Goal: Task Accomplishment & Management: Use online tool/utility

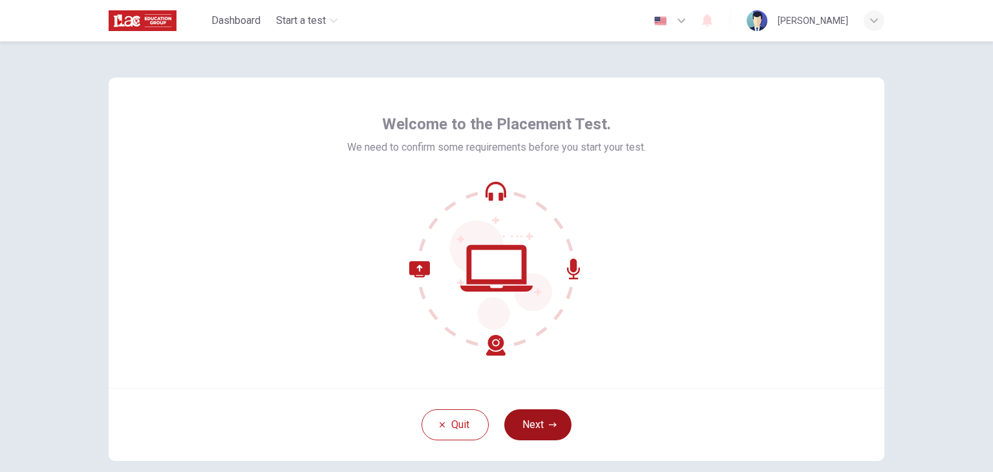
click at [531, 424] on button "Next" at bounding box center [537, 424] width 67 height 31
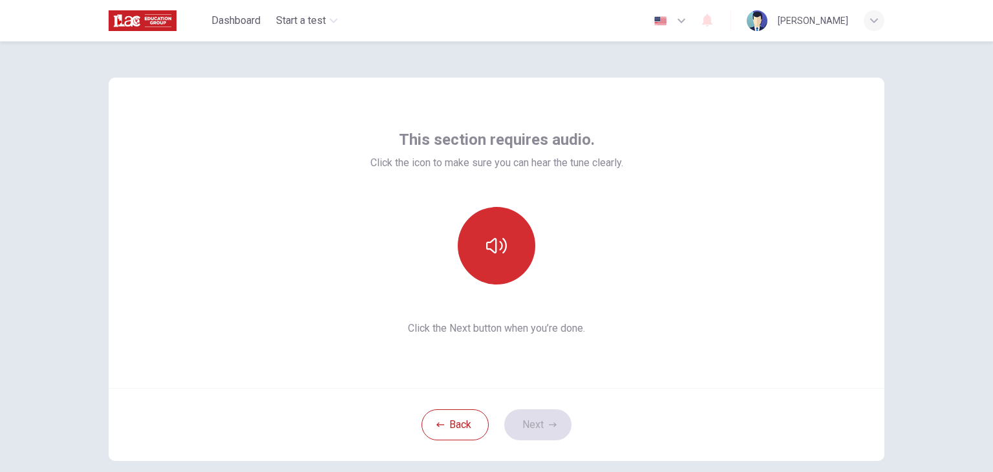
click at [507, 245] on button "button" at bounding box center [497, 246] width 78 height 78
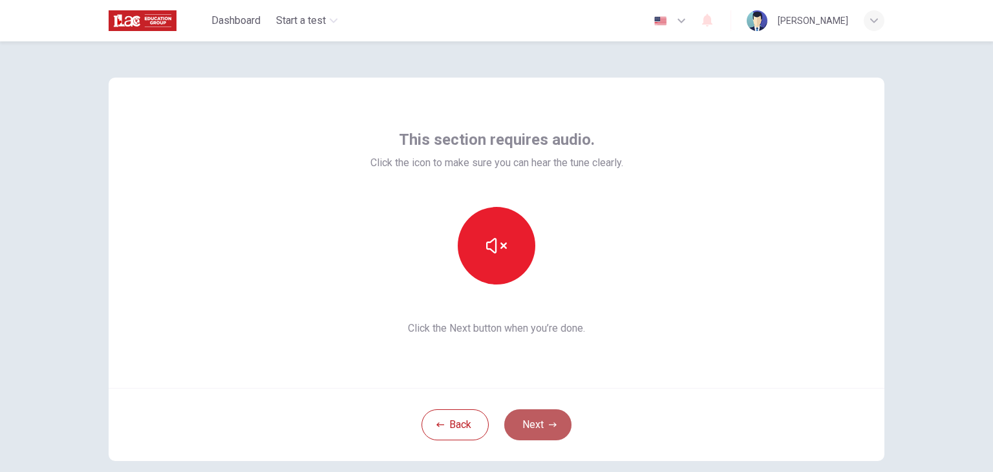
click at [543, 434] on button "Next" at bounding box center [537, 424] width 67 height 31
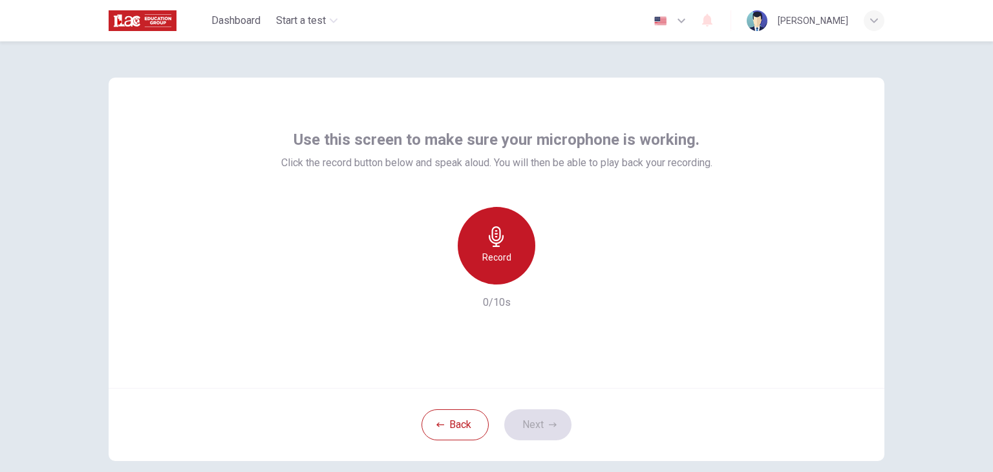
click at [502, 244] on icon "button" at bounding box center [496, 236] width 21 height 21
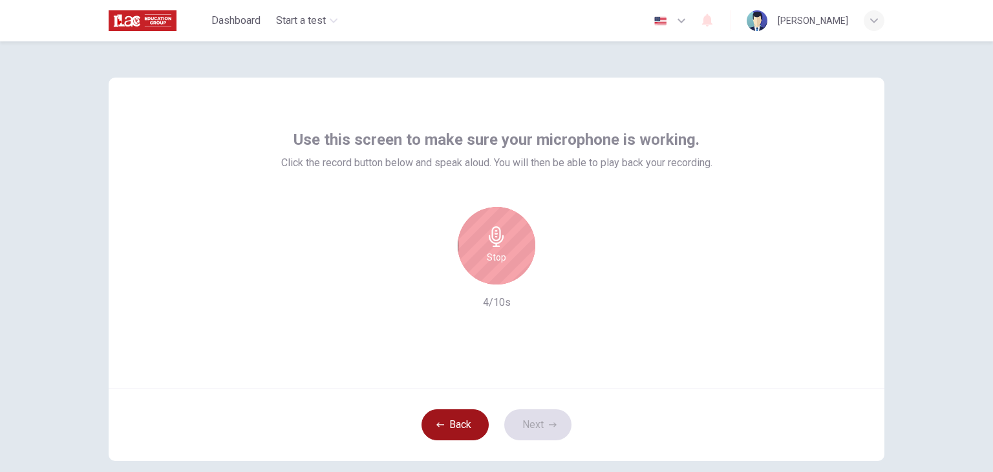
click at [455, 435] on button "Back" at bounding box center [454, 424] width 67 height 31
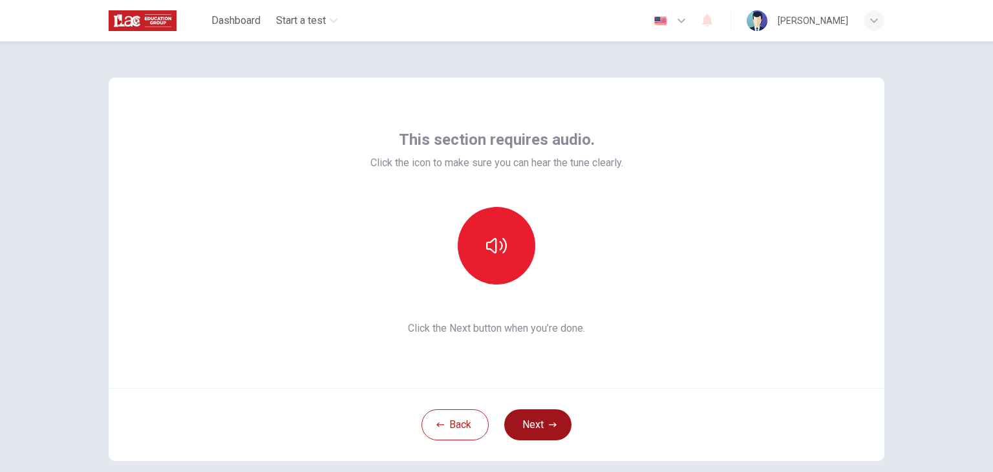
click at [543, 421] on button "Next" at bounding box center [537, 424] width 67 height 31
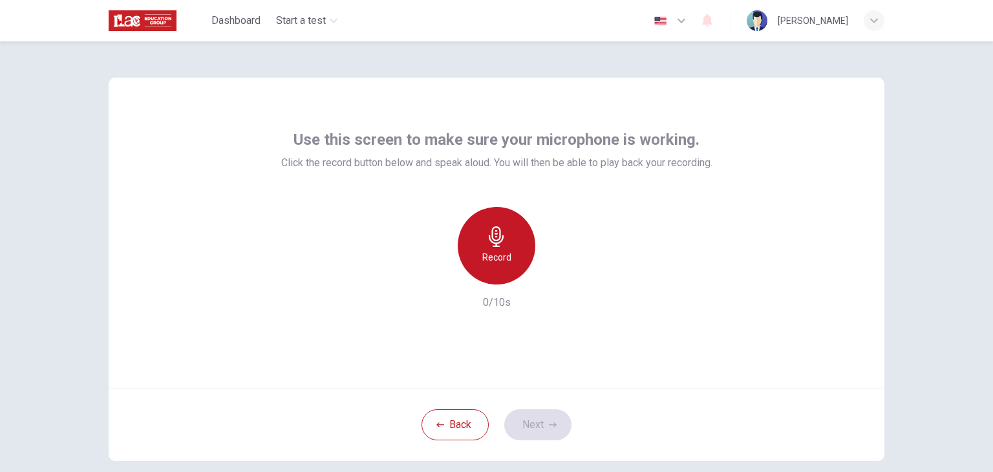
click at [491, 226] on icon "button" at bounding box center [496, 236] width 21 height 21
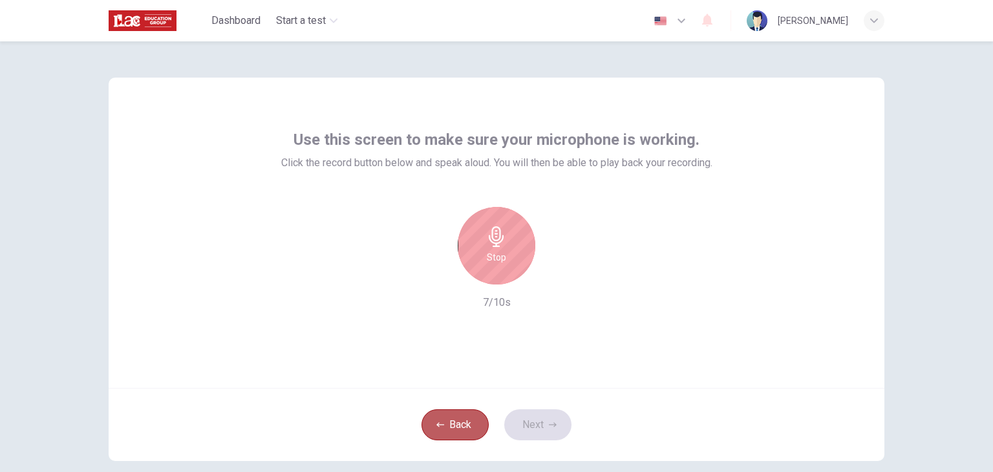
click at [465, 438] on button "Back" at bounding box center [454, 424] width 67 height 31
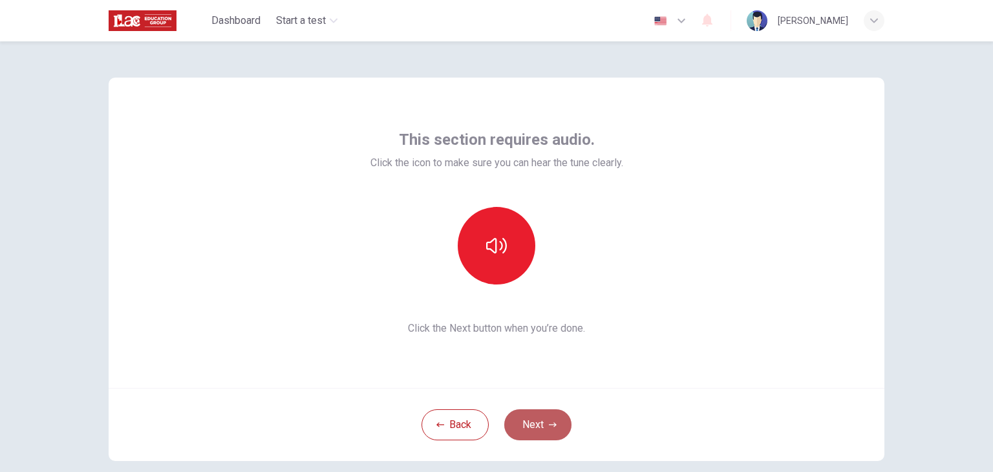
click at [535, 419] on button "Next" at bounding box center [537, 424] width 67 height 31
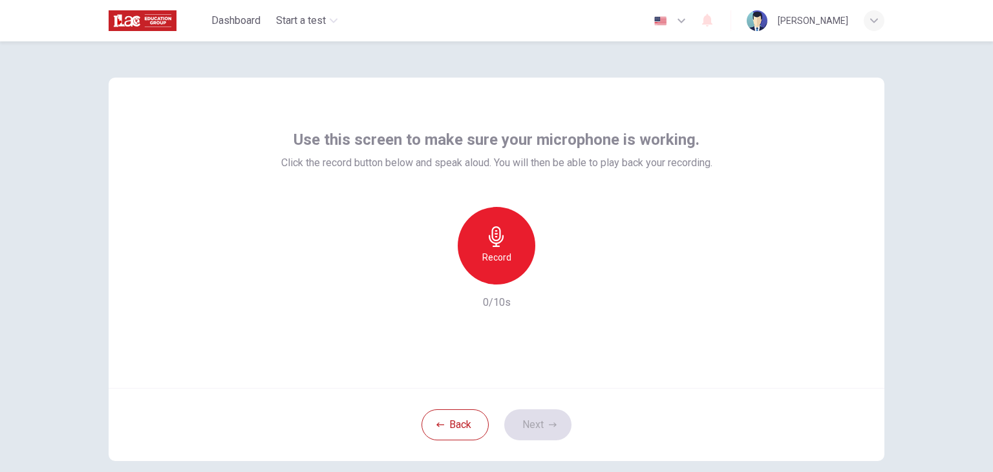
click at [520, 263] on div "Record" at bounding box center [497, 246] width 78 height 78
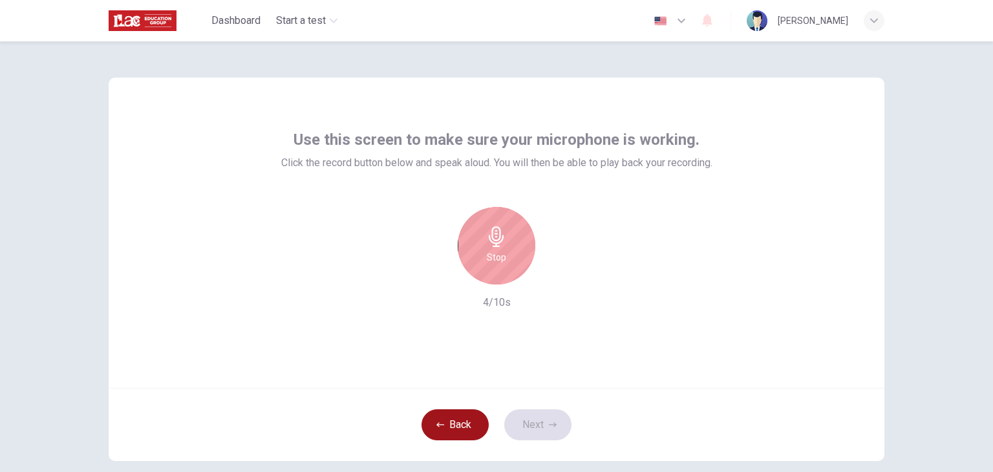
click at [435, 438] on button "Back" at bounding box center [454, 424] width 67 height 31
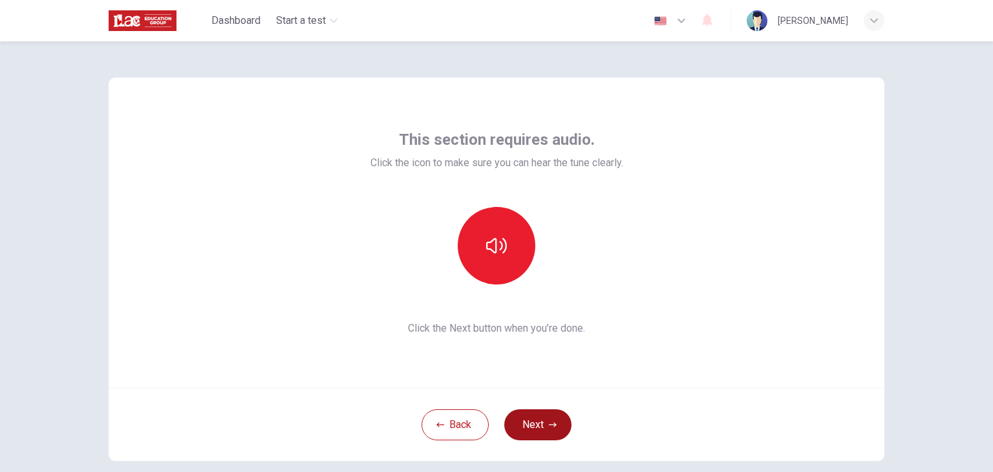
click at [545, 438] on button "Next" at bounding box center [537, 424] width 67 height 31
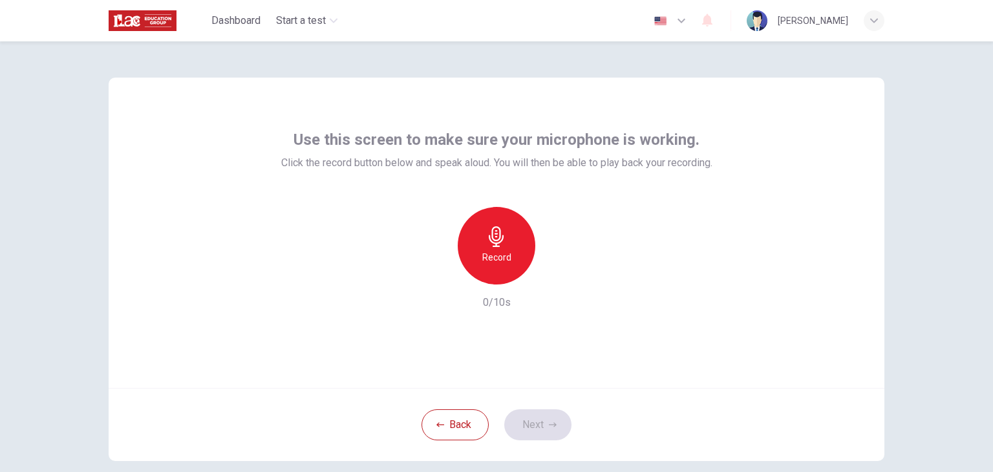
click at [499, 275] on div "Record" at bounding box center [497, 246] width 78 height 78
click at [555, 421] on button "Next" at bounding box center [537, 424] width 67 height 31
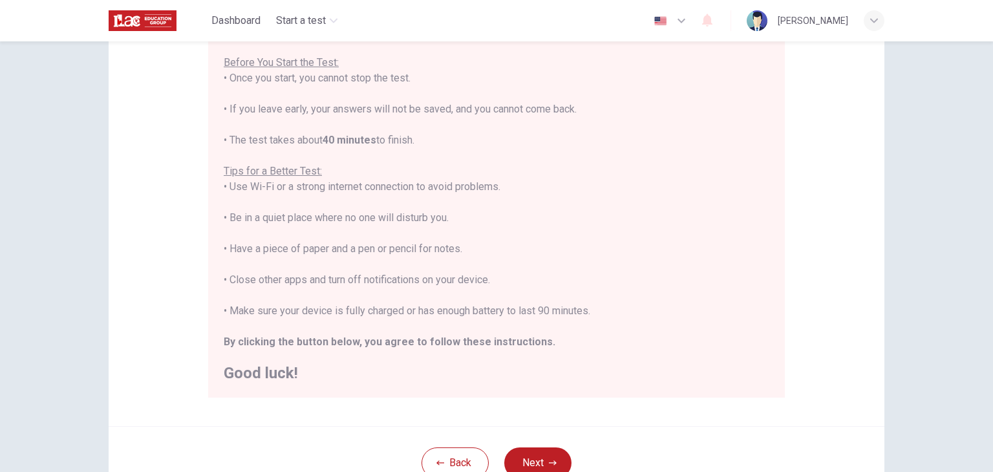
scroll to position [247, 0]
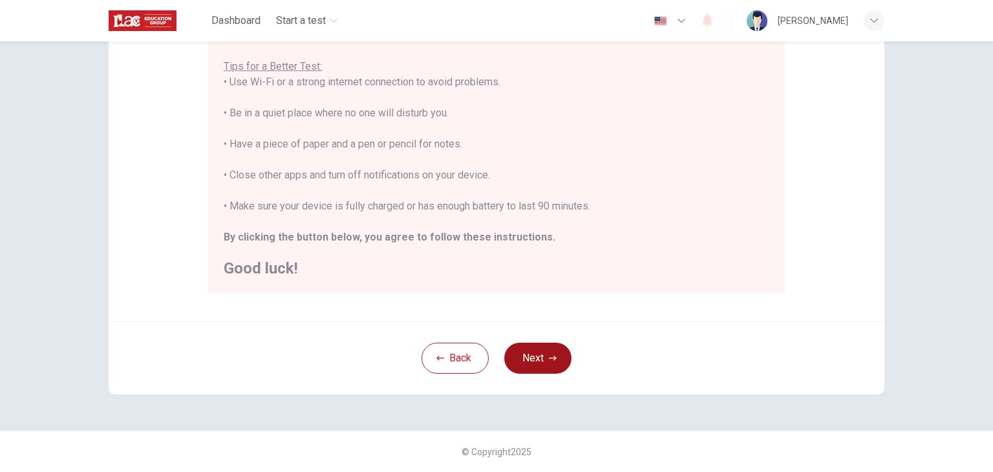
click at [535, 365] on button "Next" at bounding box center [537, 358] width 67 height 31
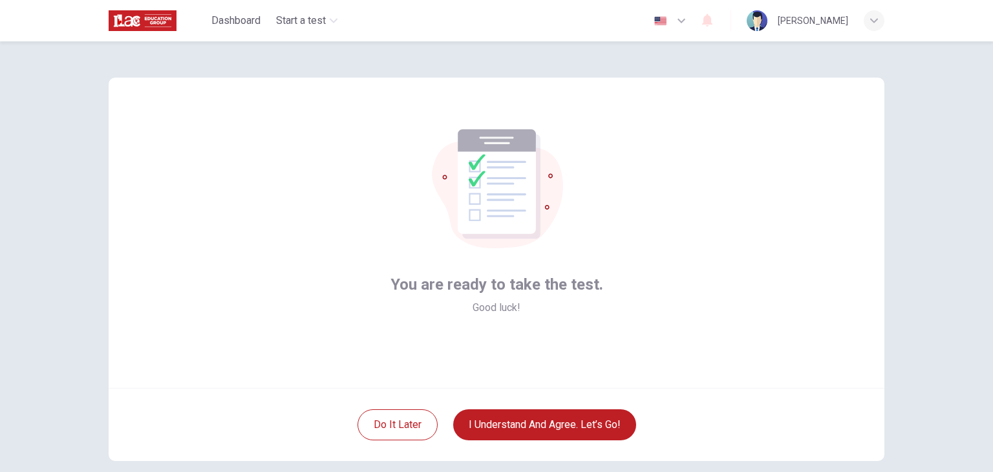
scroll to position [0, 0]
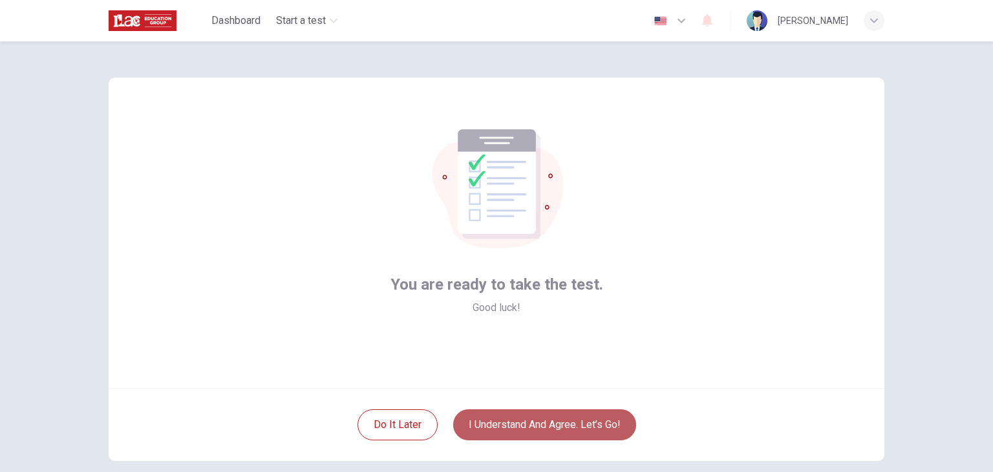
click at [612, 435] on button "I understand and agree. Let’s go!" at bounding box center [544, 424] width 183 height 31
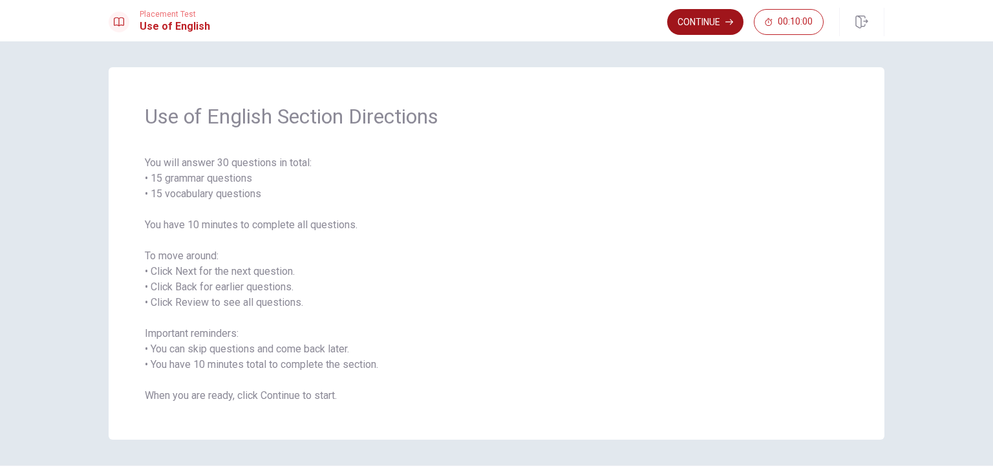
click at [683, 25] on button "Continue" at bounding box center [705, 22] width 76 height 26
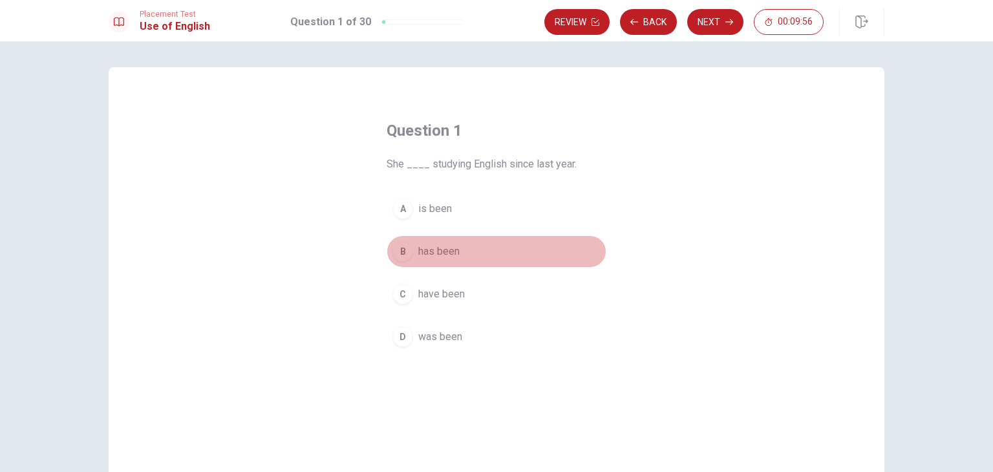
click at [445, 260] on button "B has been" at bounding box center [496, 251] width 220 height 32
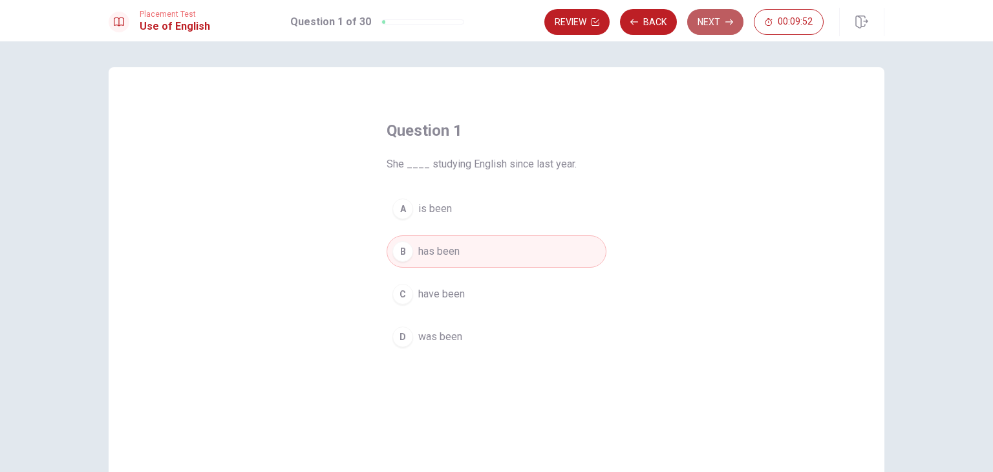
click at [709, 30] on button "Next" at bounding box center [715, 22] width 56 height 26
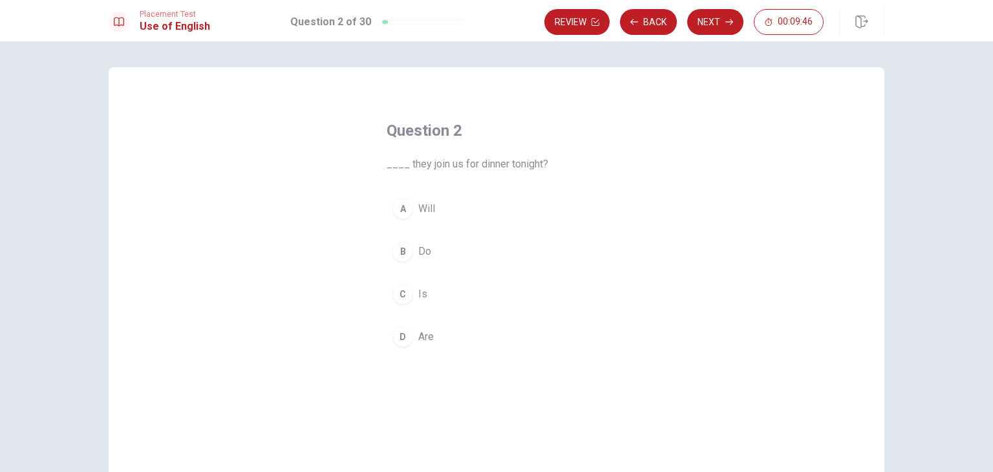
click at [421, 213] on span "Will" at bounding box center [426, 209] width 17 height 16
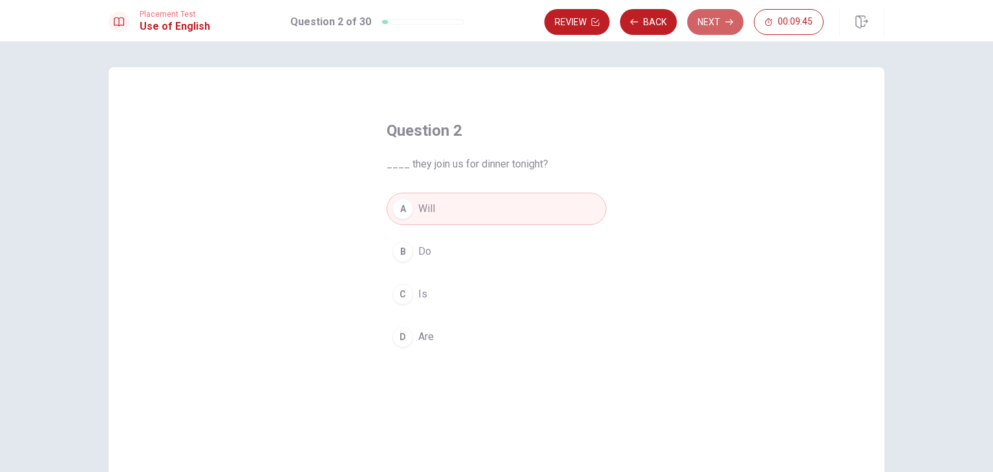
click at [727, 29] on button "Next" at bounding box center [715, 22] width 56 height 26
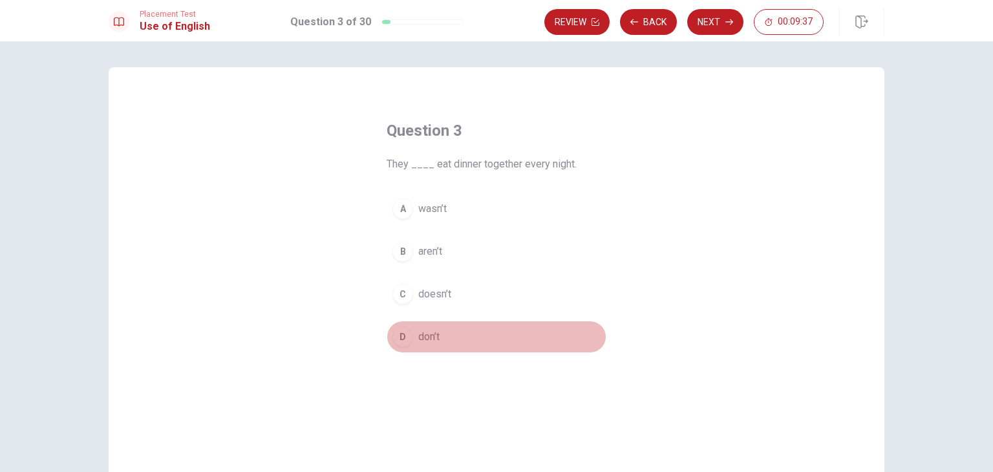
click at [403, 337] on div "D" at bounding box center [402, 336] width 21 height 21
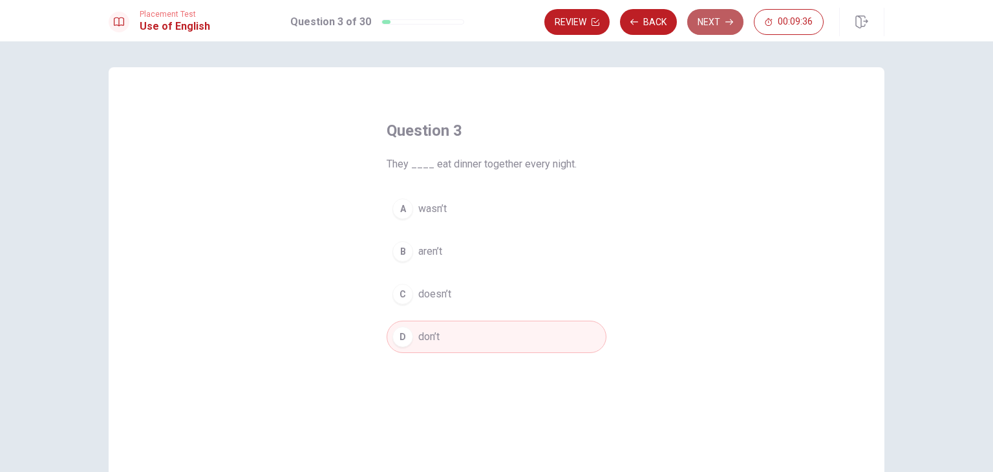
click at [733, 15] on button "Next" at bounding box center [715, 22] width 56 height 26
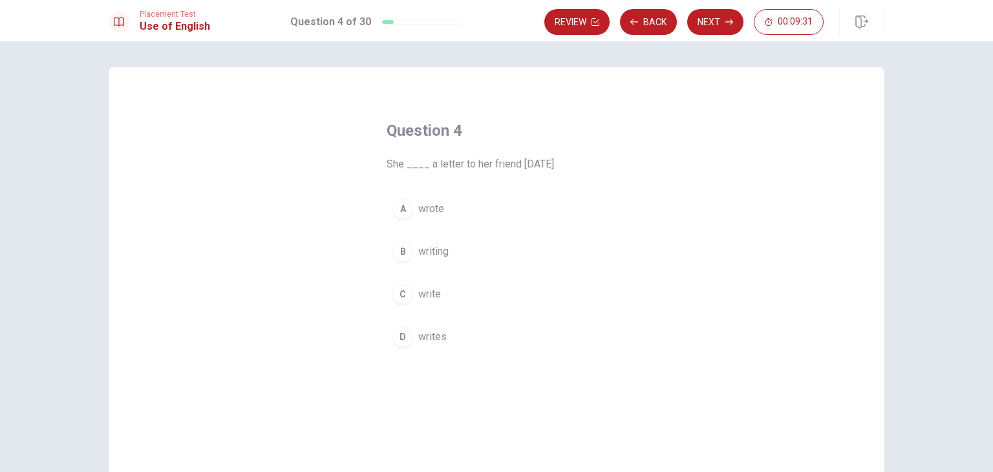
click at [402, 213] on div "A" at bounding box center [402, 208] width 21 height 21
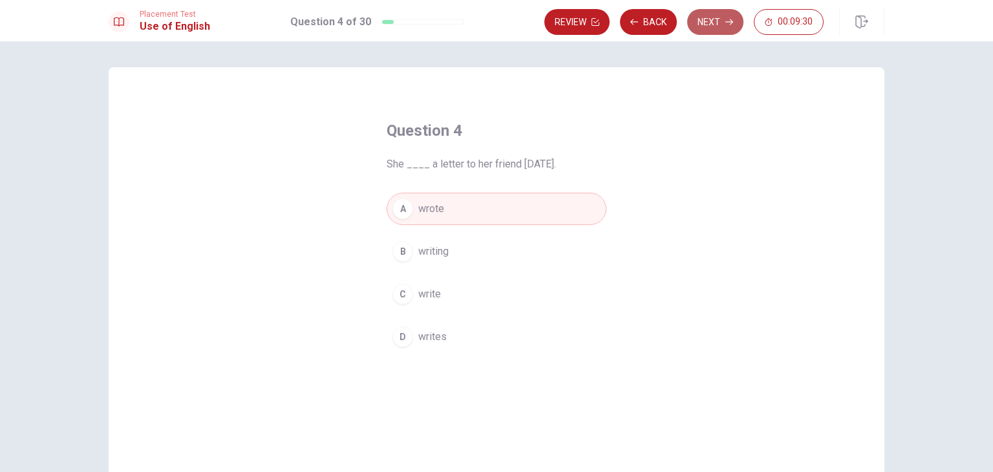
click at [714, 21] on button "Next" at bounding box center [715, 22] width 56 height 26
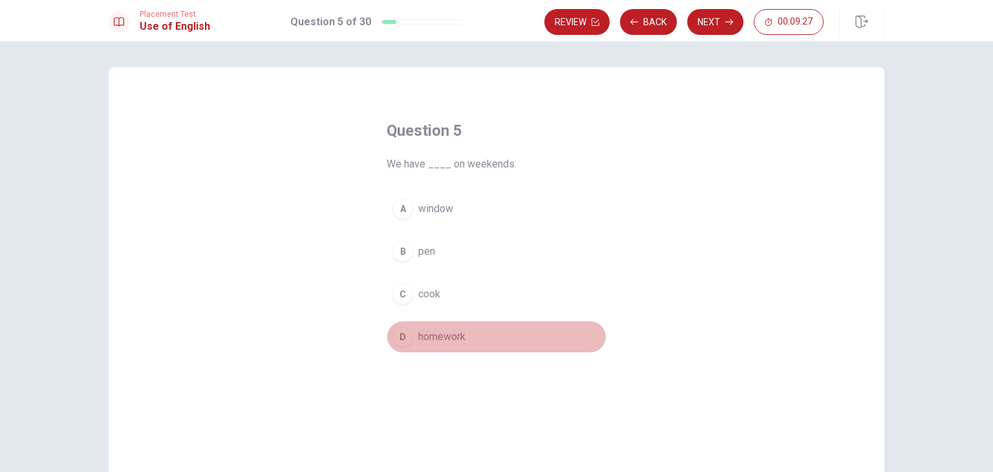
click at [408, 338] on div "D" at bounding box center [402, 336] width 21 height 21
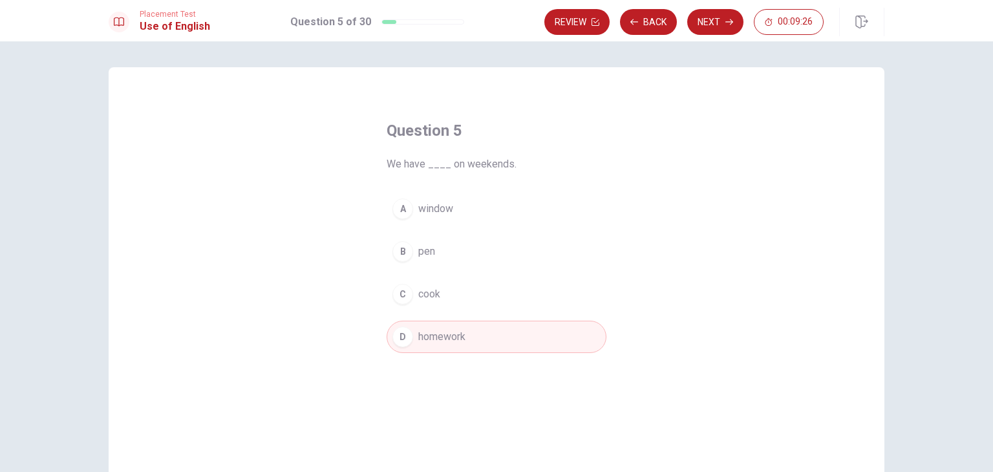
click at [723, 19] on button "Next" at bounding box center [715, 22] width 56 height 26
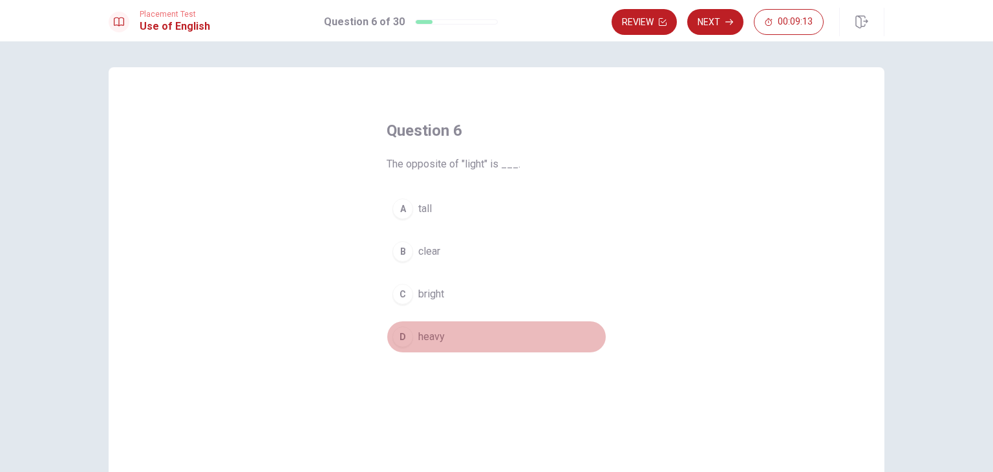
click at [418, 335] on span "heavy" at bounding box center [431, 337] width 26 height 16
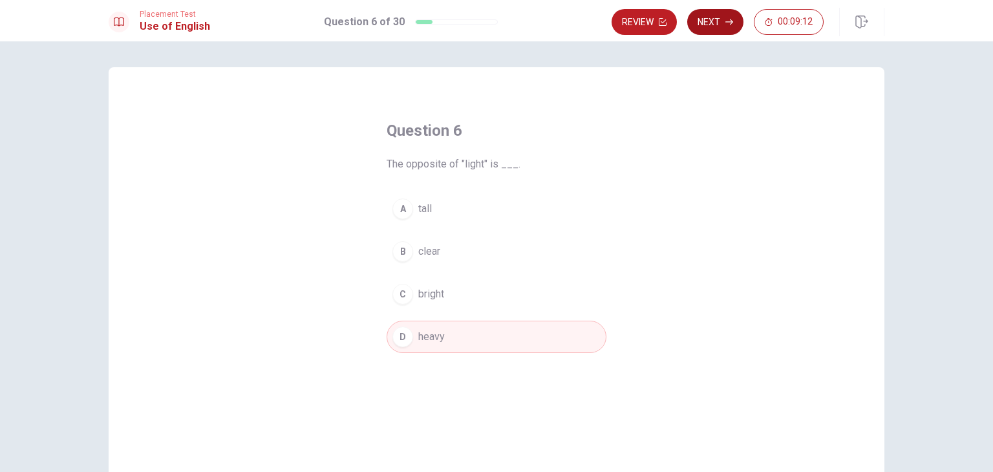
click at [724, 23] on button "Next" at bounding box center [715, 22] width 56 height 26
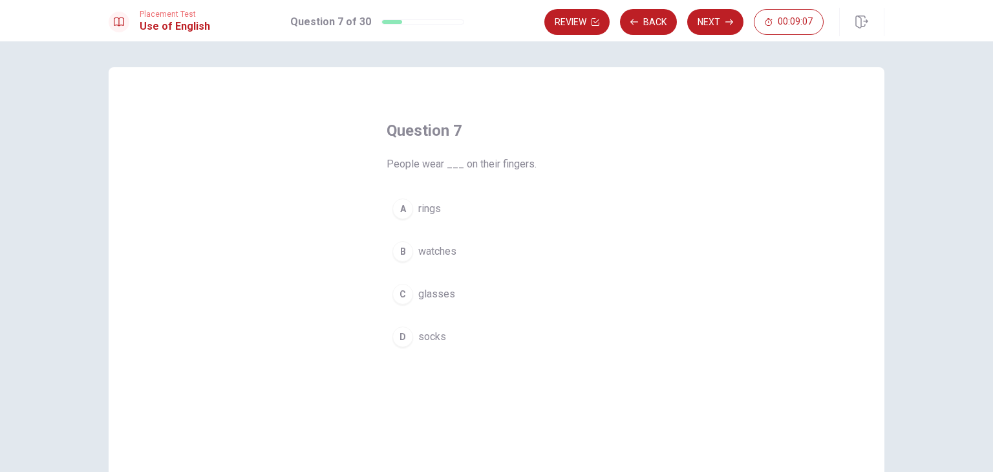
click at [432, 209] on span "rings" at bounding box center [429, 209] width 23 height 16
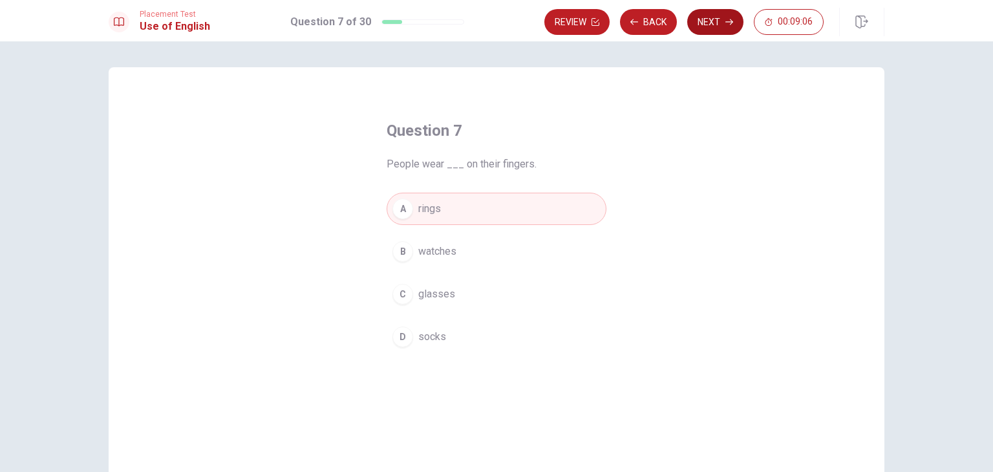
click at [730, 26] on button "Next" at bounding box center [715, 22] width 56 height 26
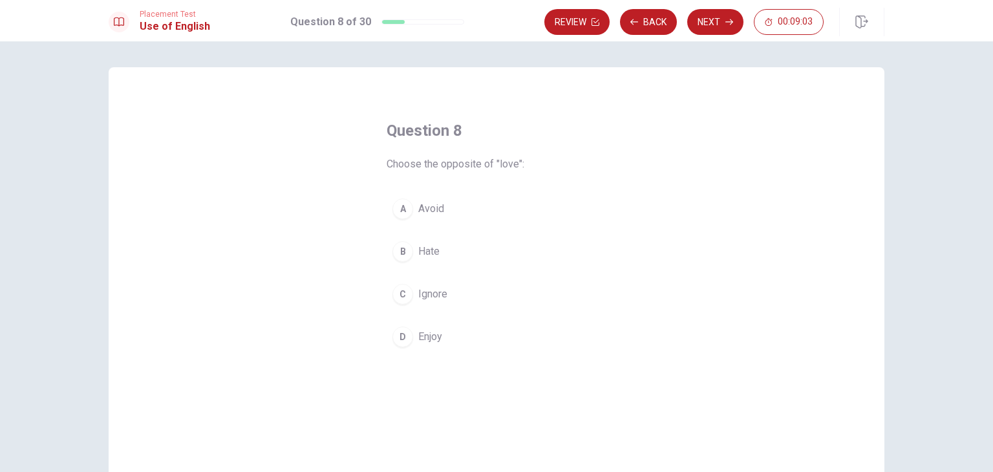
click at [434, 251] on span "Hate" at bounding box center [428, 252] width 21 height 16
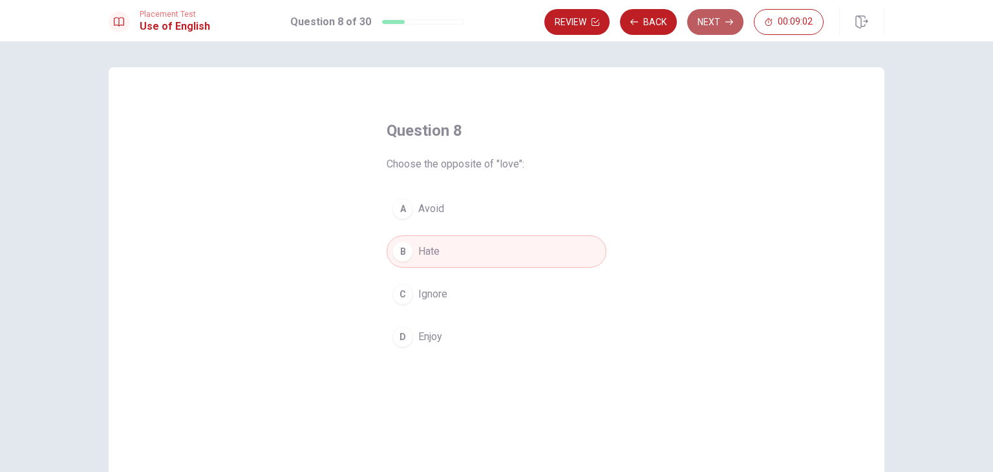
click at [734, 29] on button "Next" at bounding box center [715, 22] width 56 height 26
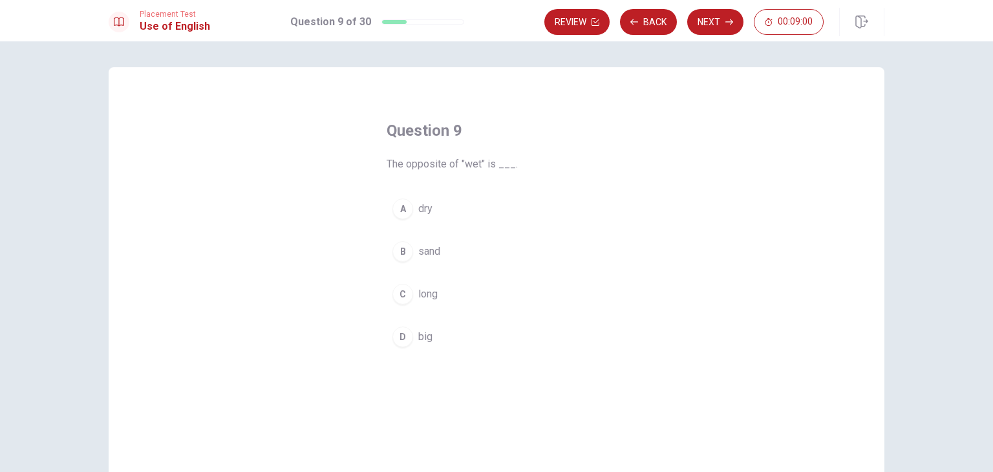
click at [419, 214] on span "dry" at bounding box center [425, 209] width 14 height 16
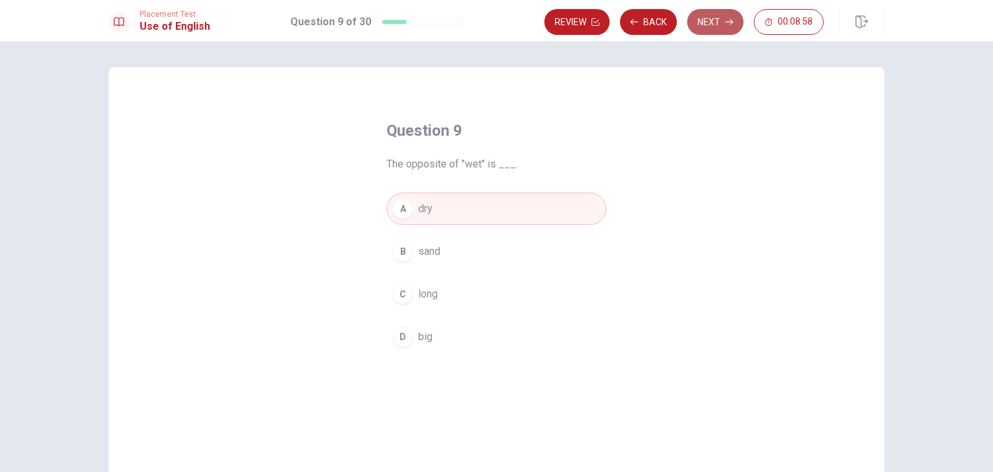
click at [701, 20] on button "Next" at bounding box center [715, 22] width 56 height 26
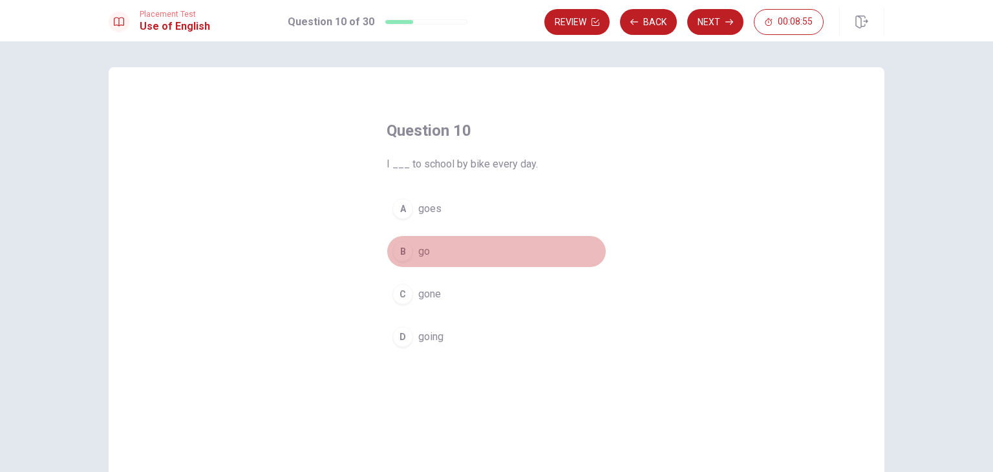
click at [392, 264] on button "B go" at bounding box center [496, 251] width 220 height 32
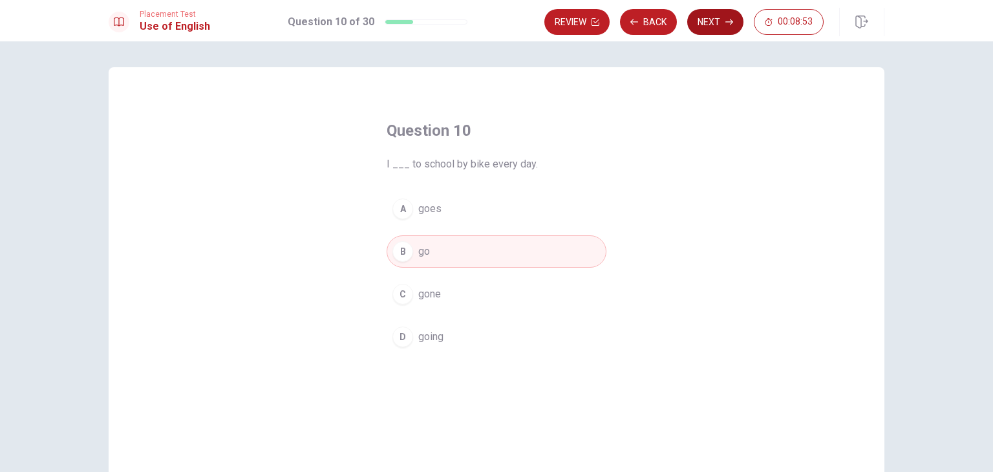
click at [710, 29] on button "Next" at bounding box center [715, 22] width 56 height 26
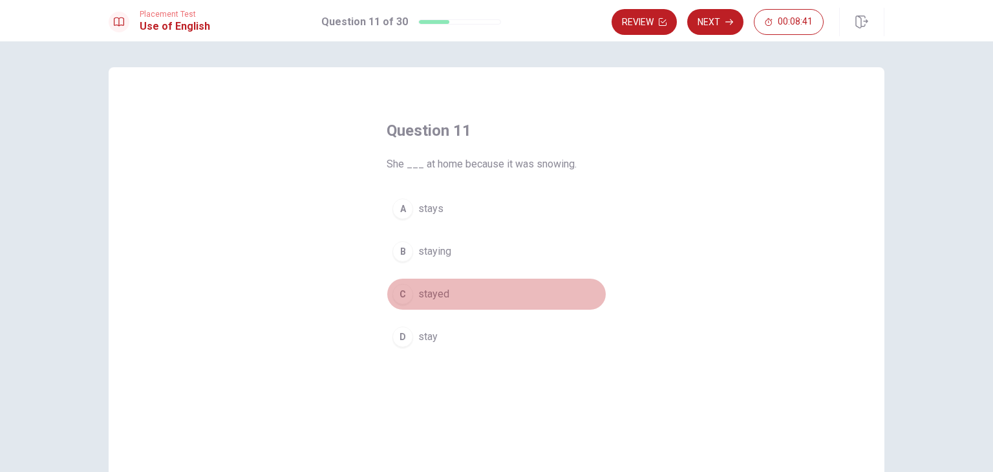
drag, startPoint x: 414, startPoint y: 294, endPoint x: 442, endPoint y: 295, distance: 28.4
click at [414, 295] on button "C stayed" at bounding box center [496, 294] width 220 height 32
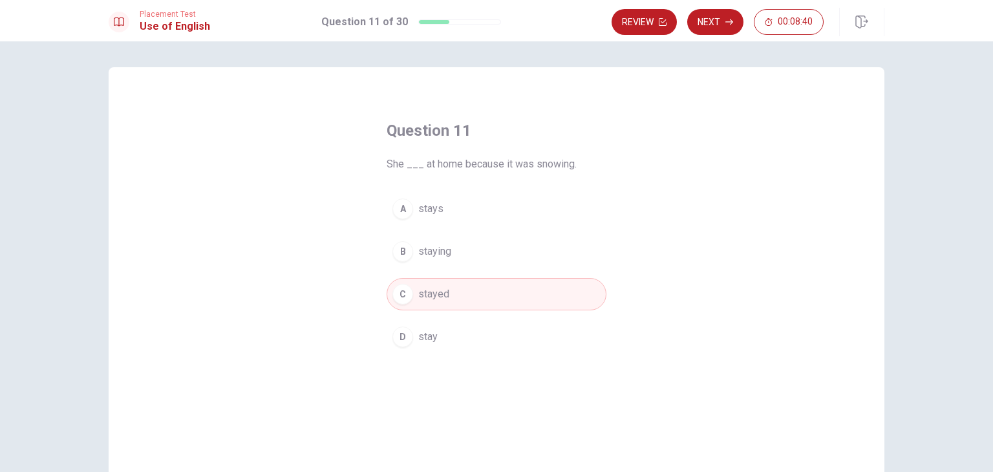
click at [719, 23] on button "Next" at bounding box center [715, 22] width 56 height 26
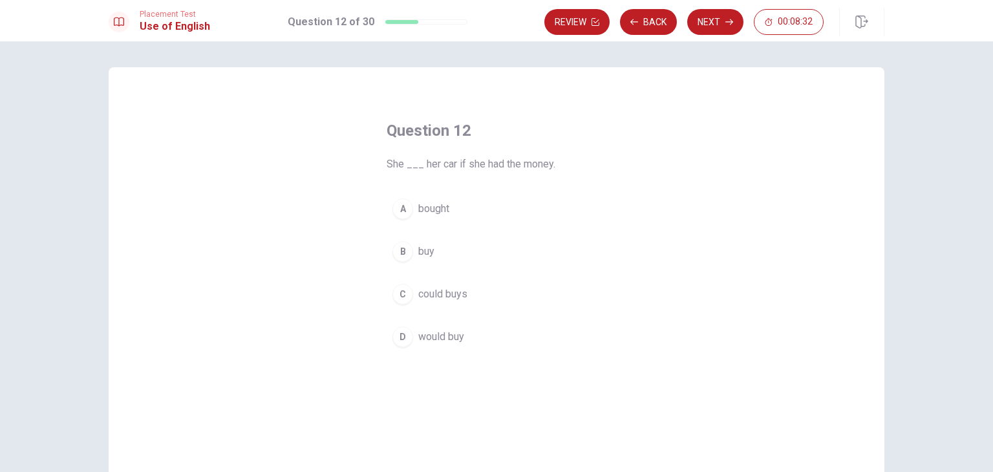
drag, startPoint x: 432, startPoint y: 342, endPoint x: 486, endPoint y: 337, distance: 54.5
click at [432, 342] on span "would buy" at bounding box center [441, 337] width 46 height 16
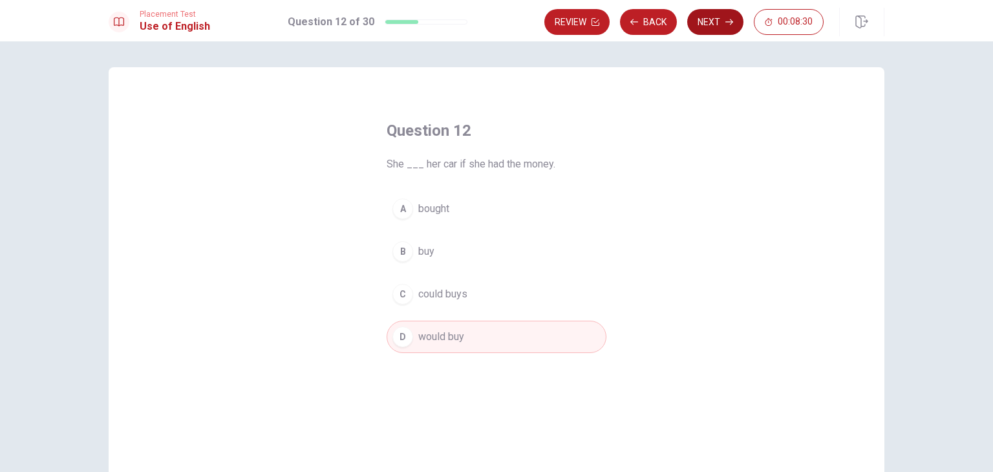
click at [708, 27] on button "Next" at bounding box center [715, 22] width 56 height 26
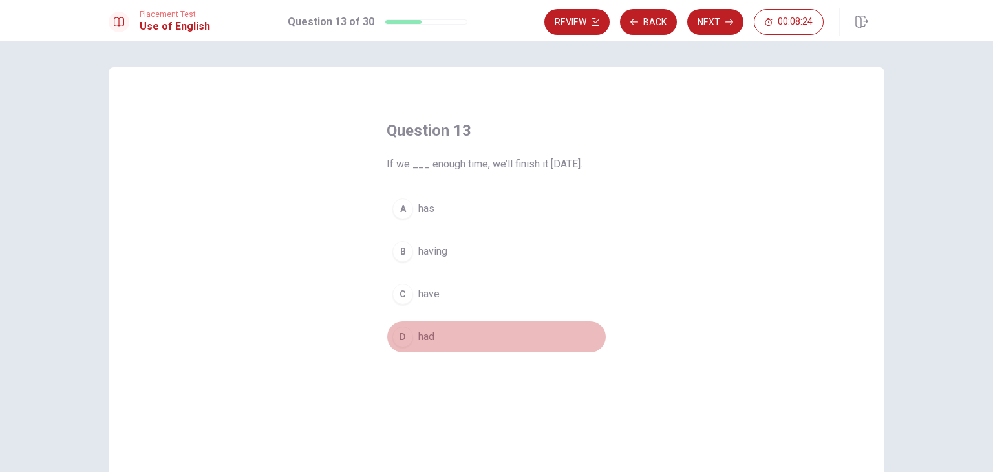
click at [424, 348] on button "D had" at bounding box center [496, 337] width 220 height 32
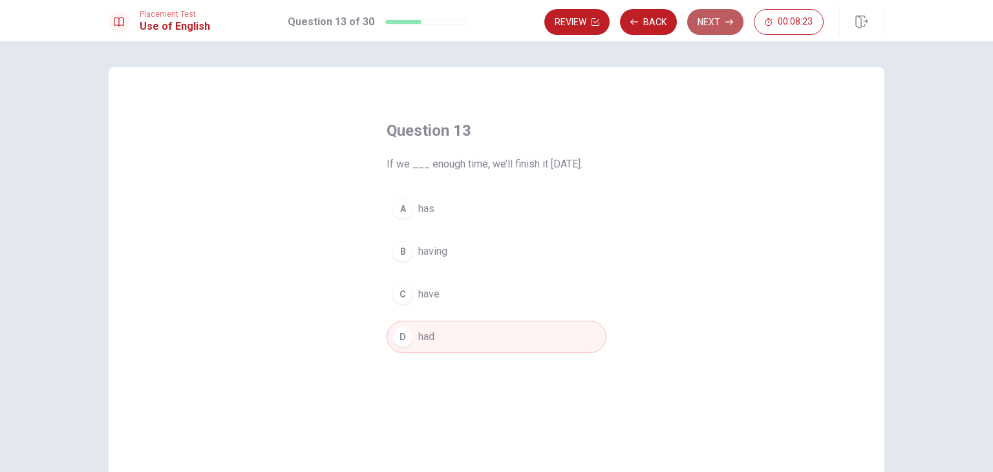
click at [703, 23] on button "Next" at bounding box center [715, 22] width 56 height 26
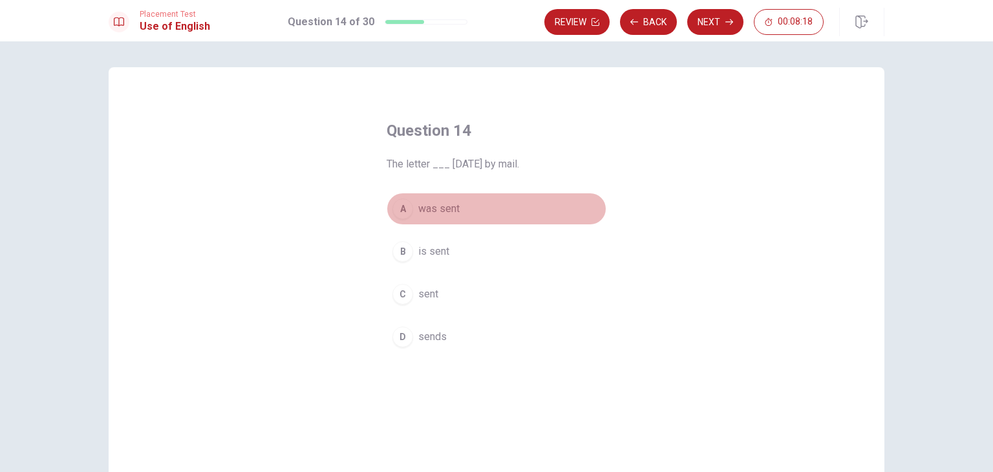
click at [437, 208] on span "was sent" at bounding box center [438, 209] width 41 height 16
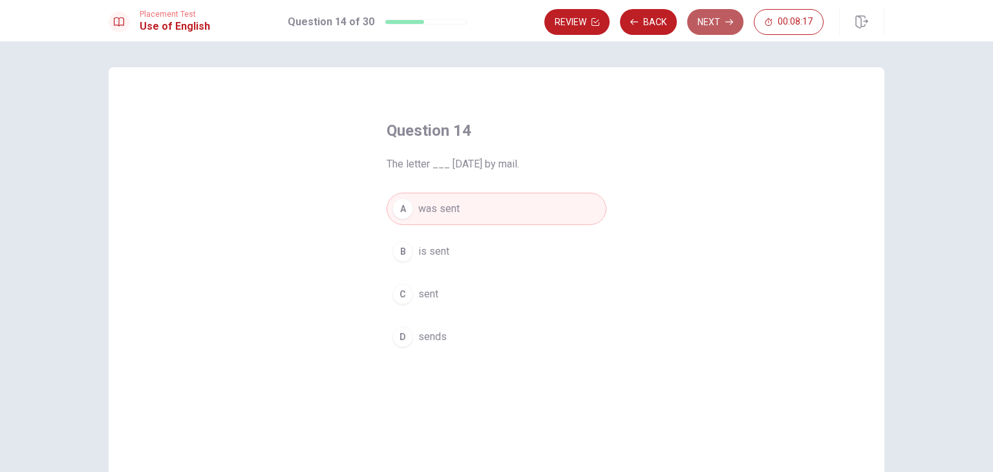
click at [708, 16] on button "Next" at bounding box center [715, 22] width 56 height 26
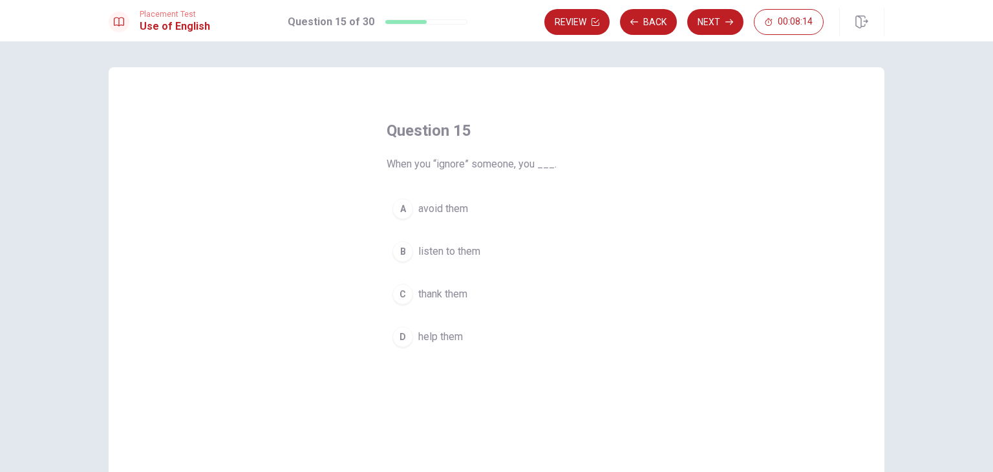
click at [458, 212] on span "avoid them" at bounding box center [443, 209] width 50 height 16
click at [723, 35] on div "Review Back Next 00:08:13" at bounding box center [714, 22] width 340 height 28
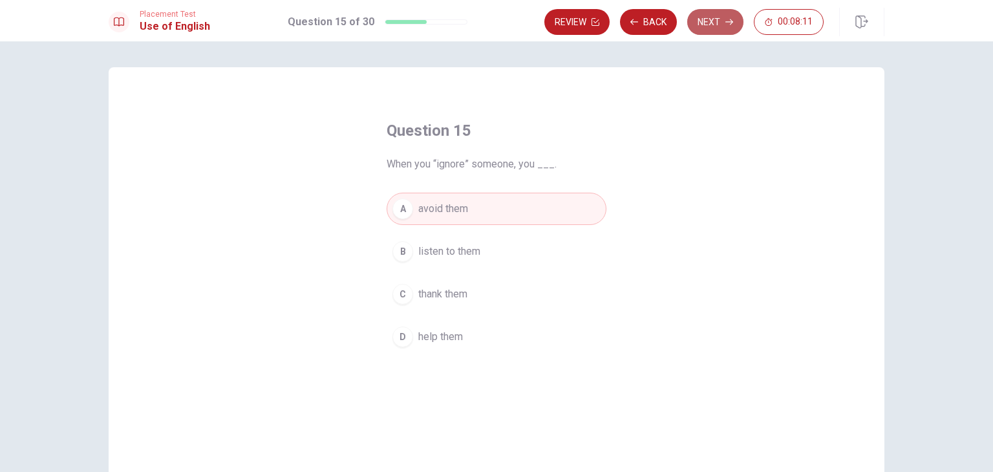
click at [724, 32] on button "Next" at bounding box center [715, 22] width 56 height 26
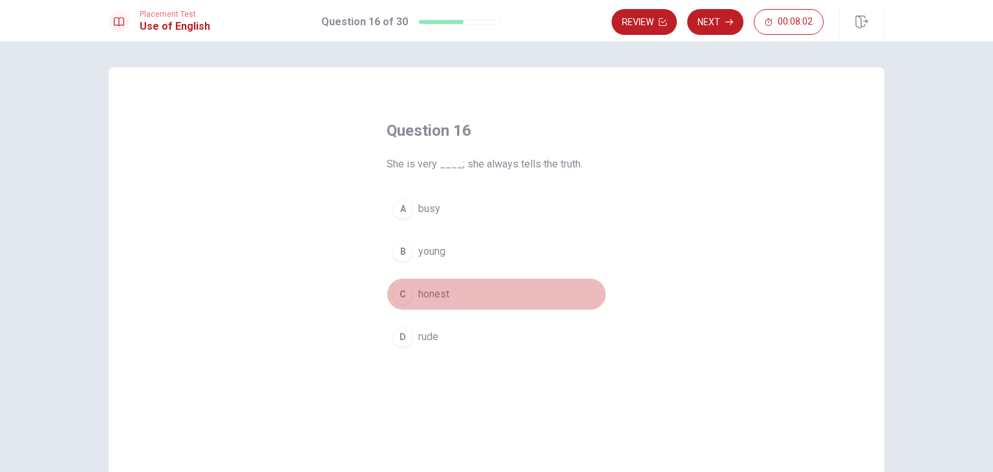
click at [430, 295] on span "honest" at bounding box center [433, 294] width 31 height 16
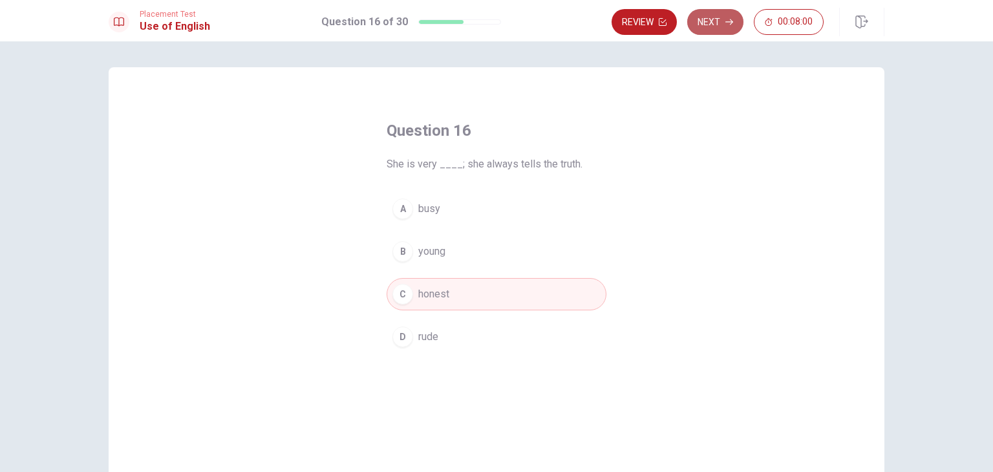
click at [724, 23] on button "Next" at bounding box center [715, 22] width 56 height 26
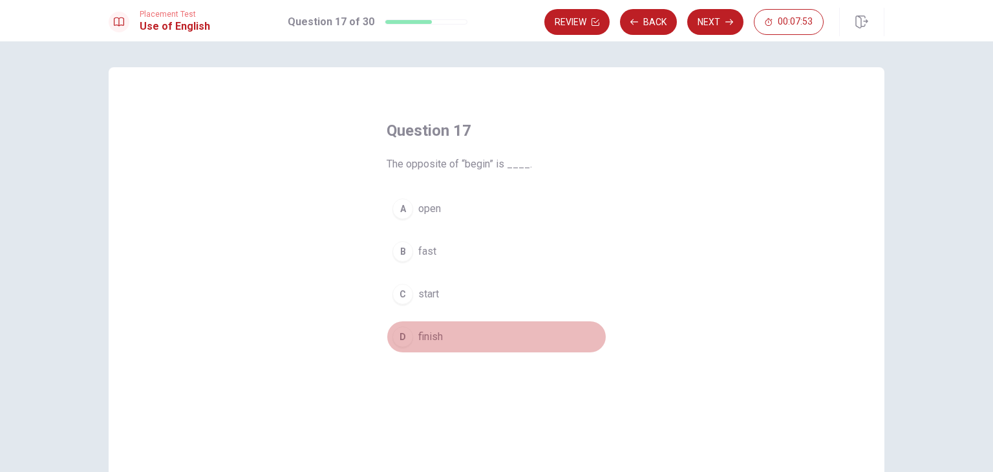
click at [418, 338] on span "finish" at bounding box center [430, 337] width 25 height 16
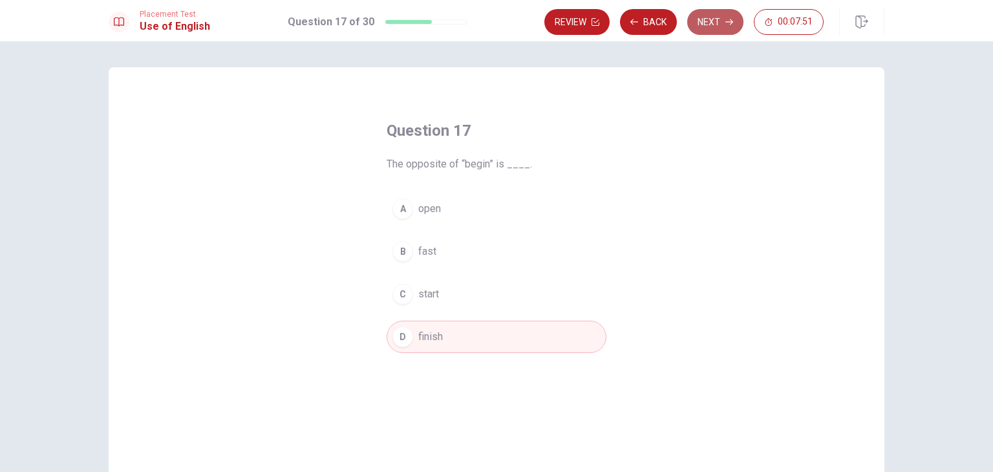
click at [714, 24] on button "Next" at bounding box center [715, 22] width 56 height 26
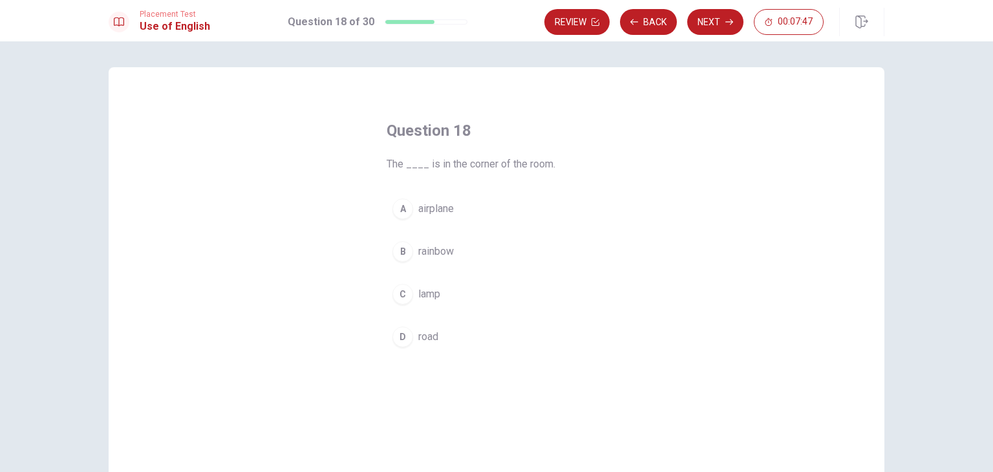
click at [424, 312] on div "A airplane B rainbow C lamp D road" at bounding box center [496, 273] width 220 height 160
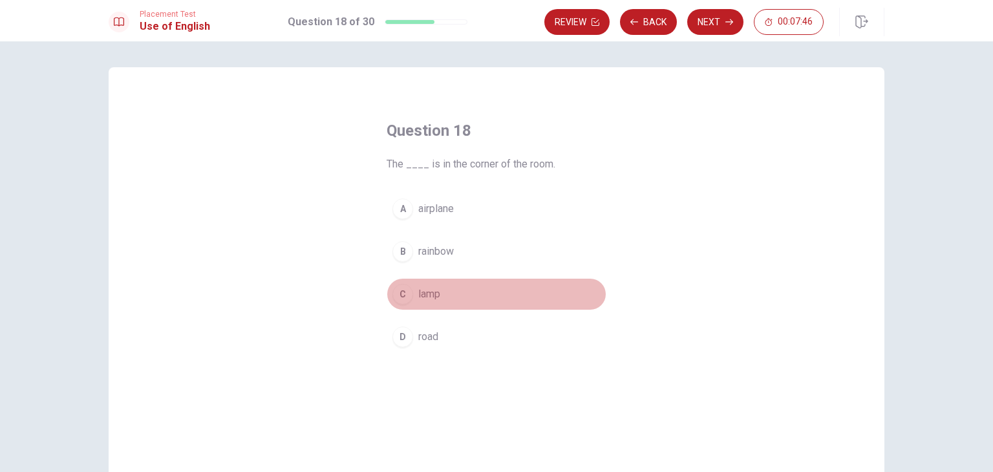
click at [422, 295] on span "lamp" at bounding box center [429, 294] width 22 height 16
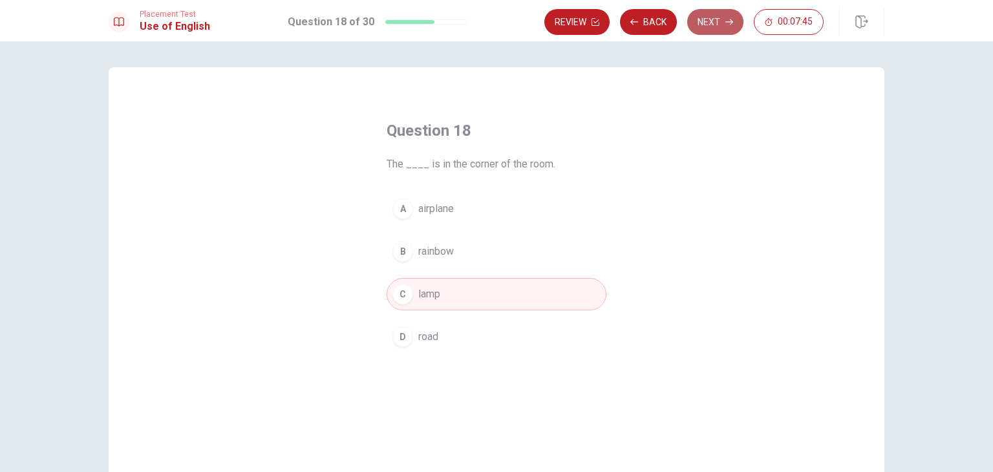
click at [726, 26] on button "Next" at bounding box center [715, 22] width 56 height 26
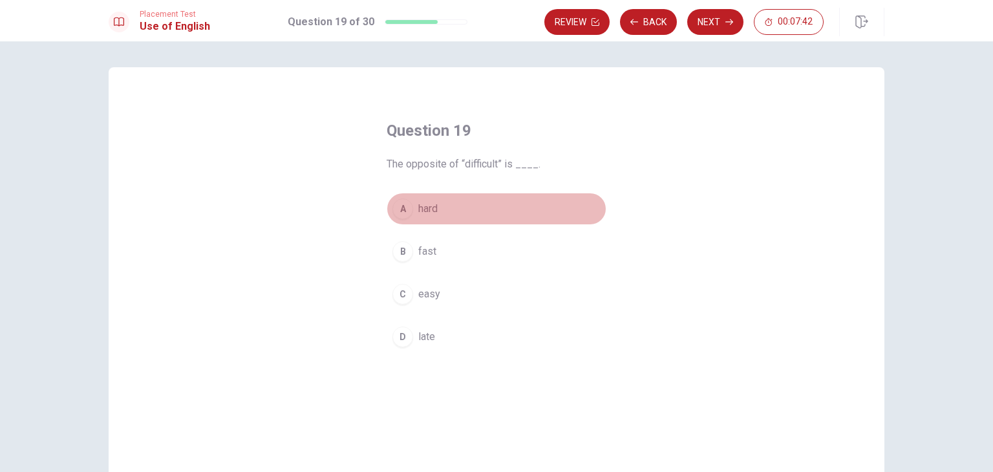
click at [421, 224] on button "A hard" at bounding box center [496, 209] width 220 height 32
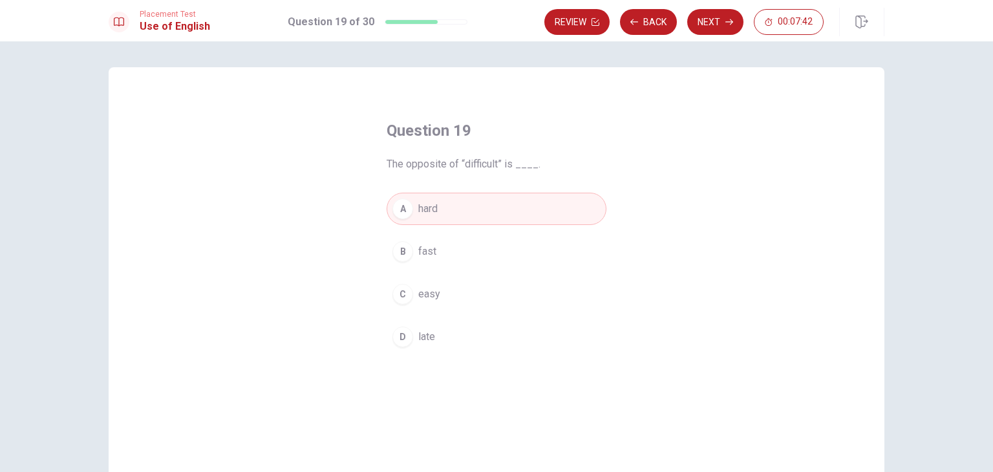
click at [425, 298] on span "easy" at bounding box center [429, 294] width 22 height 16
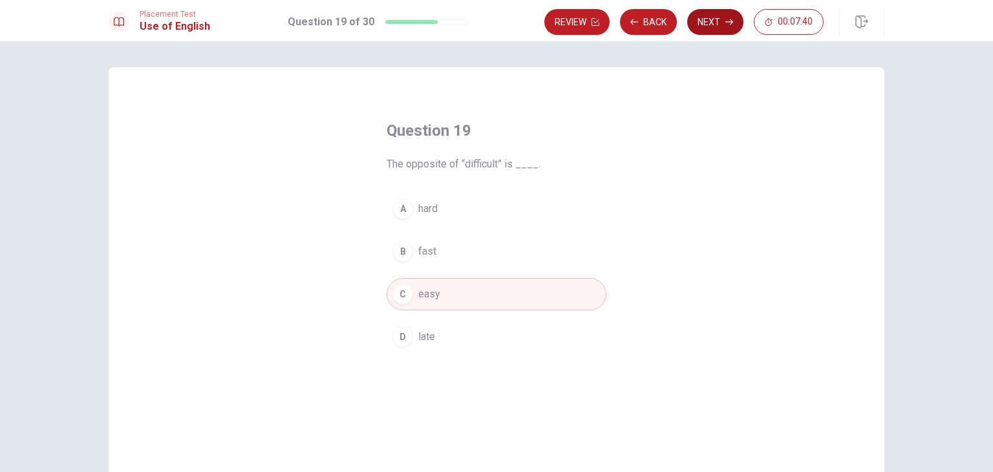
click at [722, 15] on button "Next" at bounding box center [715, 22] width 56 height 26
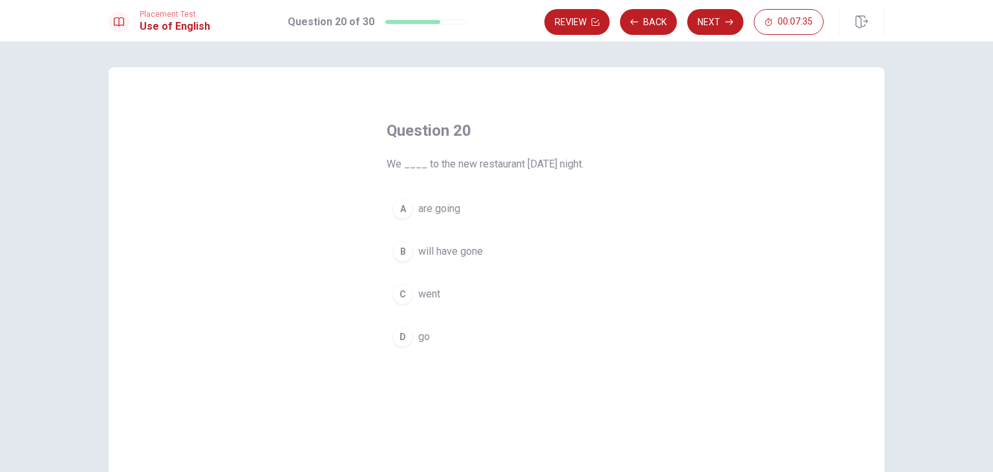
click at [401, 213] on div "A" at bounding box center [402, 208] width 21 height 21
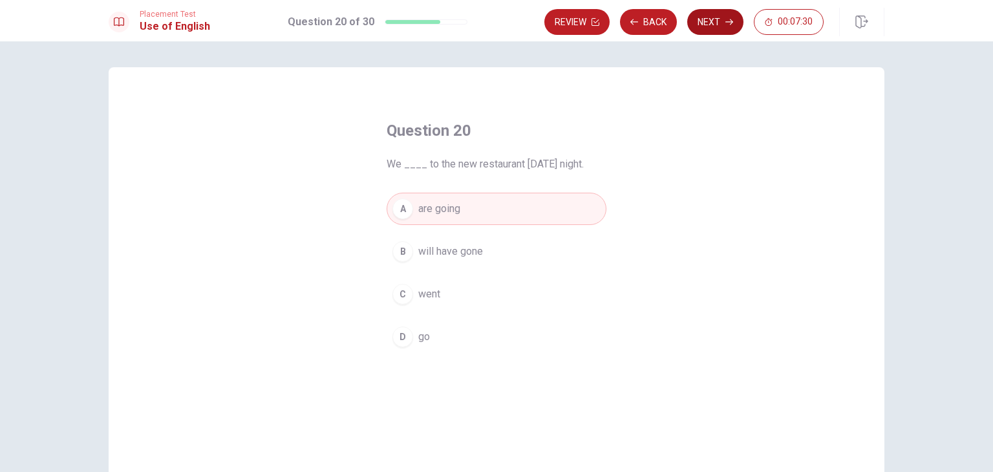
click at [703, 19] on button "Next" at bounding box center [715, 22] width 56 height 26
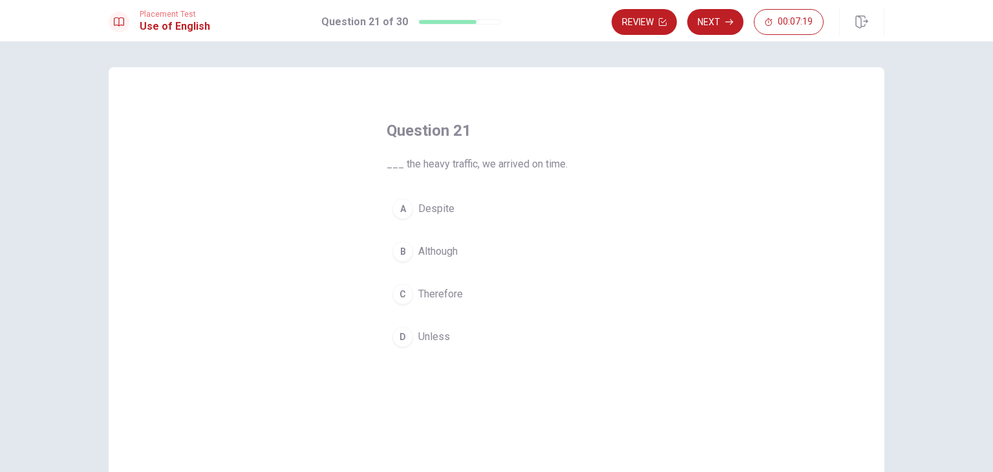
click at [432, 207] on span "Despite" at bounding box center [436, 209] width 36 height 16
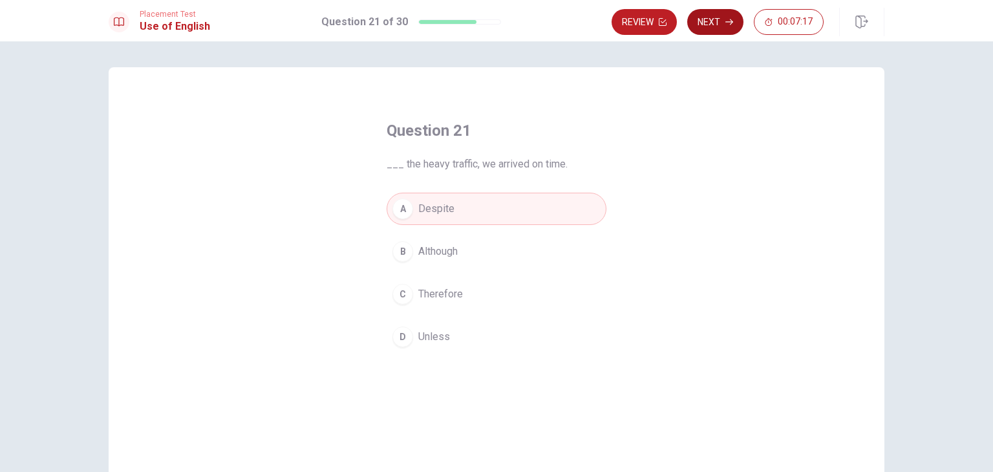
click at [716, 32] on button "Next" at bounding box center [715, 22] width 56 height 26
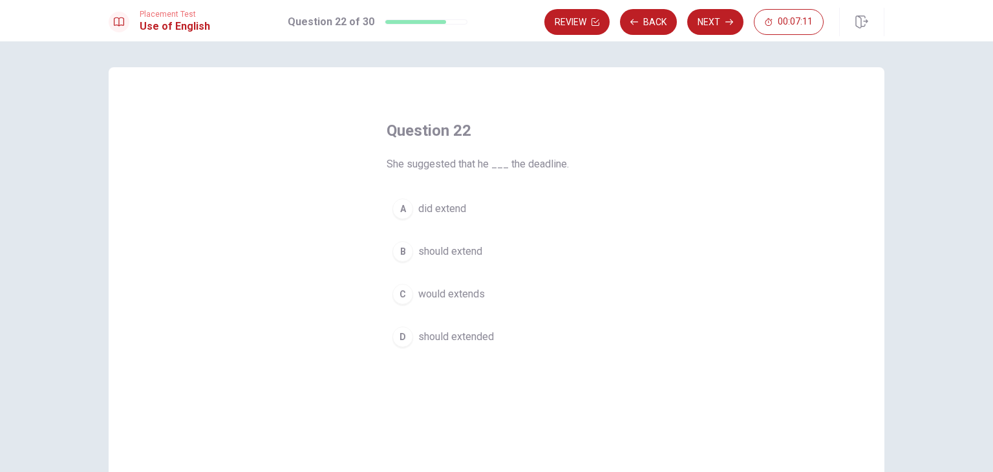
click at [401, 254] on div "B" at bounding box center [402, 251] width 21 height 21
drag, startPoint x: 700, startPoint y: 23, endPoint x: 680, endPoint y: 209, distance: 186.6
click at [680, 209] on div "Placement Test Use of English Question 22 of 30 Review Back Next 00:07:08 Quest…" at bounding box center [496, 236] width 993 height 472
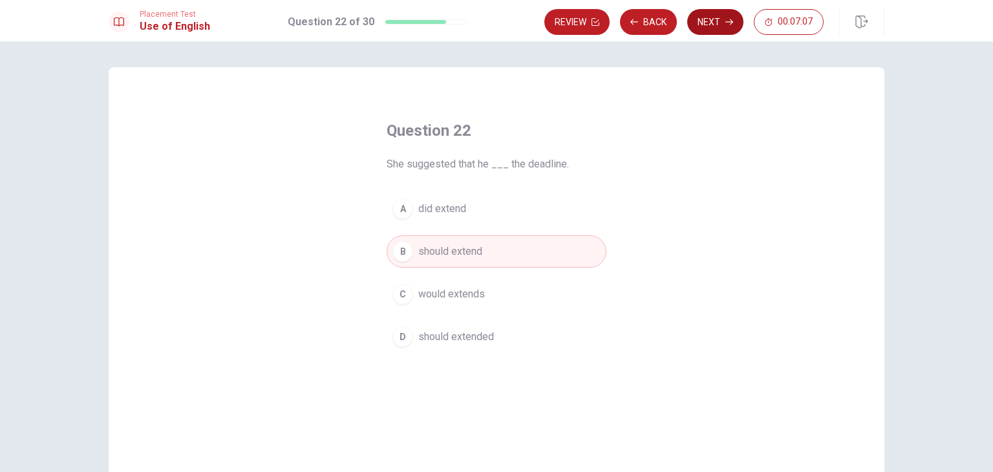
drag, startPoint x: 698, startPoint y: 3, endPoint x: 699, endPoint y: 11, distance: 7.9
click at [699, 11] on div "Placement Test Use of English Question 22 of 30 Review Back Next 00:07:07" at bounding box center [496, 20] width 993 height 41
click at [700, 16] on button "Next" at bounding box center [715, 22] width 56 height 26
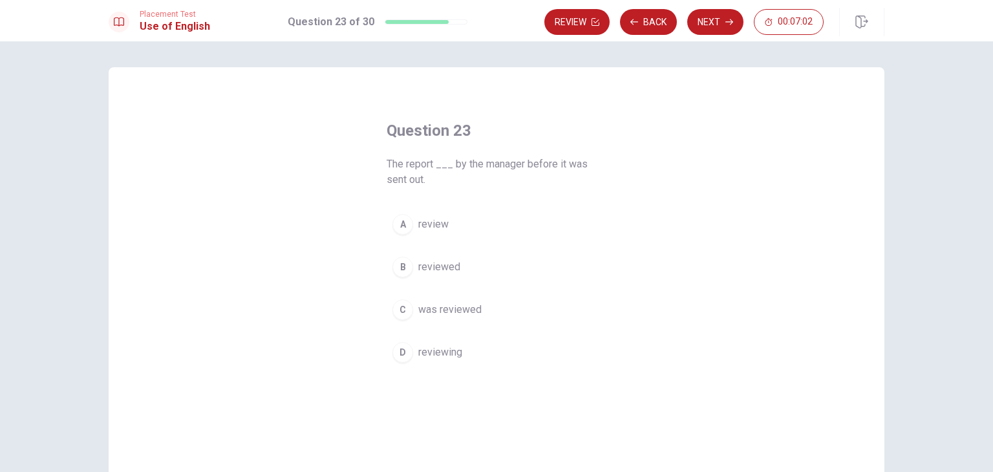
click at [461, 315] on span "was reviewed" at bounding box center [449, 310] width 63 height 16
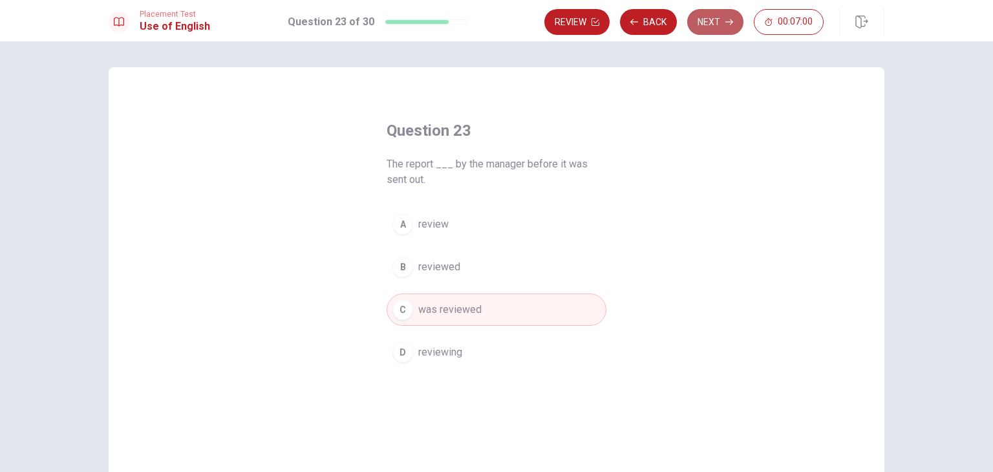
click at [708, 17] on button "Next" at bounding box center [715, 22] width 56 height 26
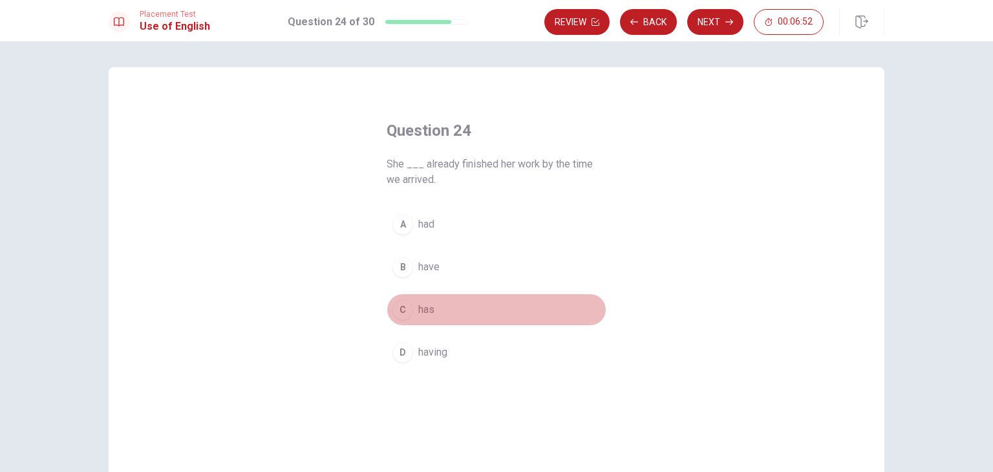
click at [427, 309] on span "has" at bounding box center [426, 310] width 16 height 16
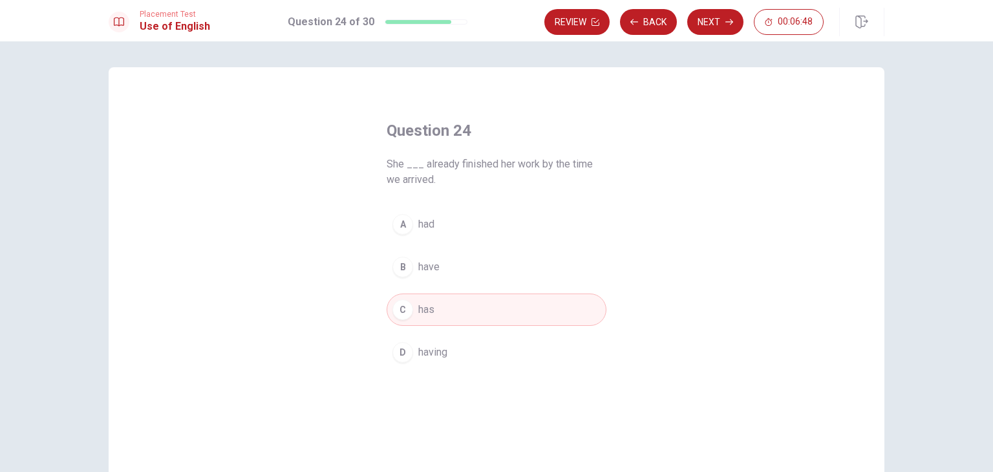
click at [478, 212] on button "A had" at bounding box center [496, 224] width 220 height 32
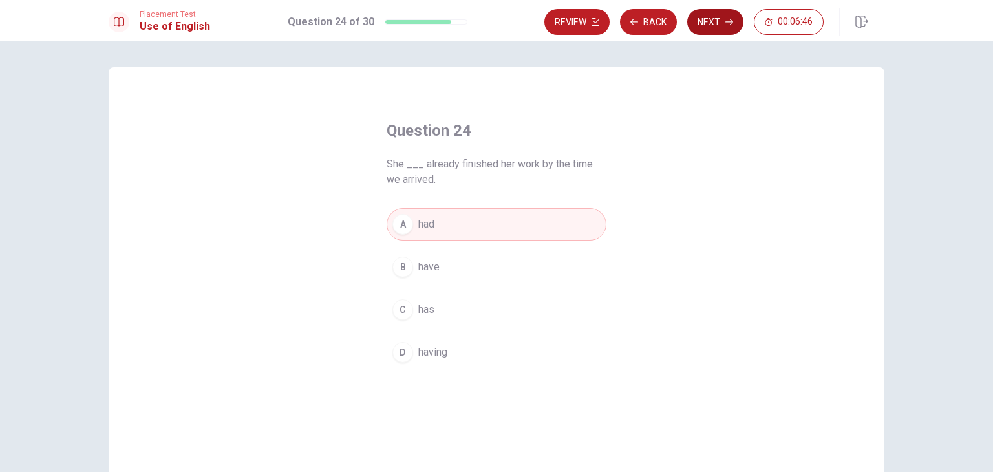
click at [712, 20] on button "Next" at bounding box center [715, 22] width 56 height 26
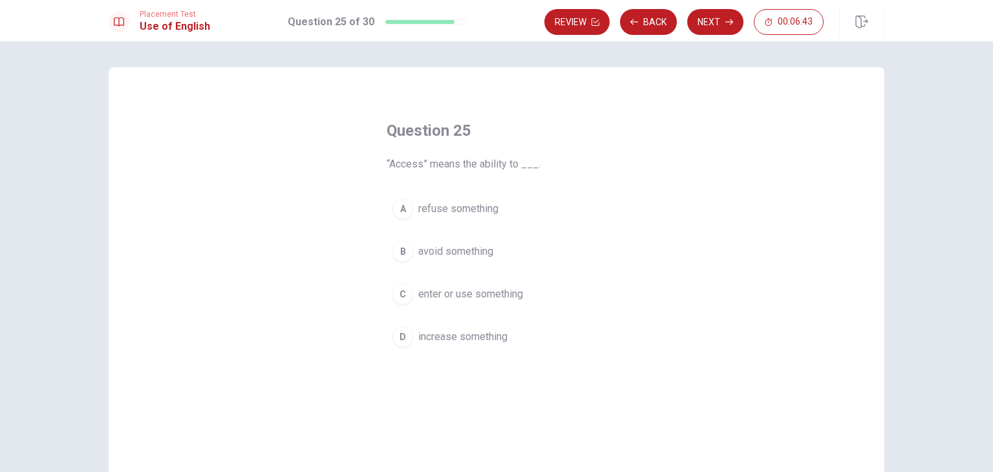
click at [461, 295] on span "enter or use something" at bounding box center [470, 294] width 105 height 16
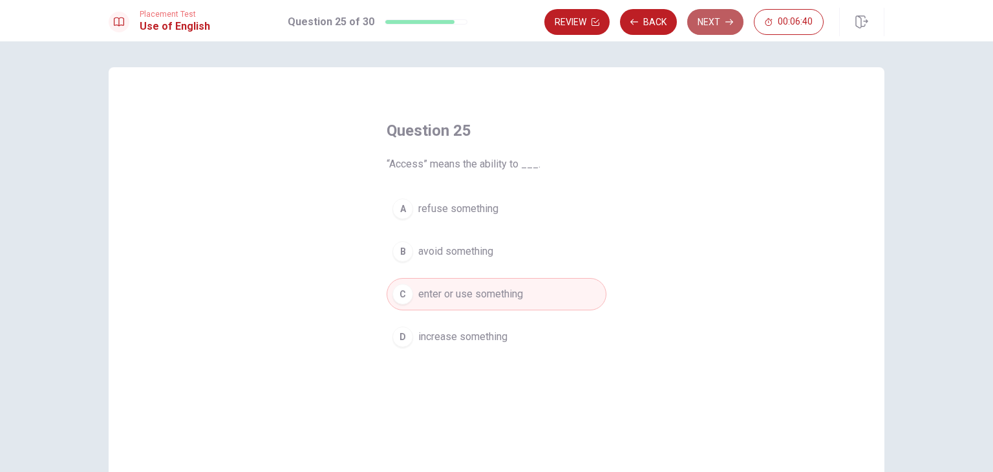
click at [712, 23] on button "Next" at bounding box center [715, 22] width 56 height 26
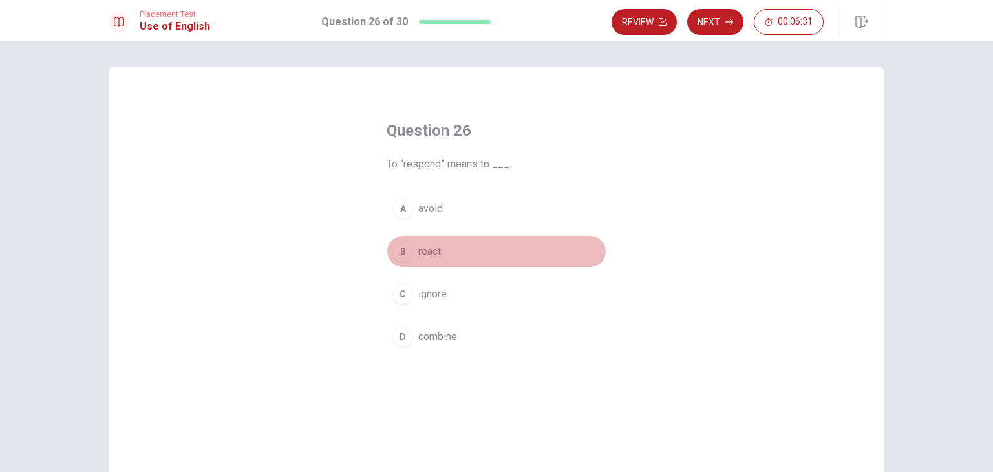
click at [435, 262] on button "B react" at bounding box center [496, 251] width 220 height 32
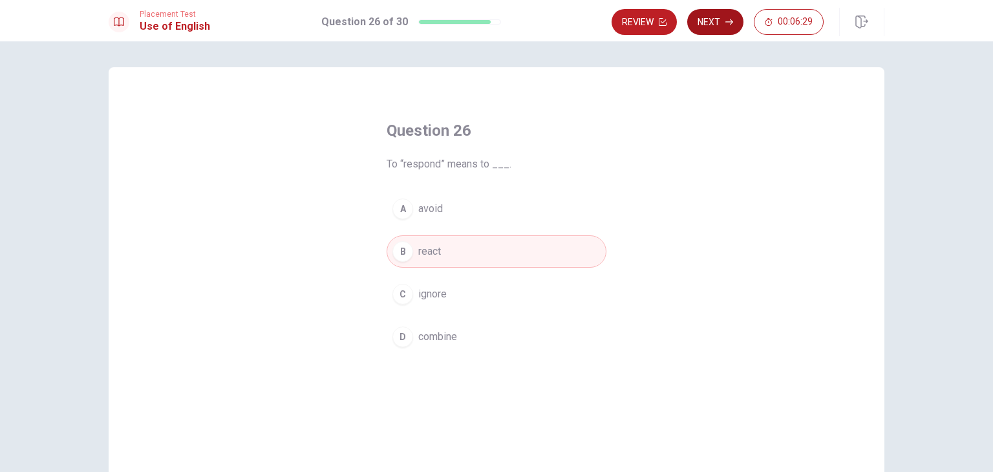
click at [733, 20] on icon "button" at bounding box center [729, 22] width 8 height 8
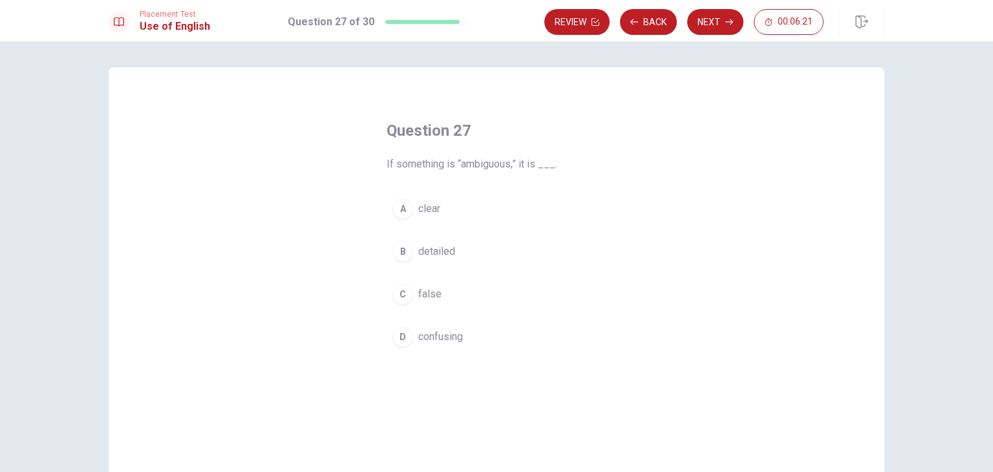
click at [422, 332] on span "confusing" at bounding box center [440, 337] width 45 height 16
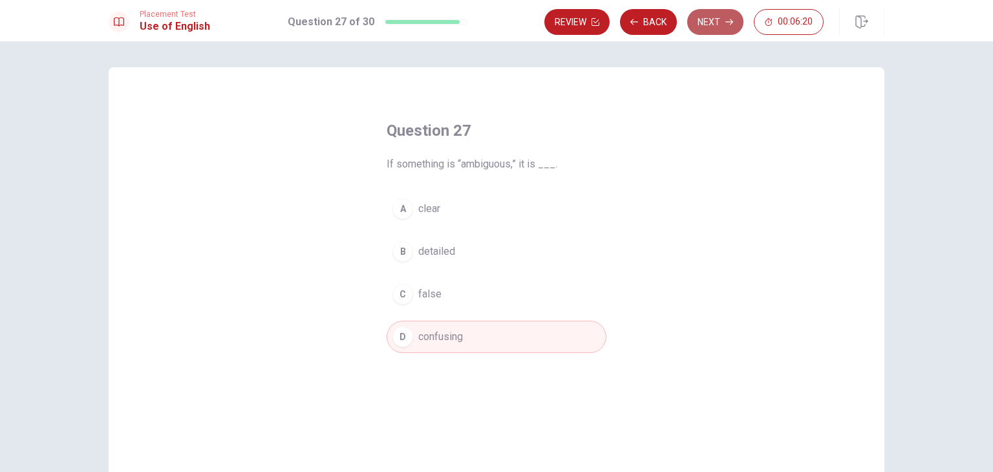
click at [727, 30] on button "Next" at bounding box center [715, 22] width 56 height 26
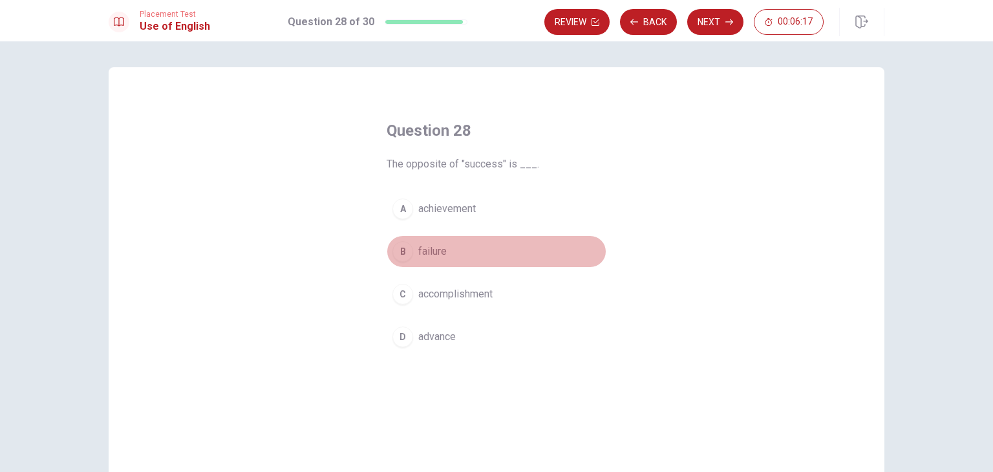
click at [442, 245] on span "failure" at bounding box center [432, 252] width 28 height 16
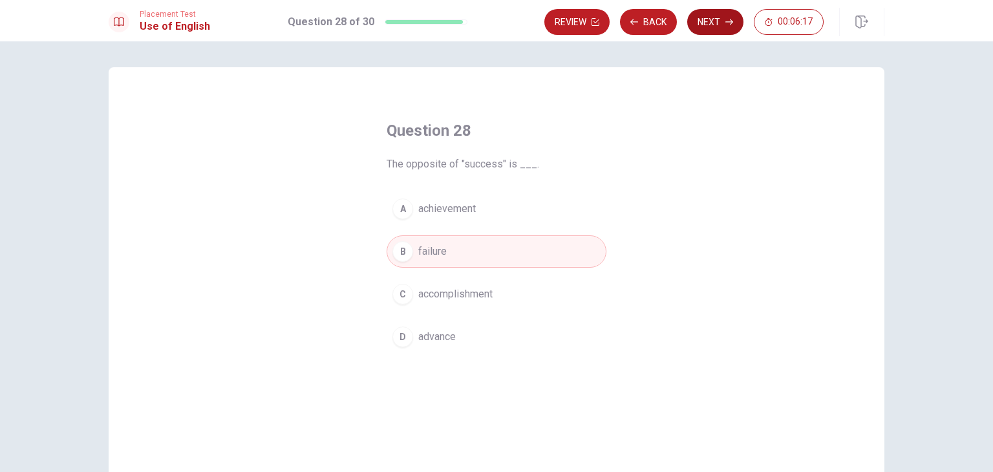
click at [720, 29] on button "Next" at bounding box center [715, 22] width 56 height 26
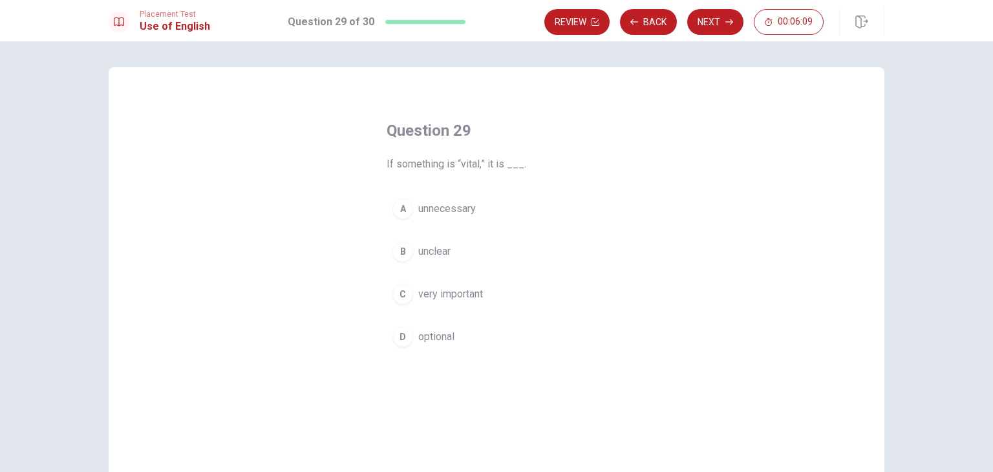
click at [461, 292] on span "very important" at bounding box center [450, 294] width 65 height 16
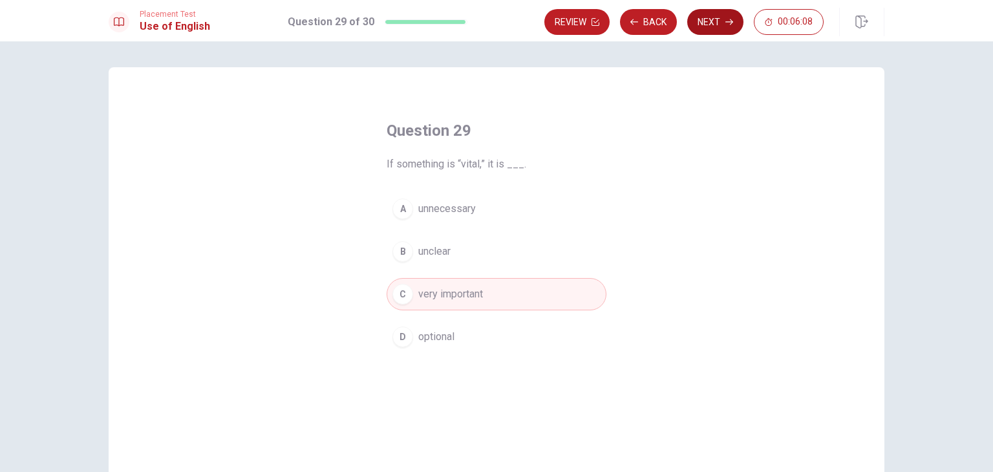
click at [730, 16] on button "Next" at bounding box center [715, 22] width 56 height 26
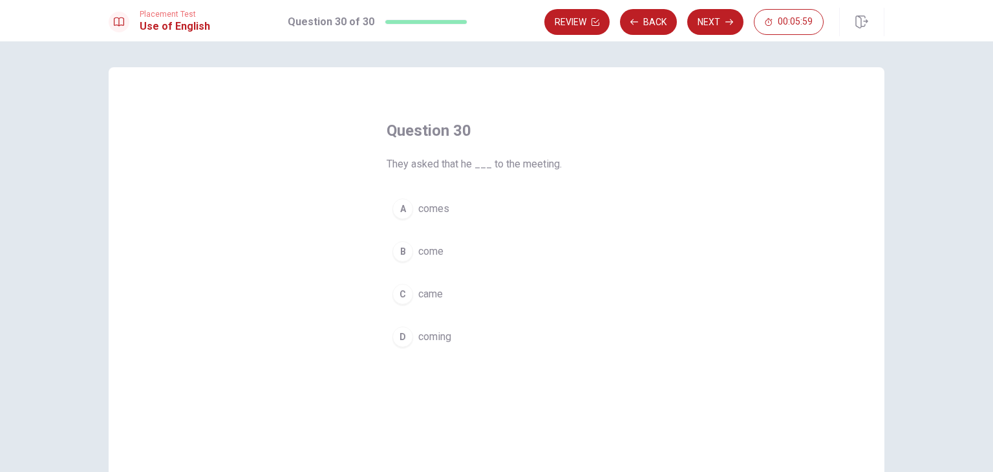
click at [445, 204] on span "comes" at bounding box center [433, 209] width 31 height 16
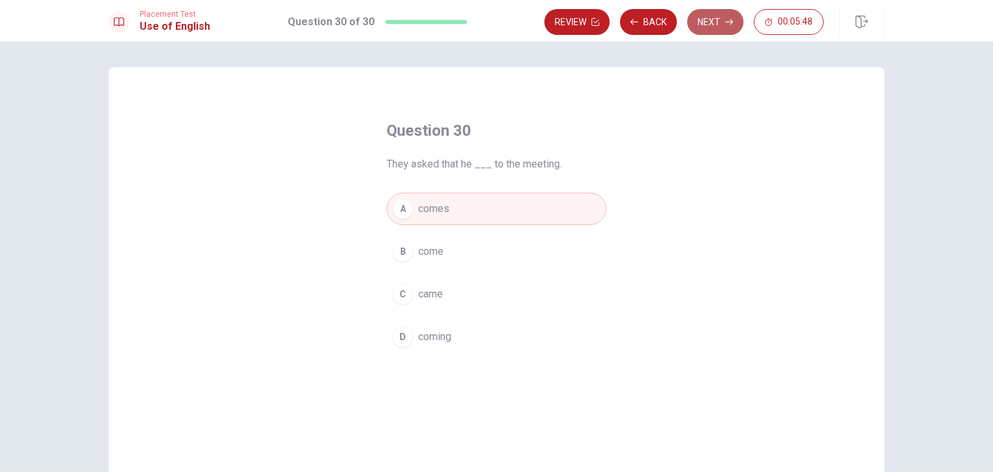
click at [721, 26] on button "Next" at bounding box center [715, 22] width 56 height 26
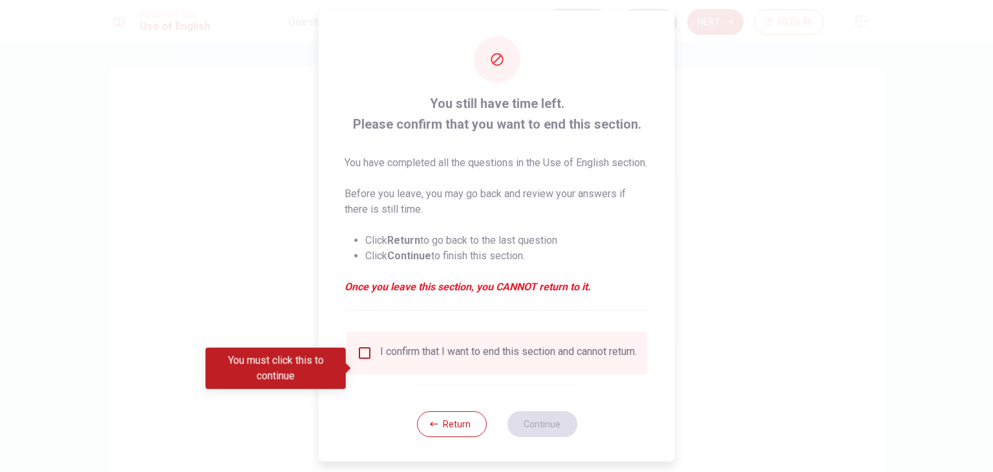
click at [380, 361] on div "I confirm that I want to end this section and cannot return." at bounding box center [508, 353] width 257 height 16
click at [367, 361] on input "You must click this to continue" at bounding box center [365, 353] width 16 height 16
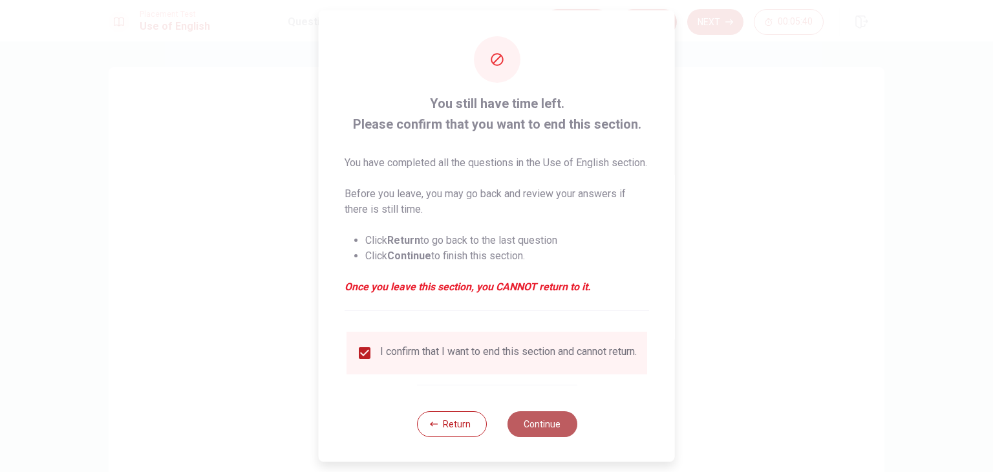
click at [545, 437] on button "Continue" at bounding box center [542, 424] width 70 height 26
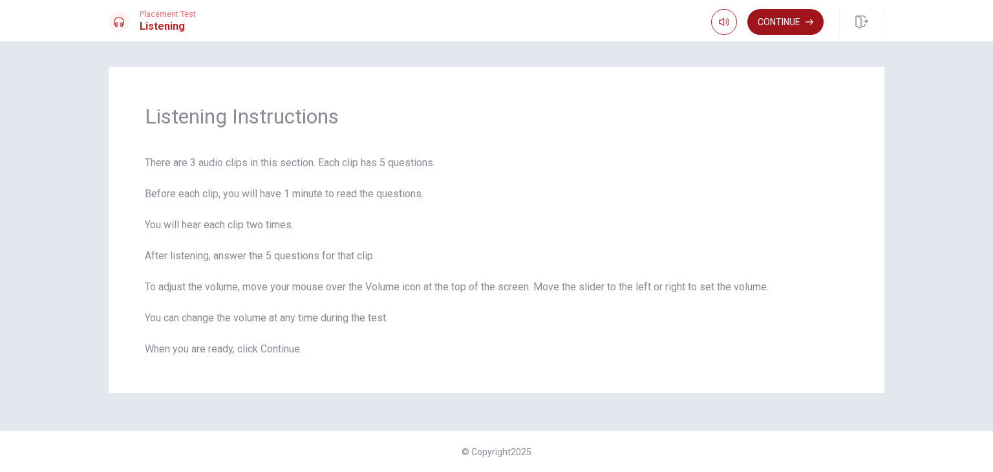
click at [814, 23] on button "Continue" at bounding box center [785, 22] width 76 height 26
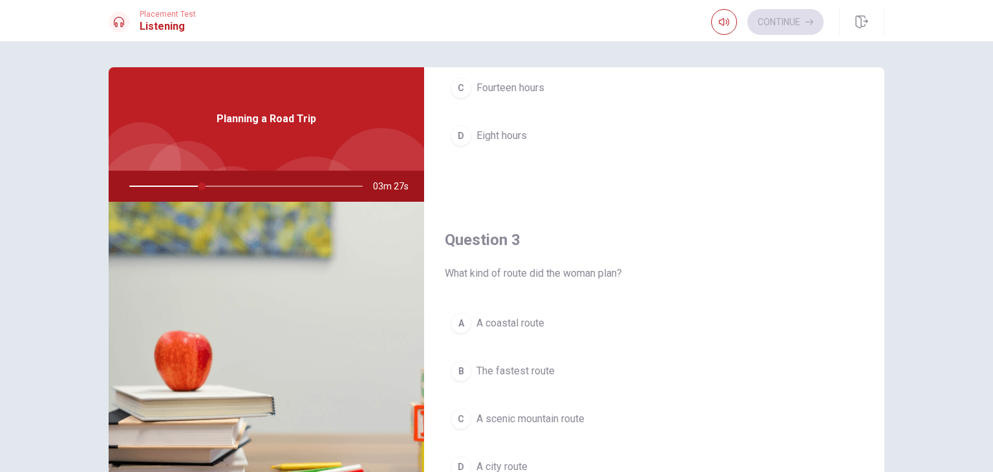
scroll to position [582, 0]
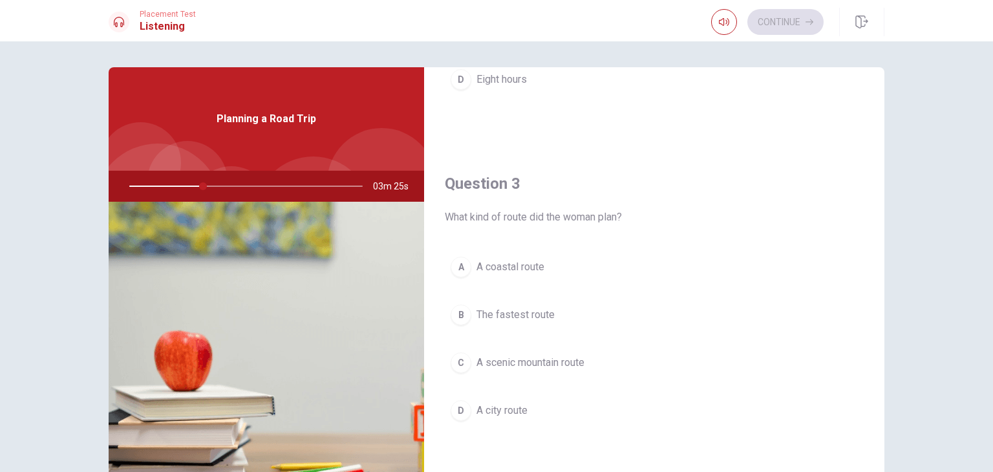
click at [529, 356] on span "A scenic mountain route" at bounding box center [530, 363] width 108 height 16
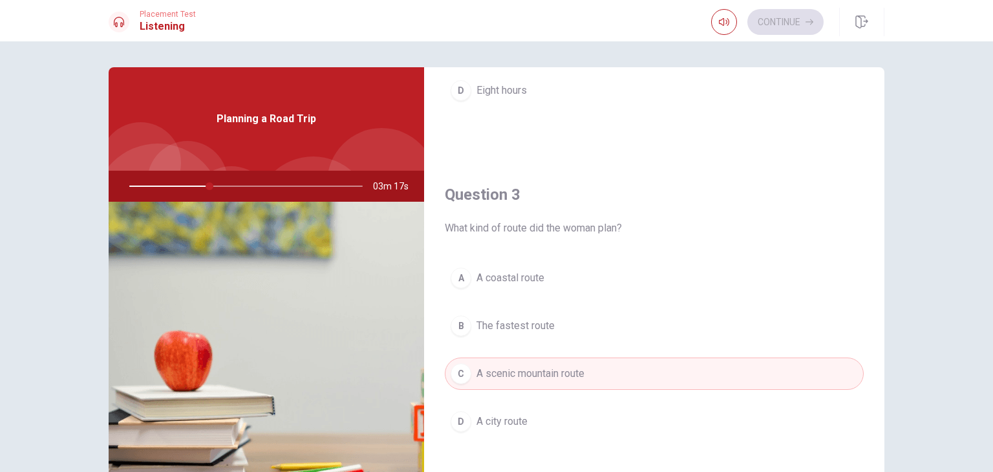
scroll to position [323, 0]
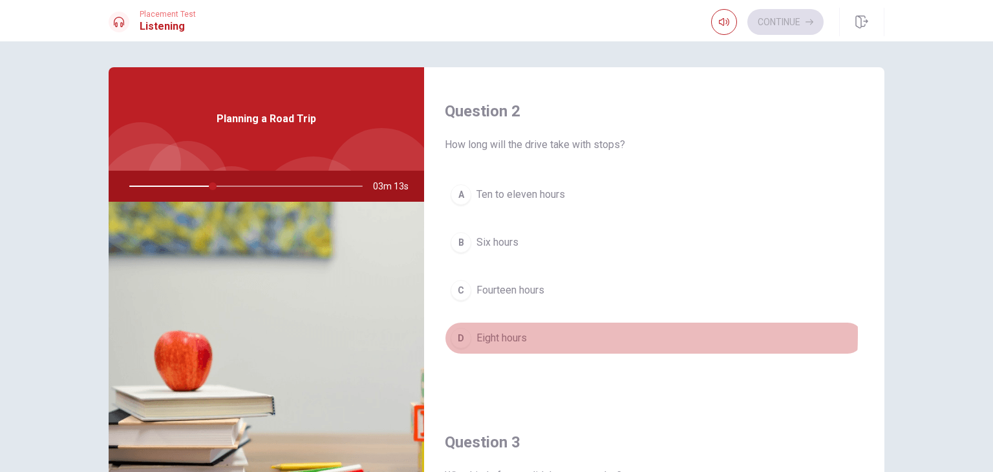
click at [512, 332] on span "Eight hours" at bounding box center [501, 338] width 50 height 16
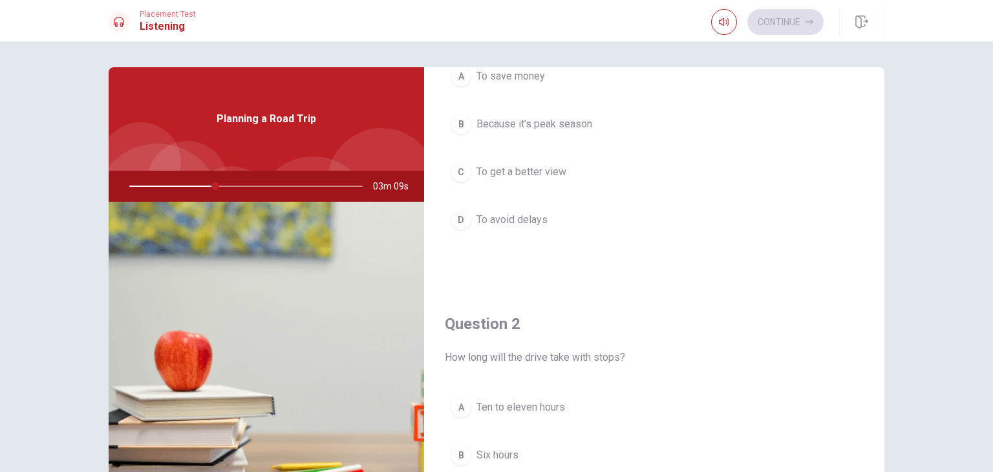
scroll to position [0, 0]
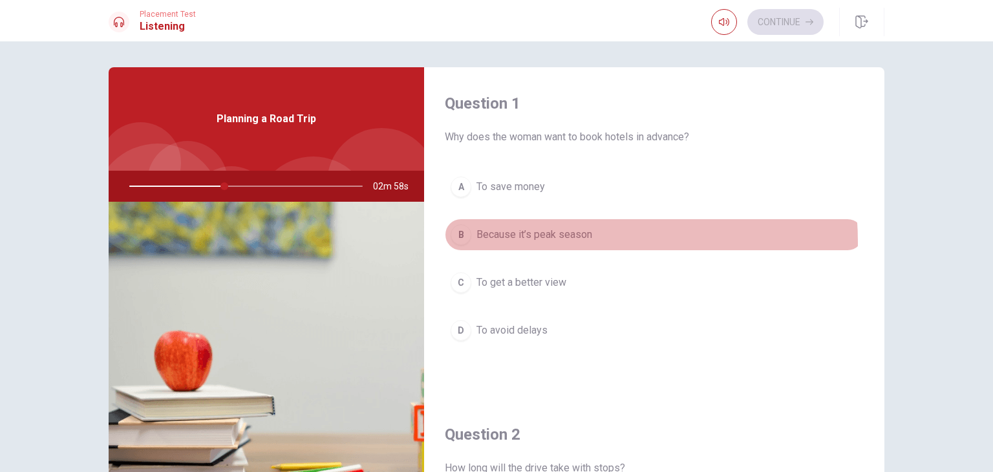
click at [535, 242] on button "B Because it’s peak season" at bounding box center [654, 234] width 419 height 32
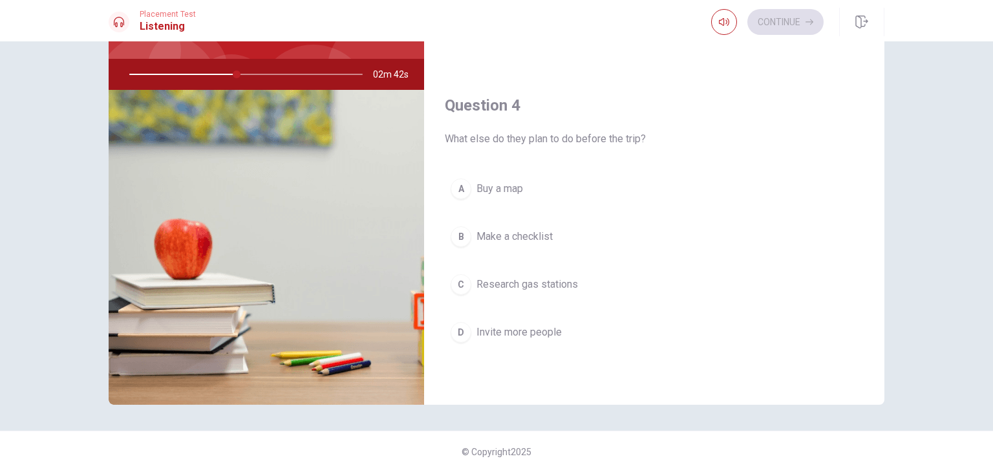
scroll to position [876, 0]
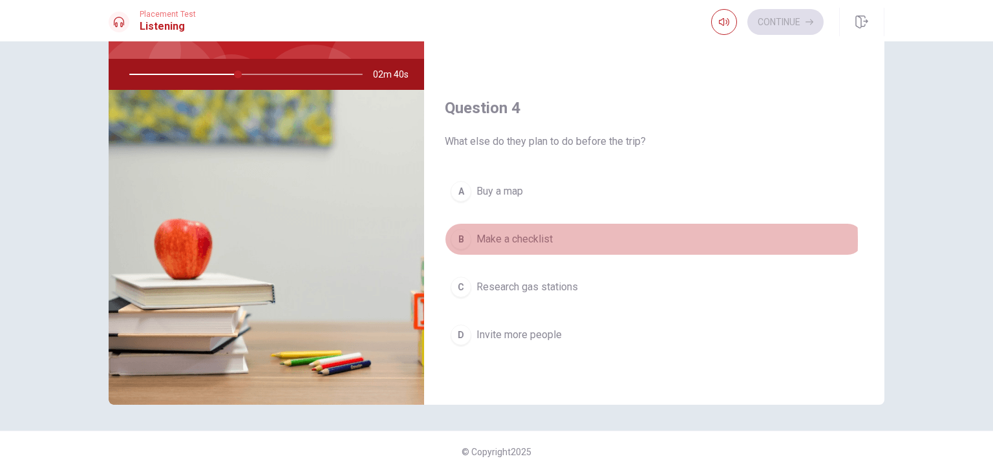
click at [516, 236] on span "Make a checklist" at bounding box center [514, 239] width 76 height 16
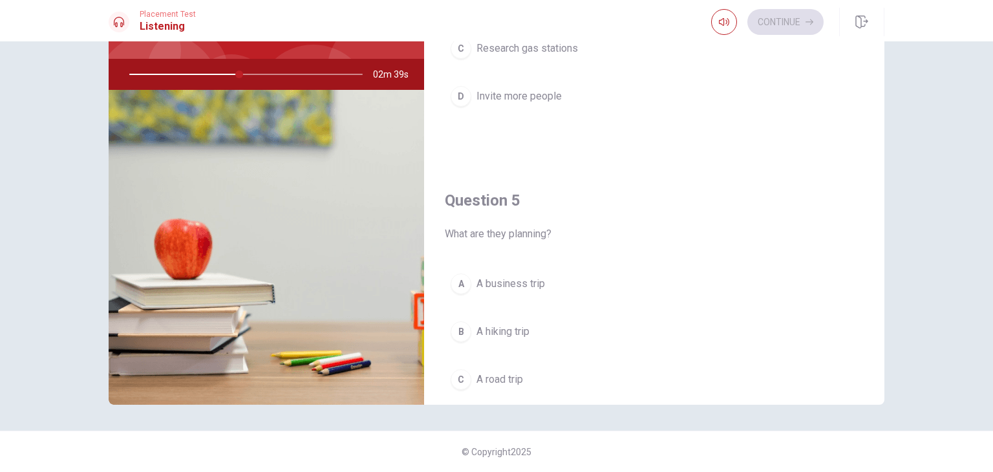
scroll to position [1200, 0]
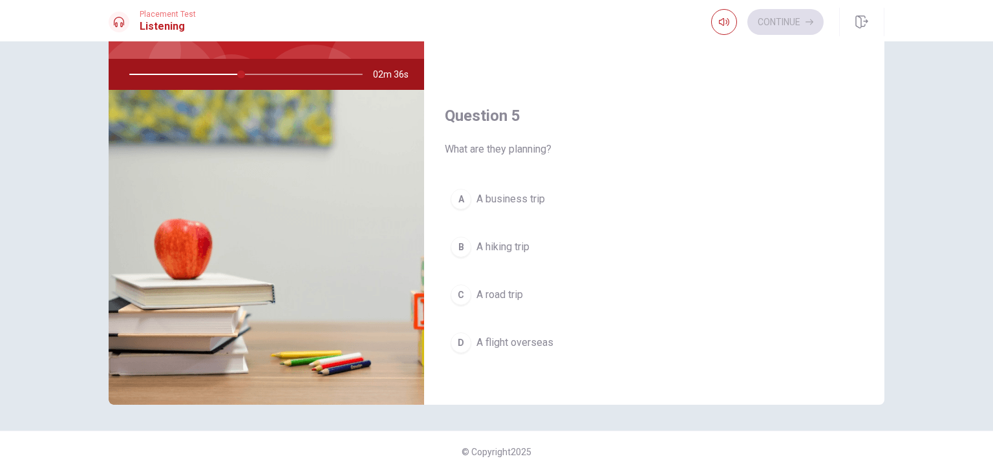
click at [501, 279] on button "C A road trip" at bounding box center [654, 295] width 419 height 32
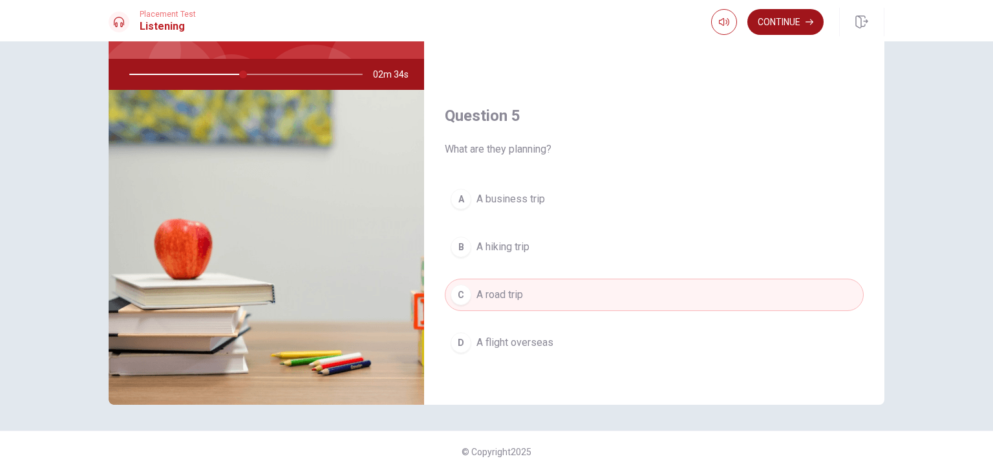
click at [789, 13] on button "Continue" at bounding box center [785, 22] width 76 height 26
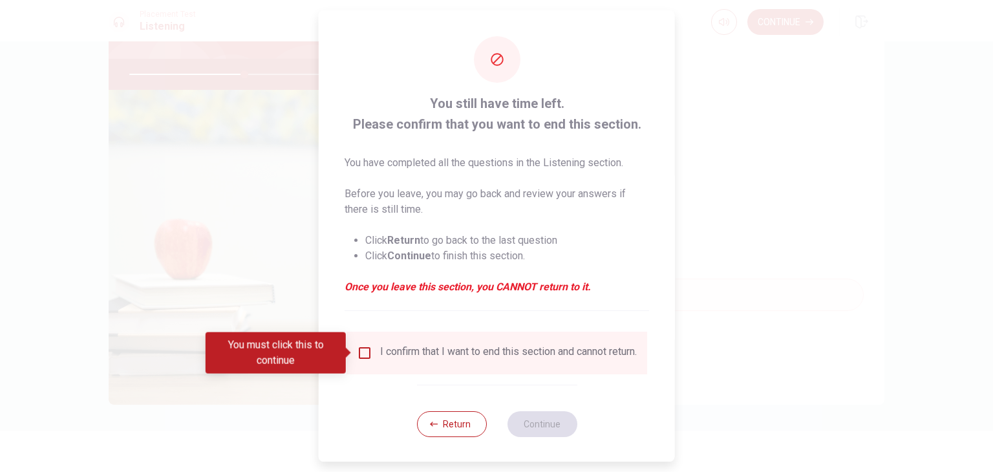
click at [359, 356] on input "You must click this to continue" at bounding box center [365, 353] width 16 height 16
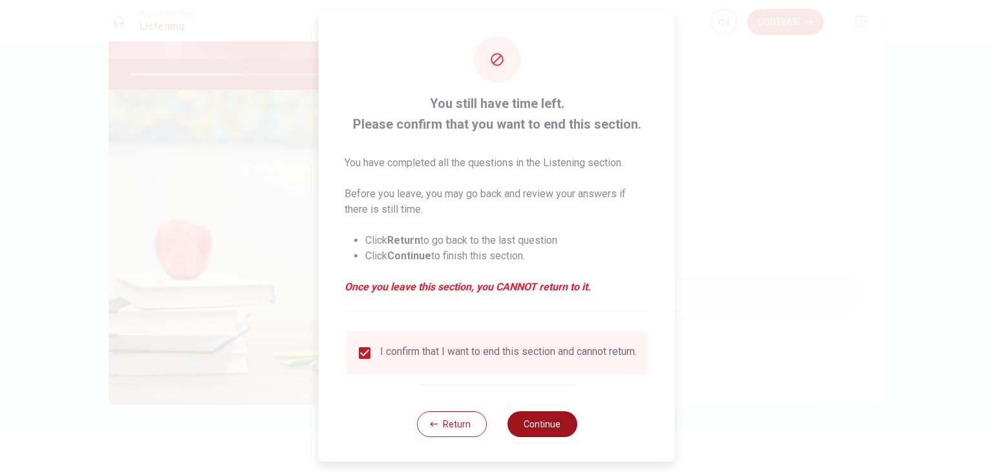
click at [551, 432] on button "Continue" at bounding box center [542, 424] width 70 height 26
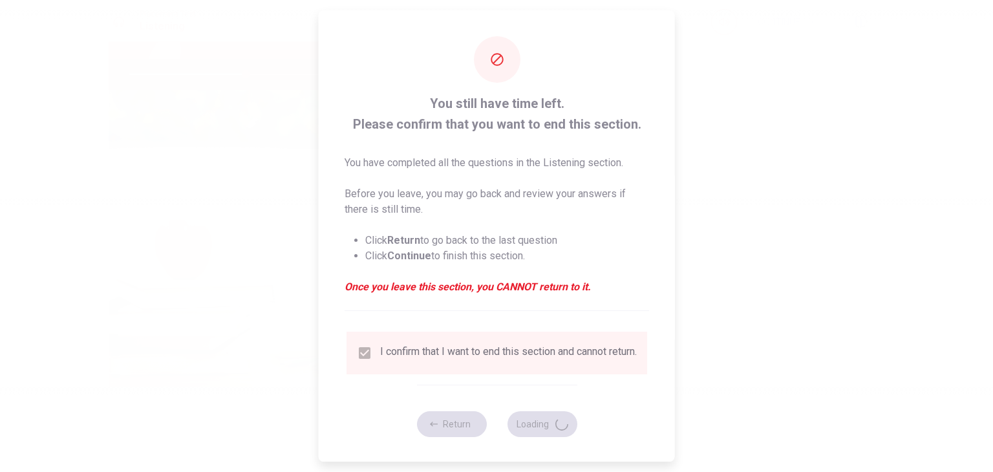
type input "50"
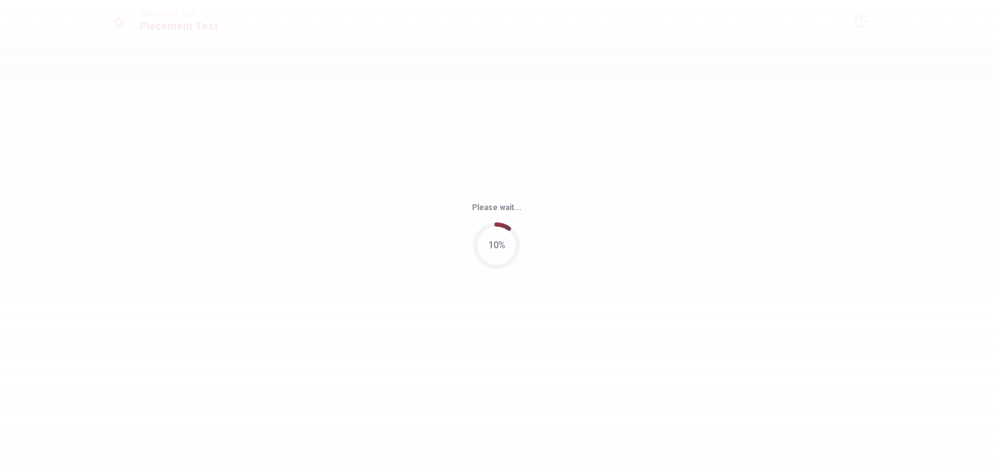
scroll to position [0, 0]
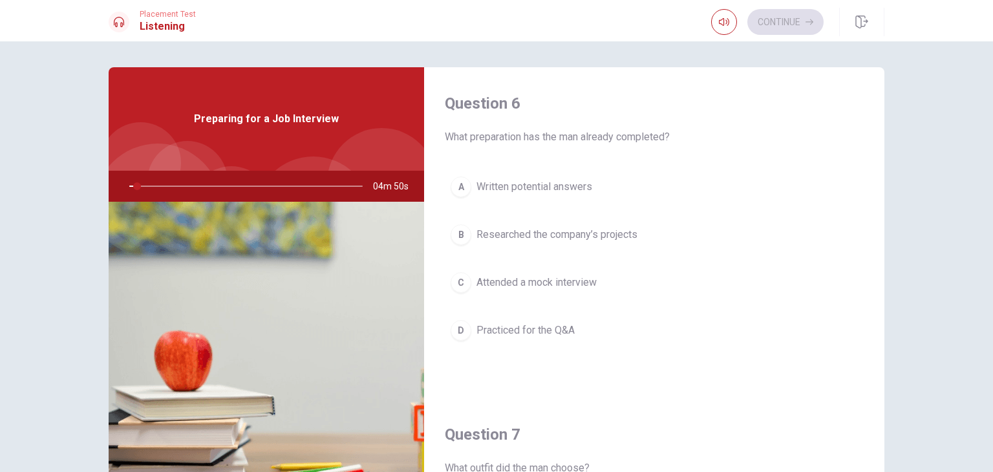
click at [142, 189] on div at bounding box center [243, 186] width 259 height 31
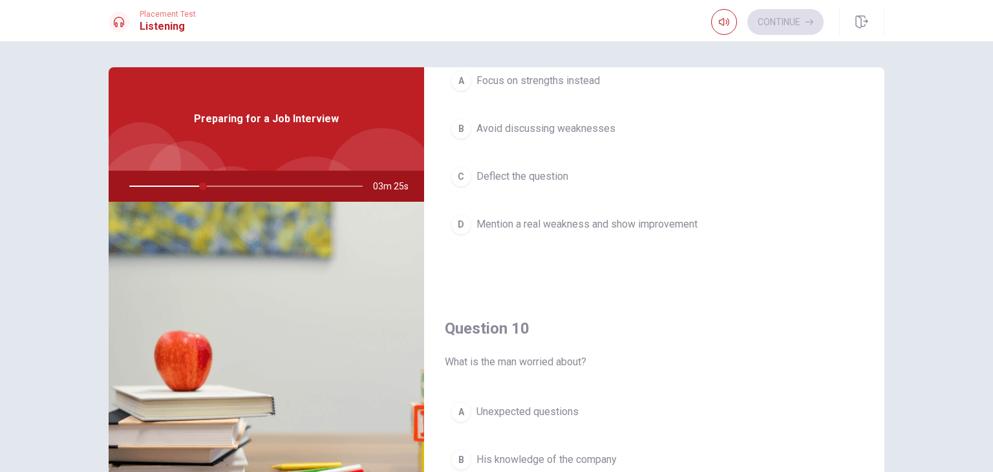
scroll to position [1200, 0]
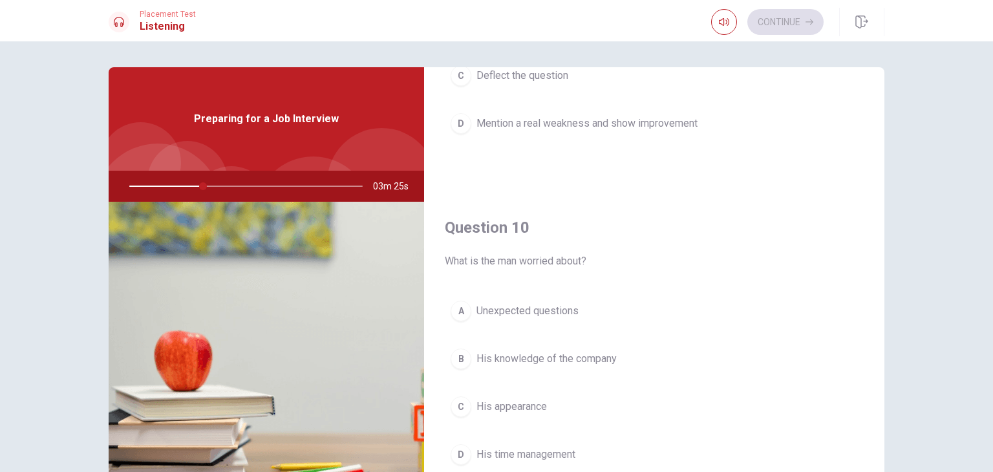
drag, startPoint x: 531, startPoint y: 308, endPoint x: 566, endPoint y: 307, distance: 34.9
click at [531, 306] on span "Unexpected questions" at bounding box center [527, 311] width 102 height 16
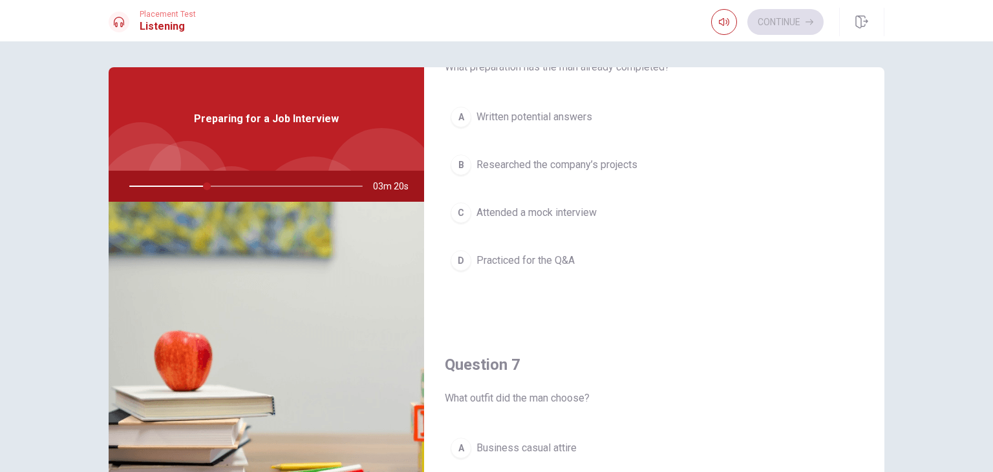
scroll to position [36, 0]
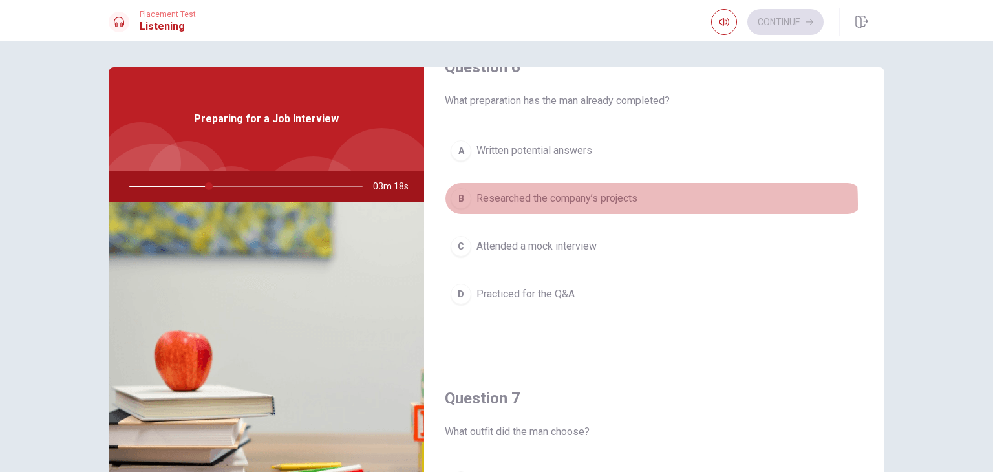
click at [566, 204] on span "Researched the company’s projects" at bounding box center [556, 199] width 161 height 16
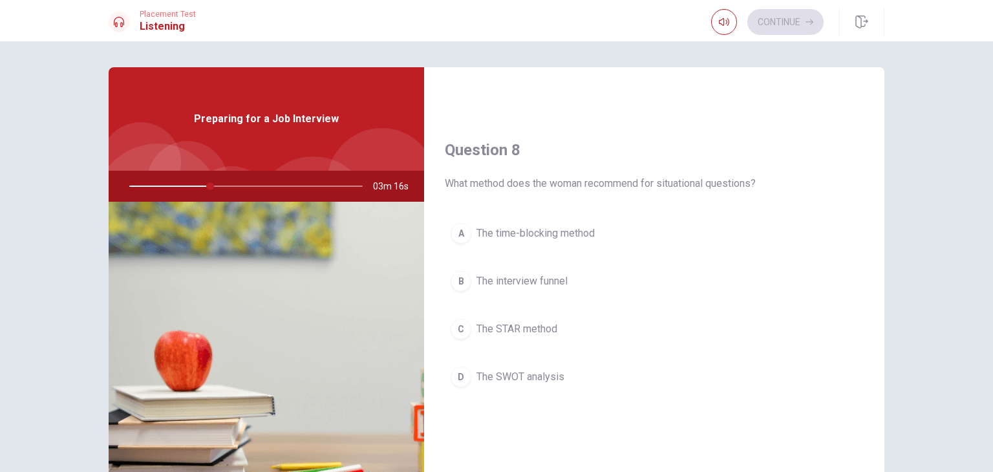
scroll to position [618, 0]
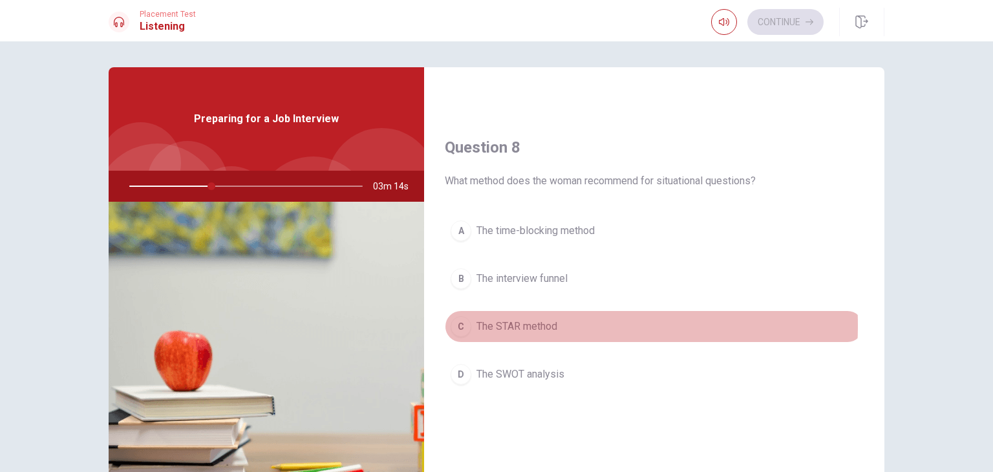
click at [512, 322] on span "The STAR method" at bounding box center [516, 327] width 81 height 16
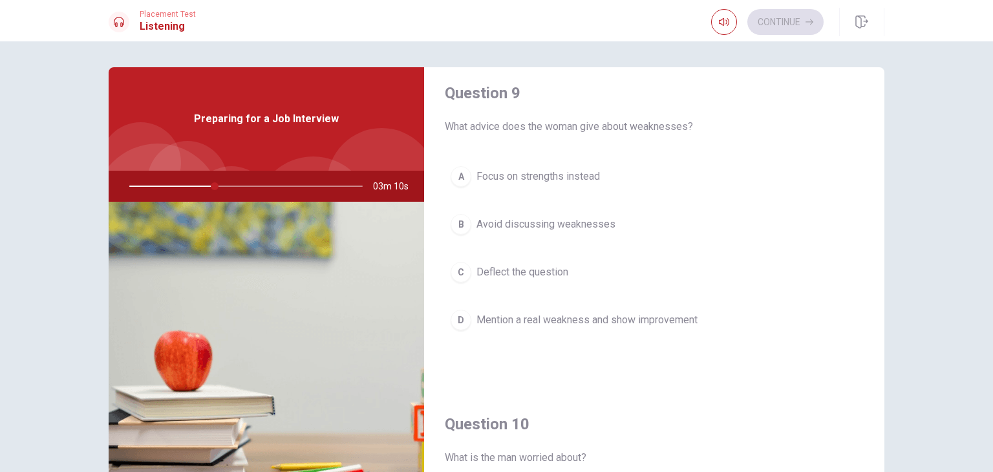
scroll to position [1006, 0]
click at [531, 315] on span "Mention a real weakness and show improvement" at bounding box center [586, 318] width 221 height 16
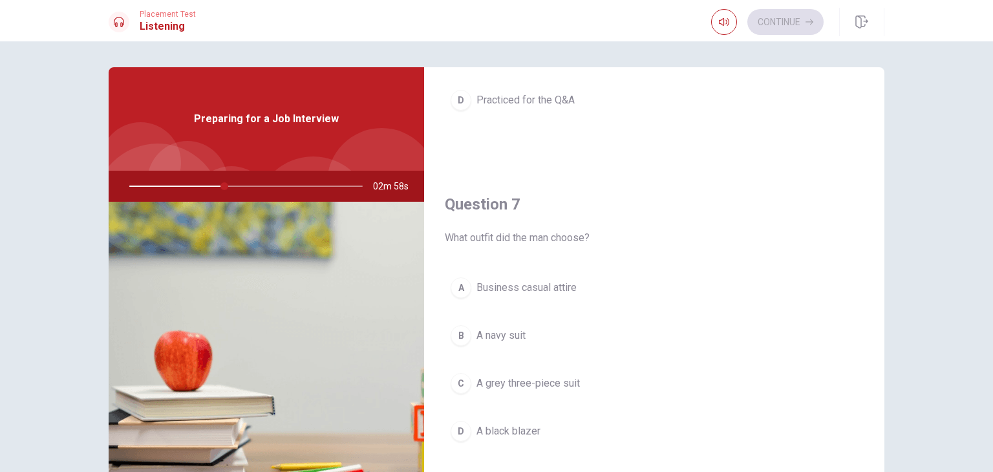
scroll to position [295, 0]
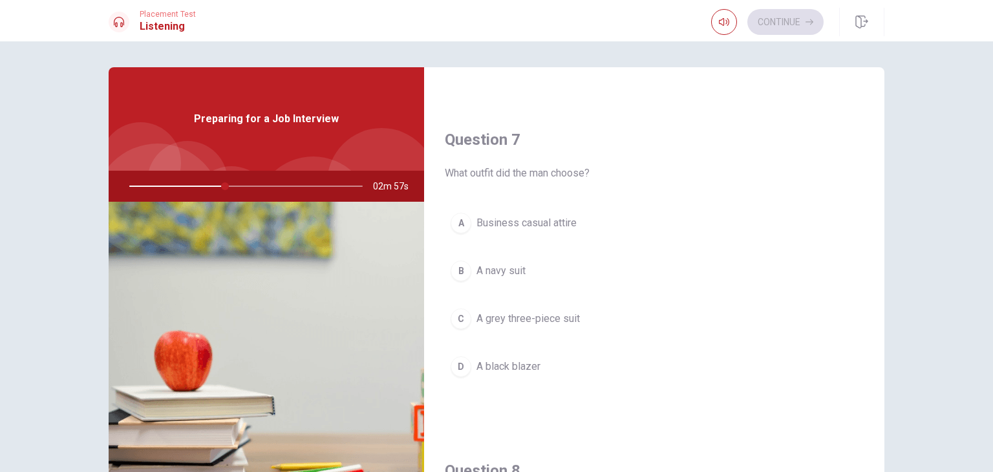
click at [498, 268] on span "A navy suit" at bounding box center [500, 271] width 49 height 16
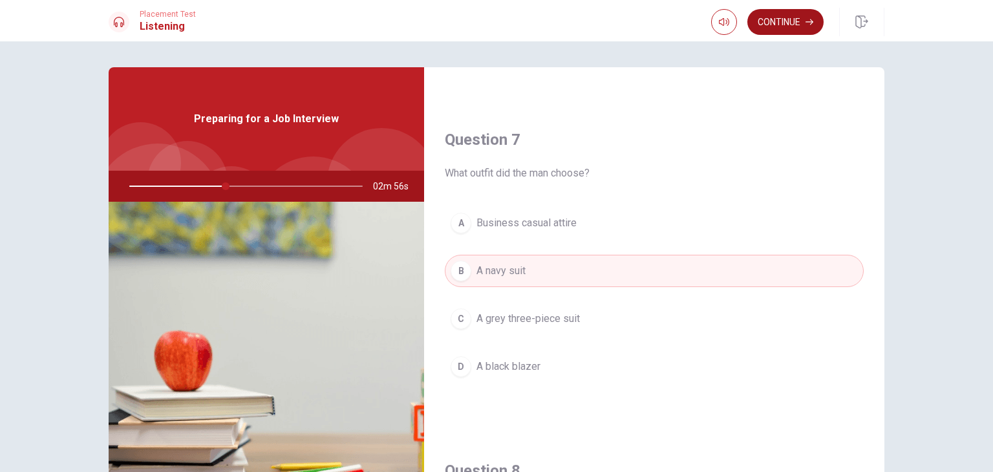
click at [807, 21] on icon "button" at bounding box center [809, 22] width 8 height 8
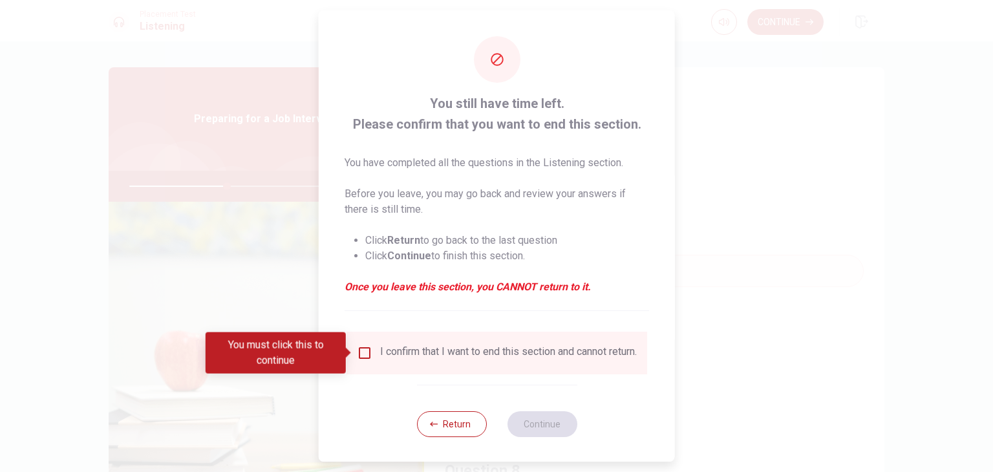
click at [353, 349] on div "You must click this to continue" at bounding box center [280, 352] width 149 height 41
click at [360, 354] on input "You must click this to continue" at bounding box center [365, 353] width 16 height 16
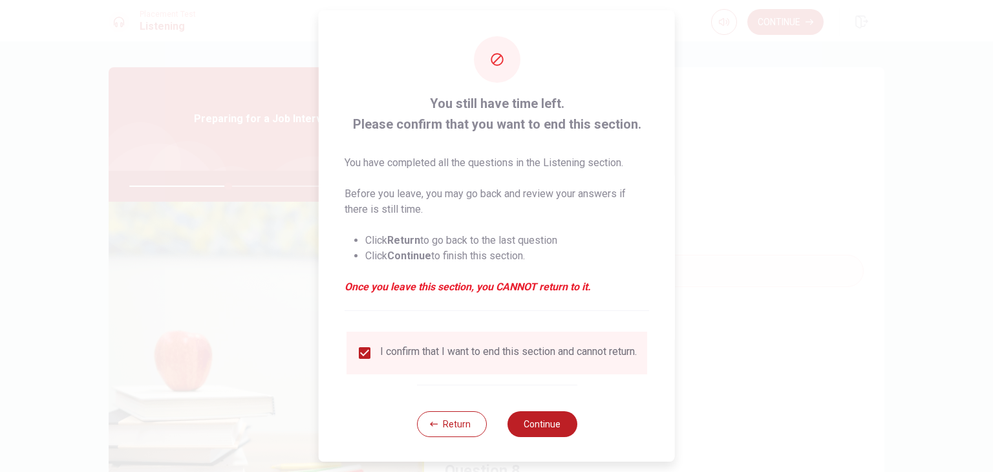
click at [527, 447] on div "Return Continue" at bounding box center [496, 424] width 160 height 78
drag, startPoint x: 543, startPoint y: 409, endPoint x: 542, endPoint y: 417, distance: 7.9
click at [542, 417] on div "Return Continue" at bounding box center [496, 424] width 160 height 78
click at [540, 427] on button "Continue" at bounding box center [542, 424] width 70 height 26
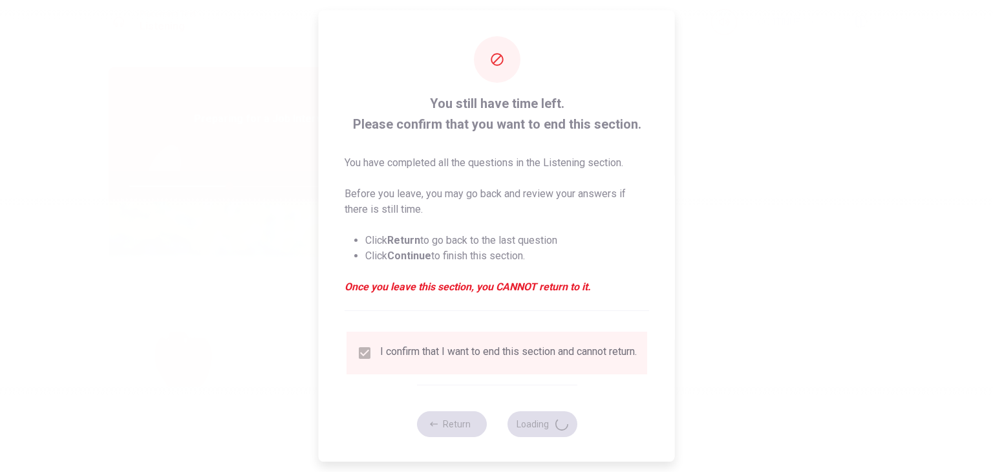
type input "43"
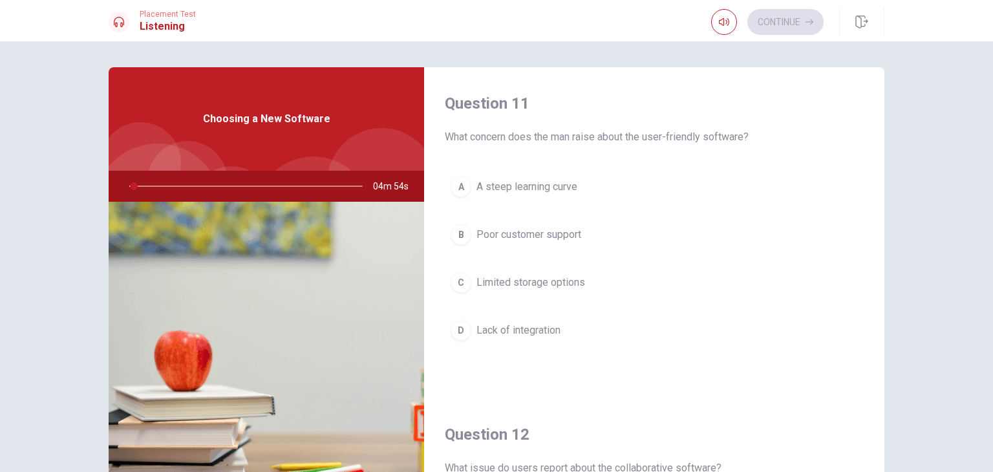
click at [140, 184] on div at bounding box center [243, 186] width 259 height 31
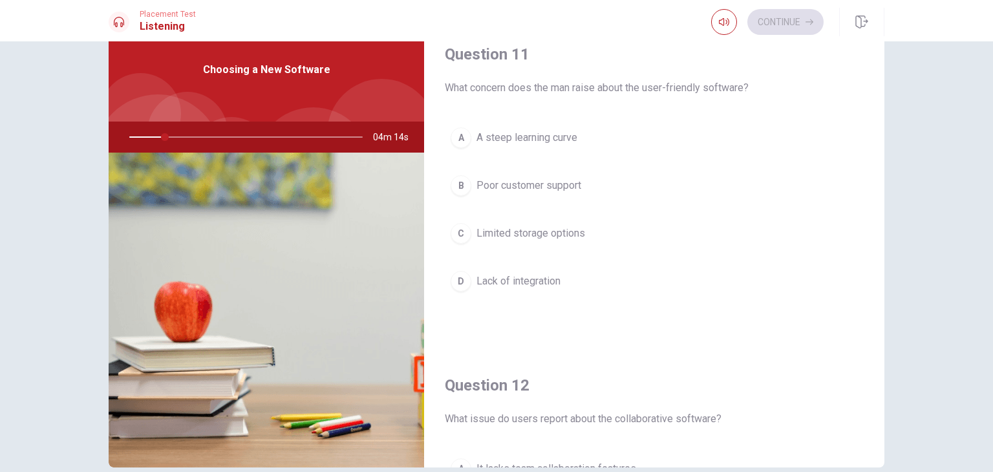
scroll to position [0, 0]
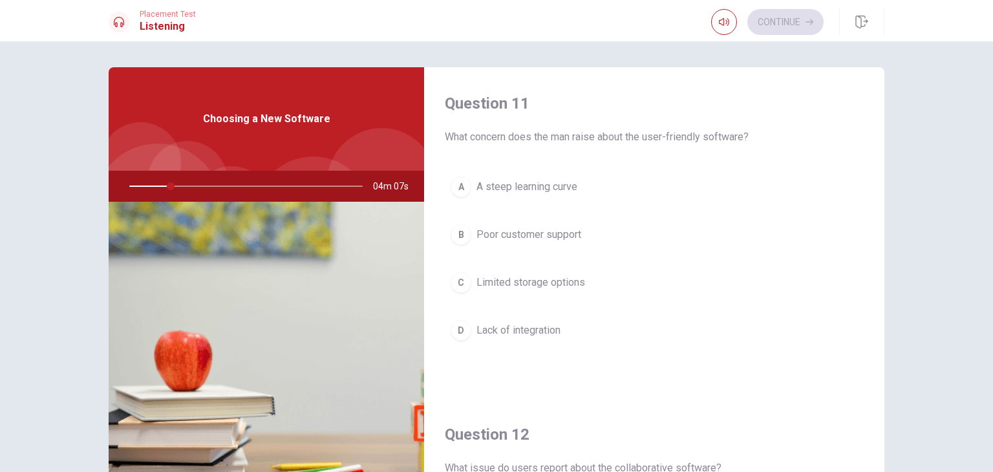
drag, startPoint x: 467, startPoint y: 135, endPoint x: 617, endPoint y: 127, distance: 149.5
click at [617, 127] on div "Question 11 What concern does the man raise about the user-friendly software?" at bounding box center [654, 119] width 419 height 52
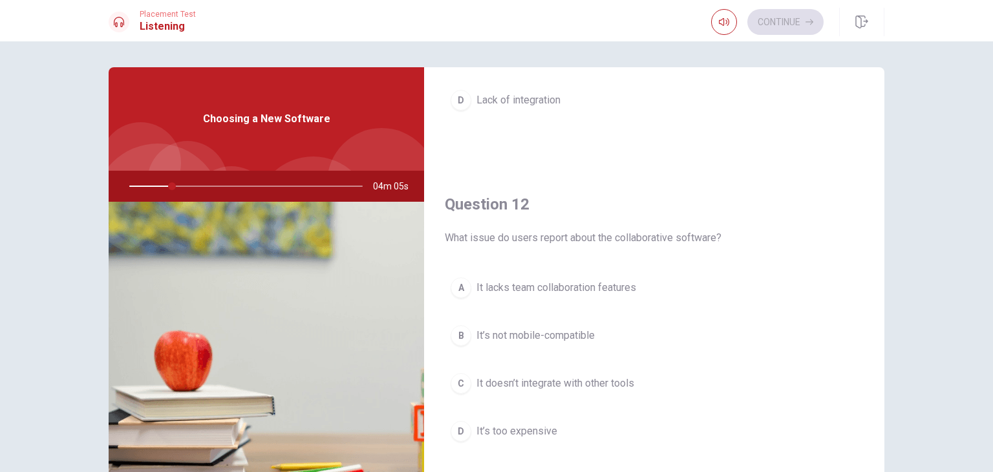
scroll to position [259, 0]
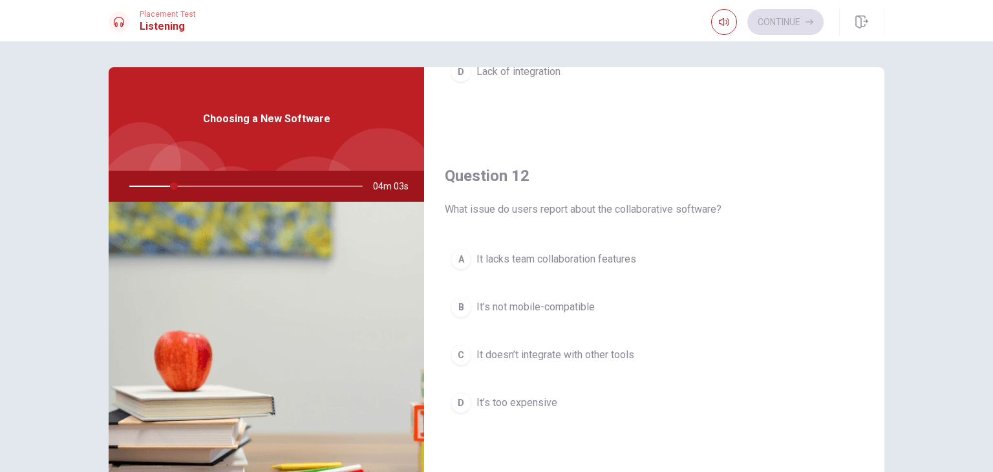
drag, startPoint x: 481, startPoint y: 211, endPoint x: 525, endPoint y: 209, distance: 44.0
click at [525, 209] on span "What issue do users report about the collaborative software?" at bounding box center [654, 210] width 419 height 16
drag, startPoint x: 542, startPoint y: 204, endPoint x: 612, endPoint y: 207, distance: 70.5
click at [612, 207] on span "What issue do users report about the collaborative software?" at bounding box center [654, 210] width 419 height 16
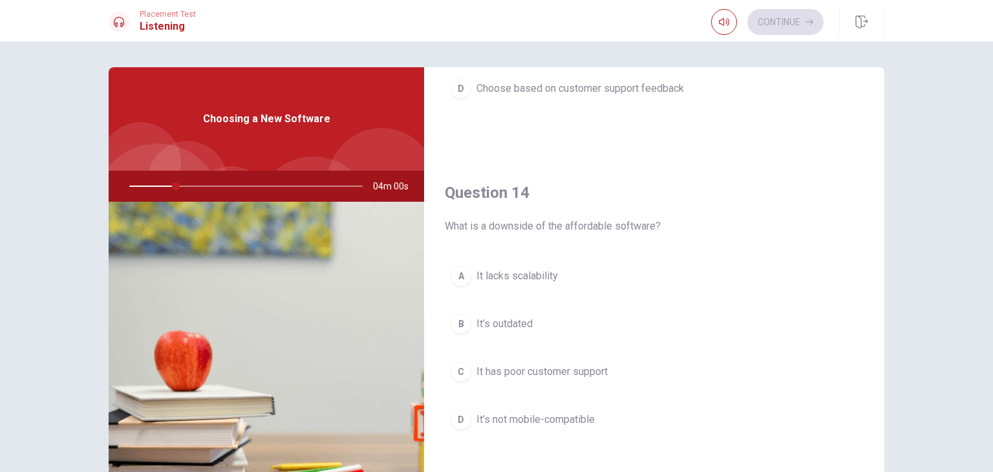
scroll to position [905, 0]
drag, startPoint x: 485, startPoint y: 226, endPoint x: 644, endPoint y: 207, distance: 159.5
click at [644, 207] on div "Question 14 What is a downside of the affordable software?" at bounding box center [654, 207] width 419 height 52
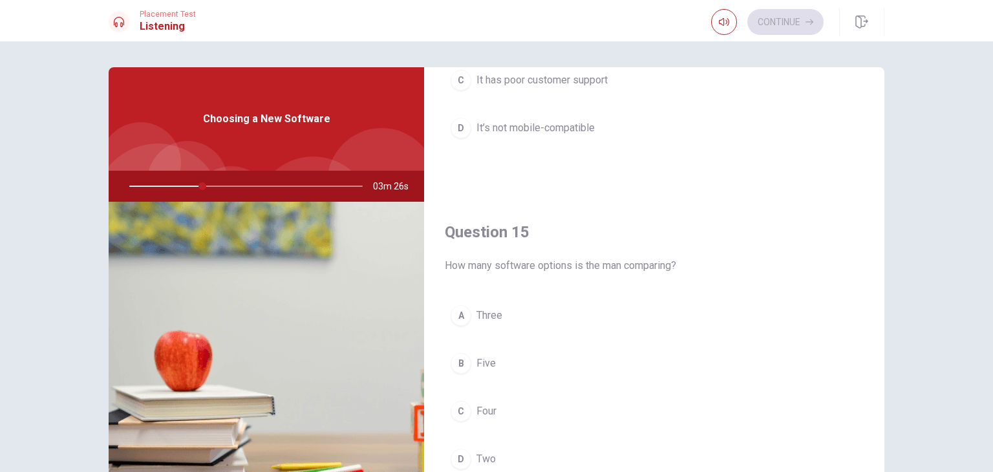
scroll to position [1200, 0]
click at [461, 310] on div "A" at bounding box center [460, 311] width 21 height 21
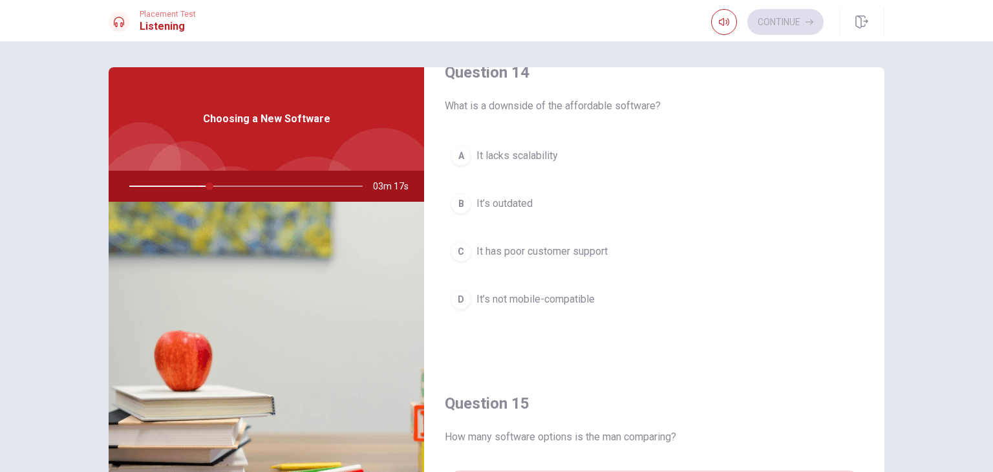
scroll to position [1034, 0]
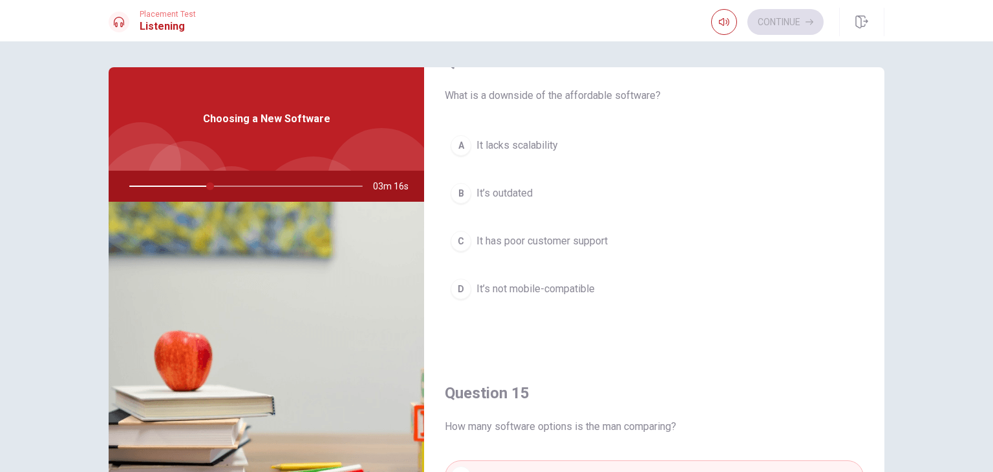
click at [513, 198] on button "B It’s outdated" at bounding box center [654, 193] width 419 height 32
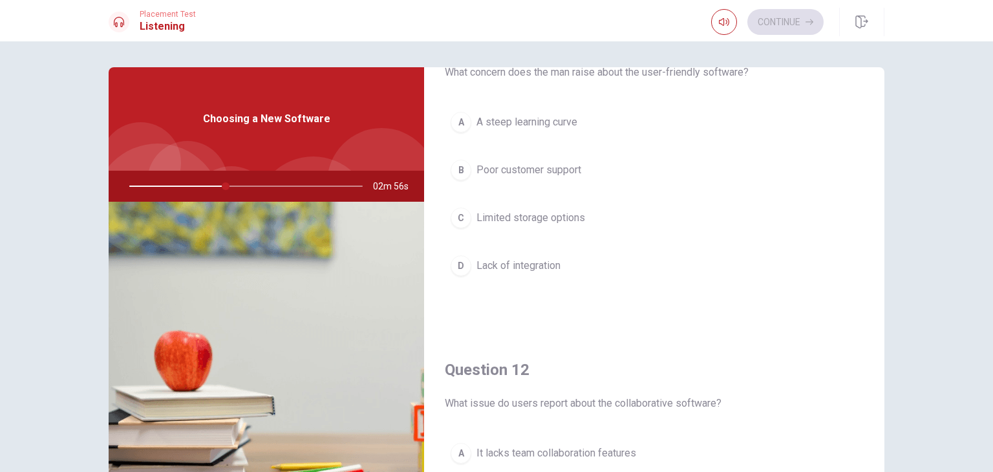
scroll to position [0, 0]
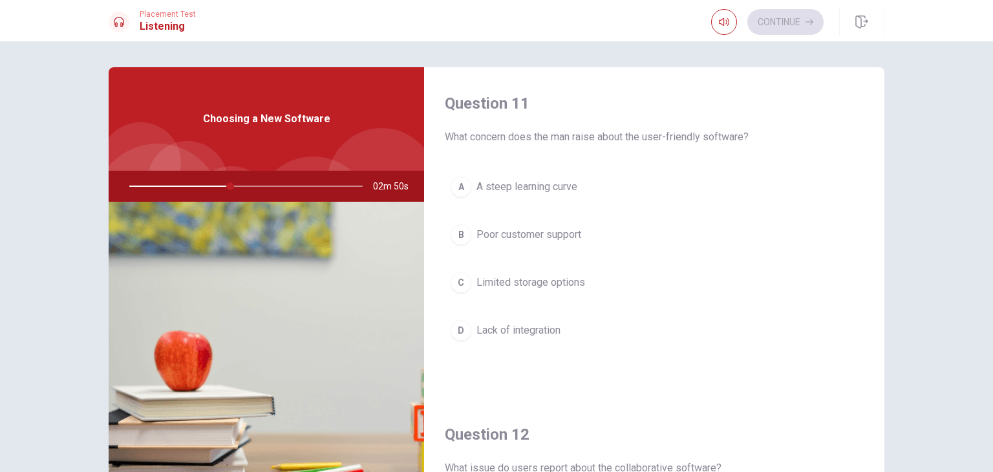
click at [554, 285] on span "Limited storage options" at bounding box center [530, 283] width 109 height 16
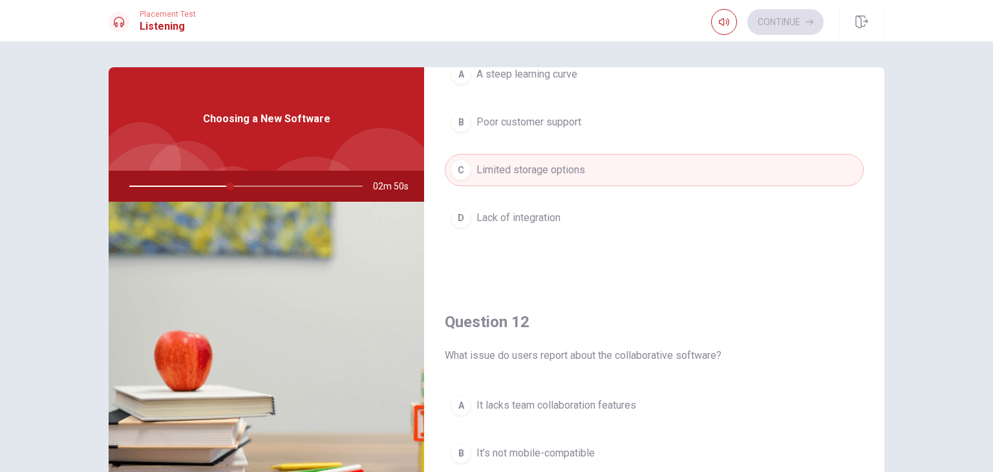
scroll to position [259, 0]
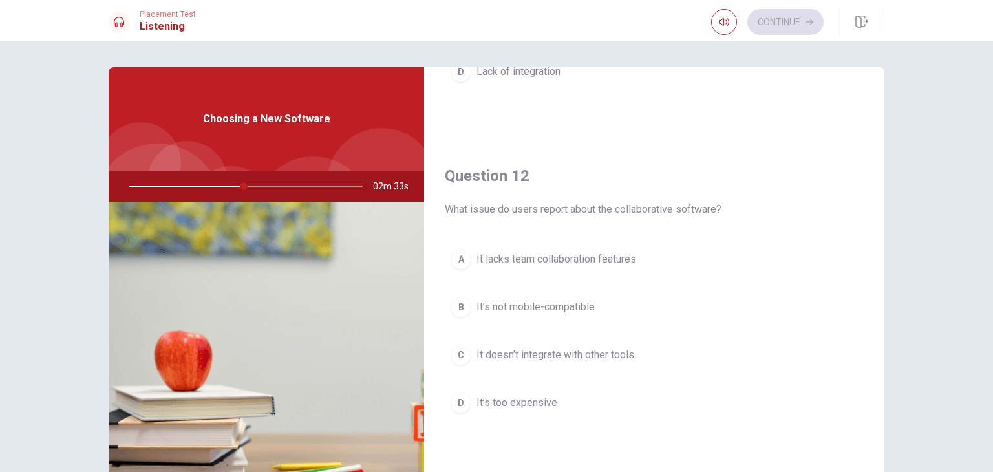
click at [525, 304] on span "It’s not mobile-compatible" at bounding box center [535, 307] width 118 height 16
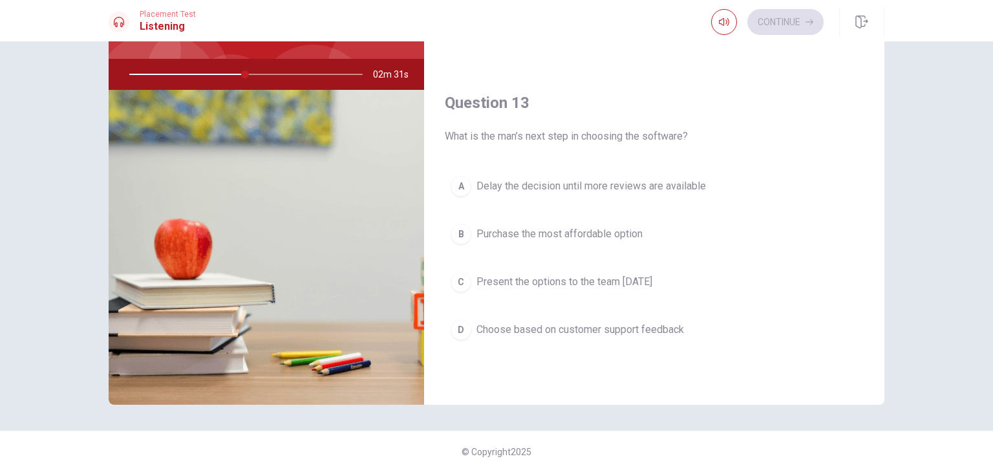
scroll to position [582, 0]
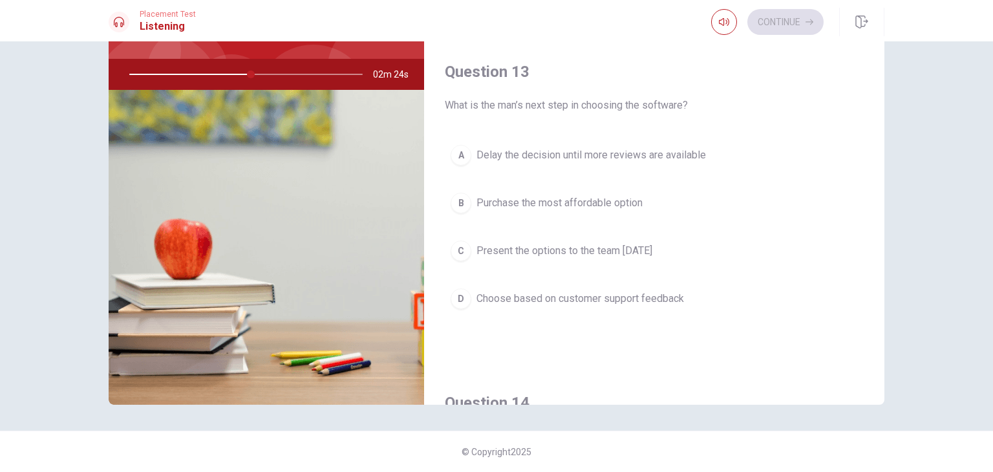
click at [488, 253] on span "Present the options to the team [DATE]" at bounding box center [564, 251] width 176 height 16
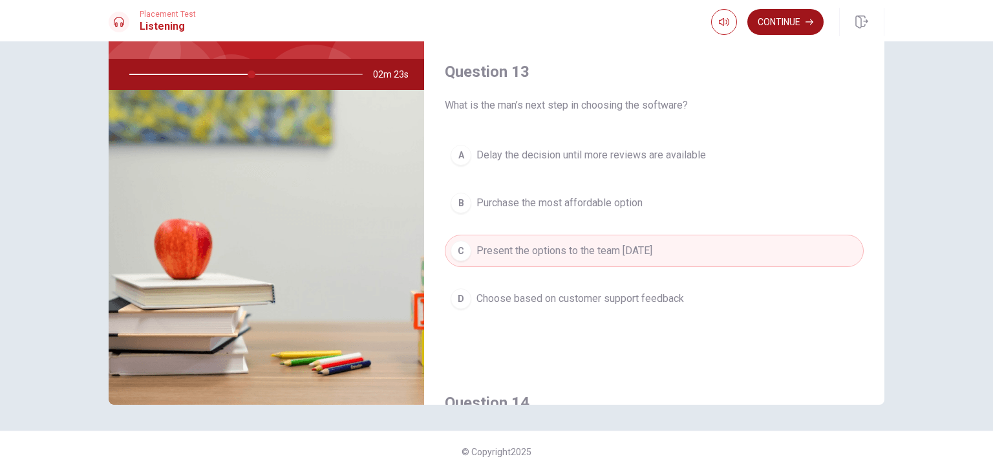
click at [800, 16] on button "Continue" at bounding box center [785, 22] width 76 height 26
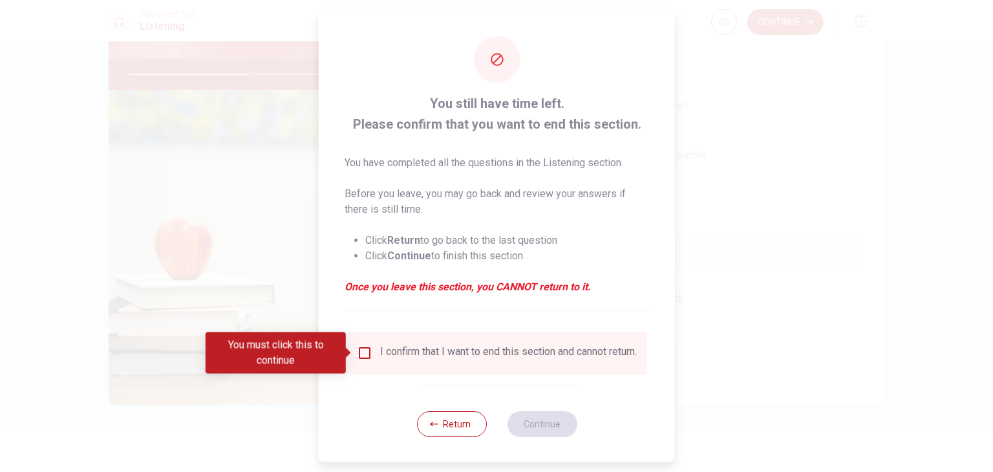
click at [362, 352] on input "You must click this to continue" at bounding box center [365, 353] width 16 height 16
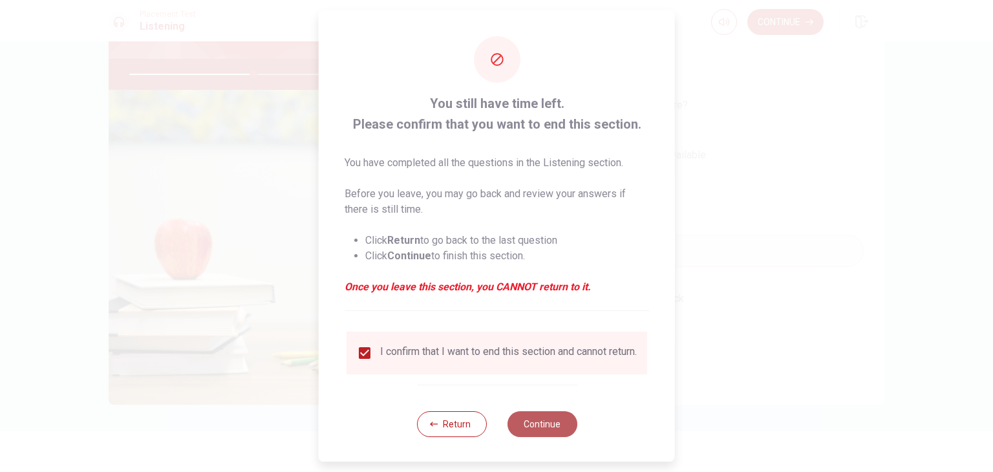
click at [548, 429] on button "Continue" at bounding box center [542, 424] width 70 height 26
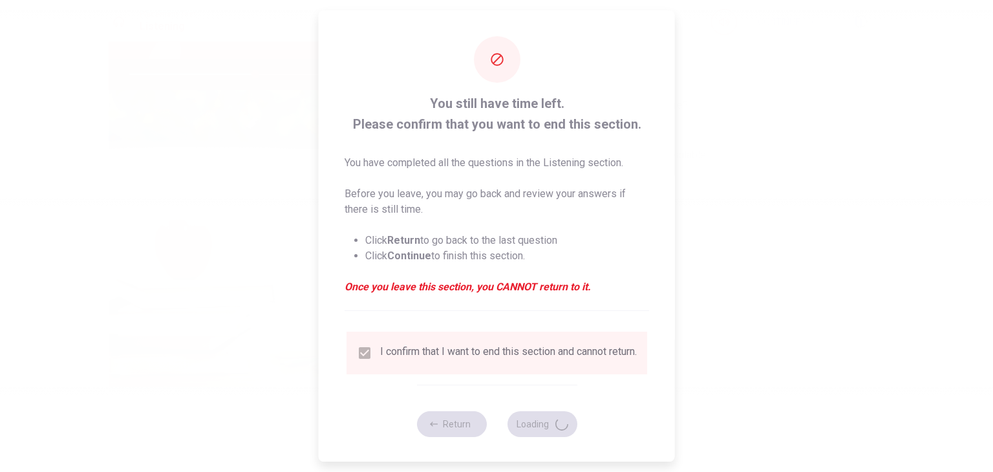
type input "54"
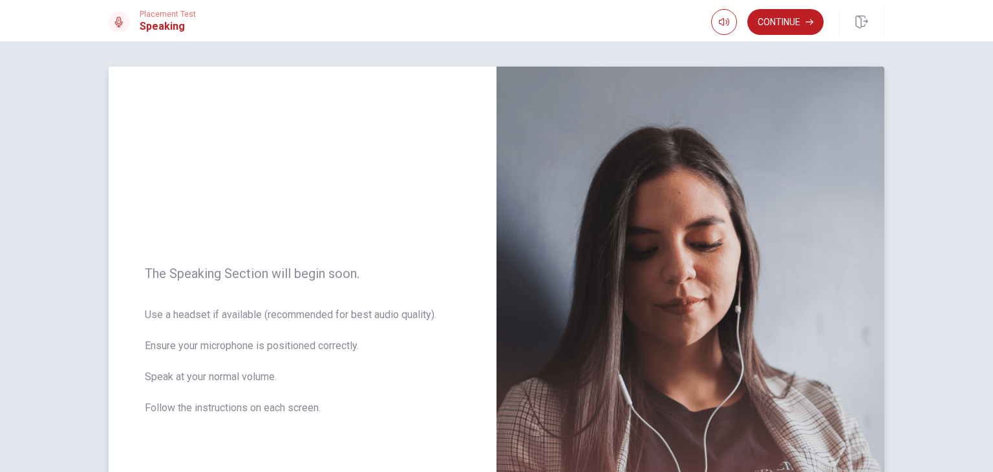
scroll to position [0, 0]
click at [774, 13] on button "Continue" at bounding box center [785, 22] width 76 height 26
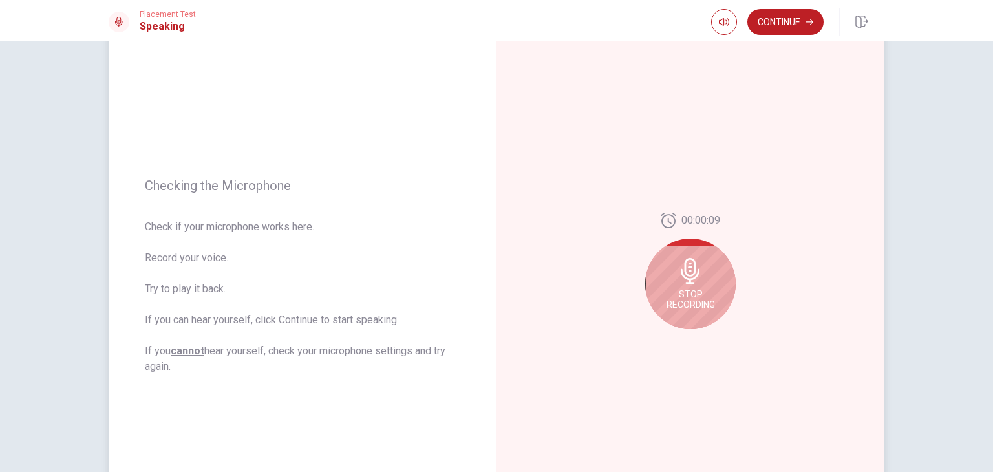
scroll to position [129, 0]
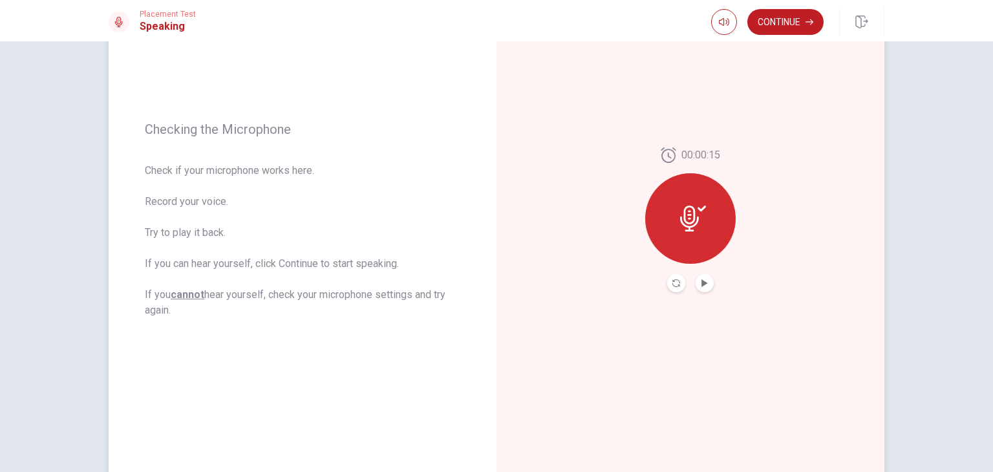
click at [692, 211] on icon at bounding box center [693, 219] width 26 height 26
drag, startPoint x: 691, startPoint y: 279, endPoint x: 699, endPoint y: 286, distance: 10.1
click at [697, 285] on div at bounding box center [690, 283] width 47 height 18
click at [701, 286] on icon "Play Audio" at bounding box center [704, 283] width 6 height 8
click at [675, 282] on icon "Record Again" at bounding box center [676, 283] width 8 height 8
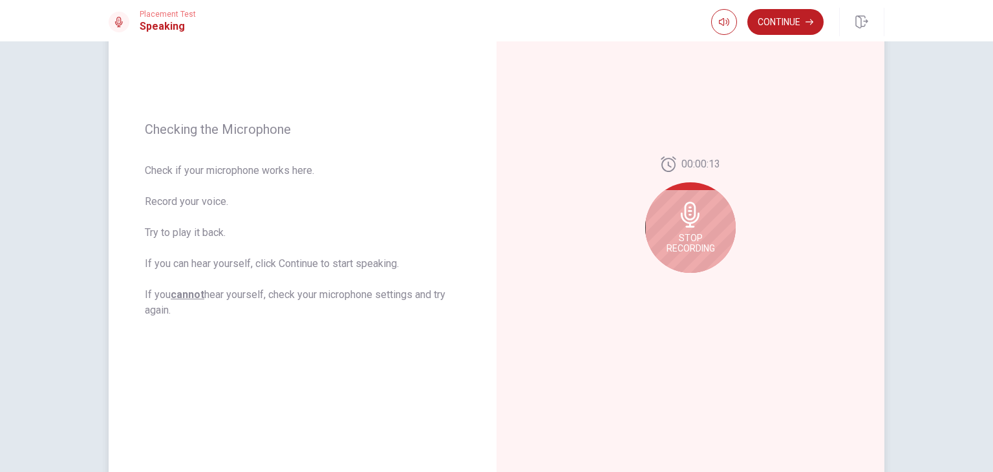
click at [675, 240] on span "Stop Recording" at bounding box center [690, 243] width 48 height 21
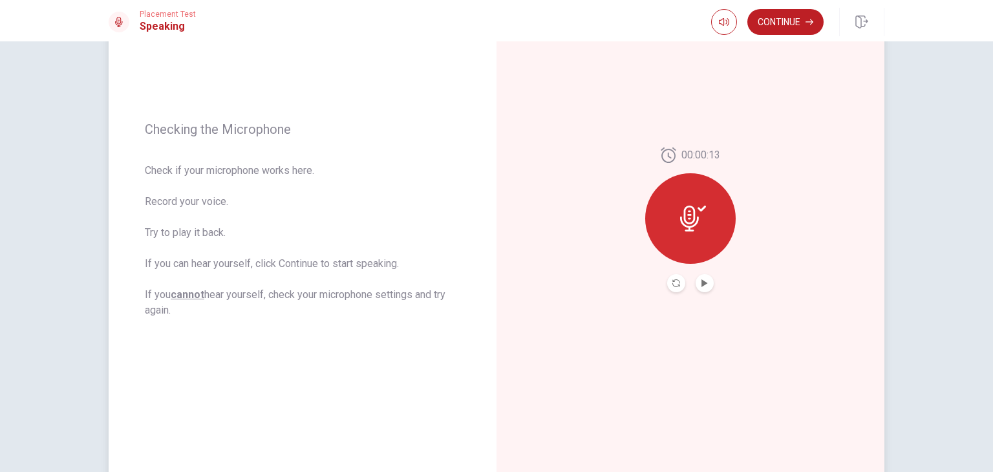
click at [671, 295] on div "00:00:13" at bounding box center [690, 220] width 388 height 564
click at [670, 288] on button "Record Again" at bounding box center [676, 283] width 18 height 18
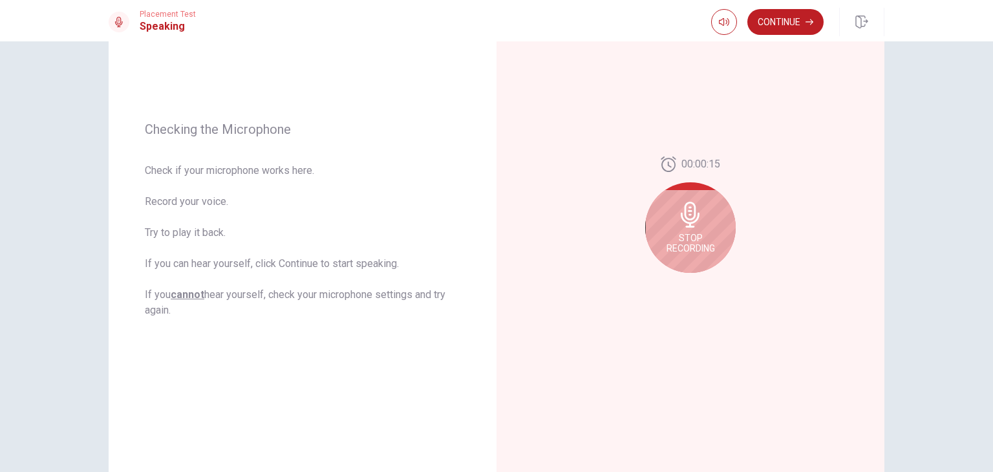
click at [684, 238] on span "Stop Recording" at bounding box center [690, 243] width 48 height 21
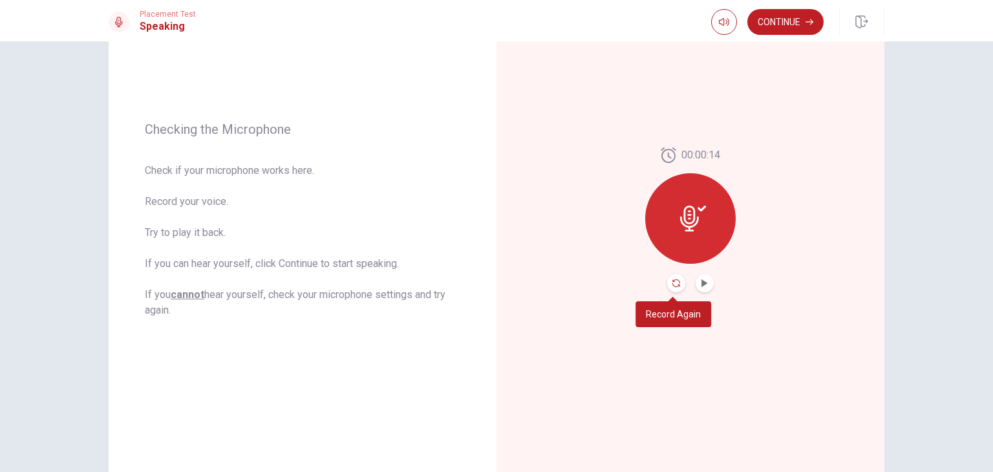
click at [672, 281] on icon "Record Again" at bounding box center [676, 283] width 8 height 8
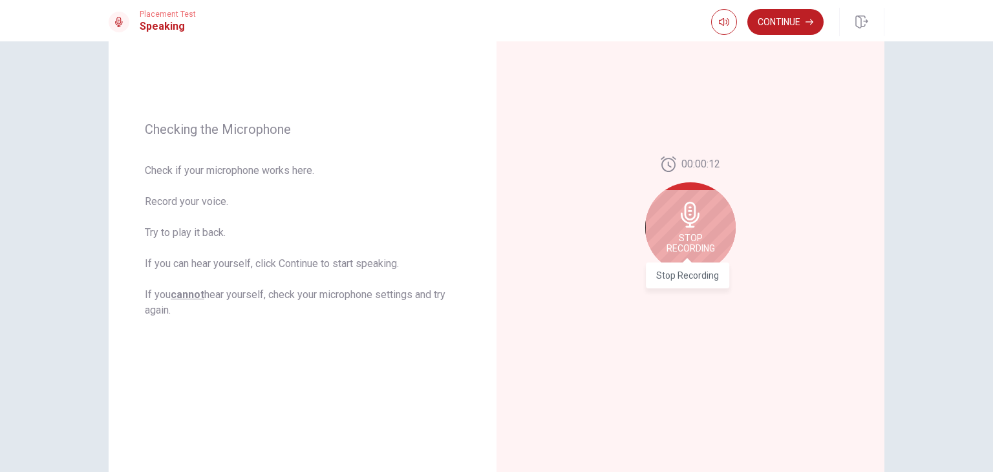
click at [695, 236] on span "Stop Recording" at bounding box center [690, 243] width 48 height 21
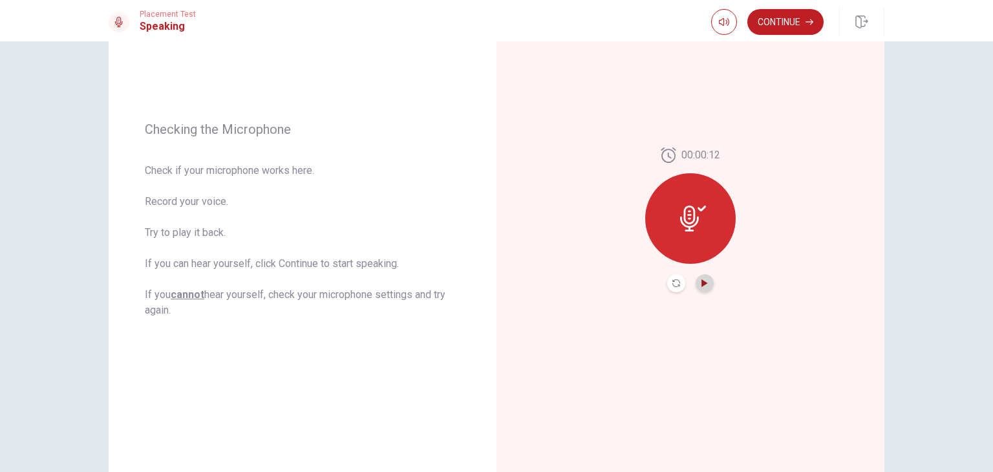
click at [702, 280] on icon "Play Audio" at bounding box center [705, 283] width 8 height 8
click at [790, 25] on button "Continue" at bounding box center [785, 22] width 76 height 26
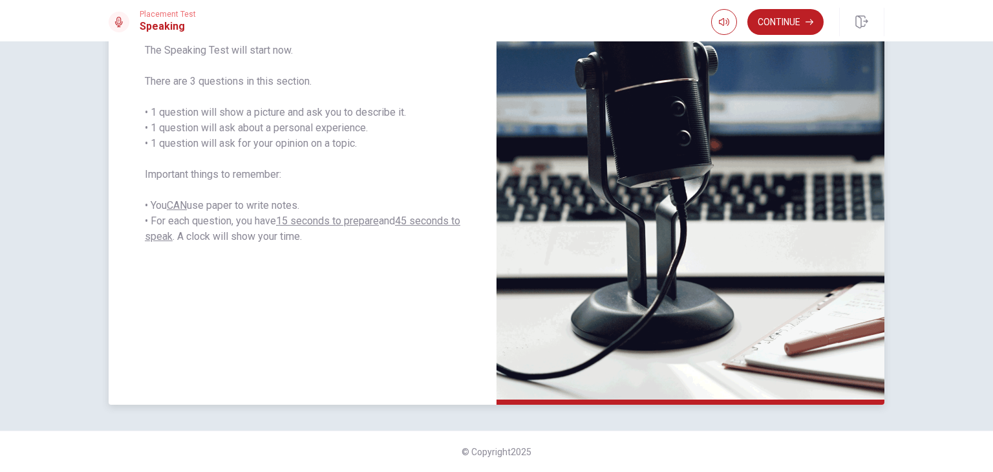
scroll to position [0, 0]
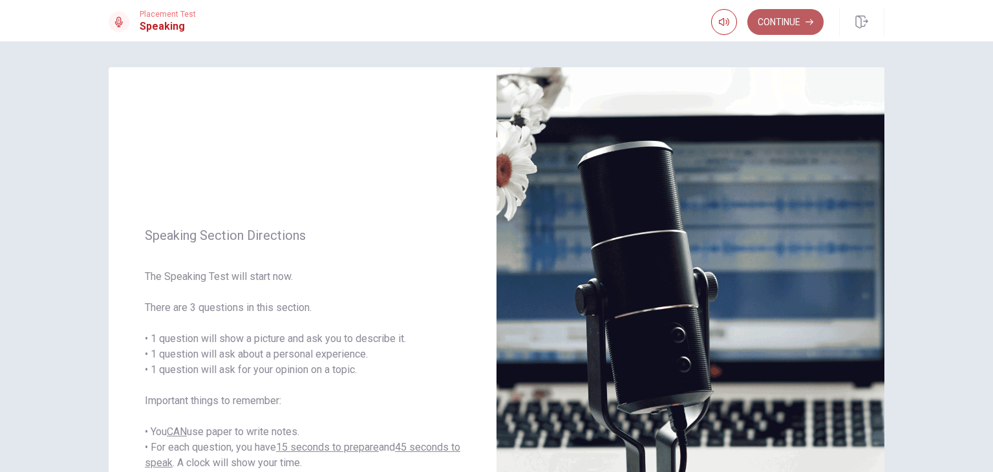
click at [800, 21] on button "Continue" at bounding box center [785, 22] width 76 height 26
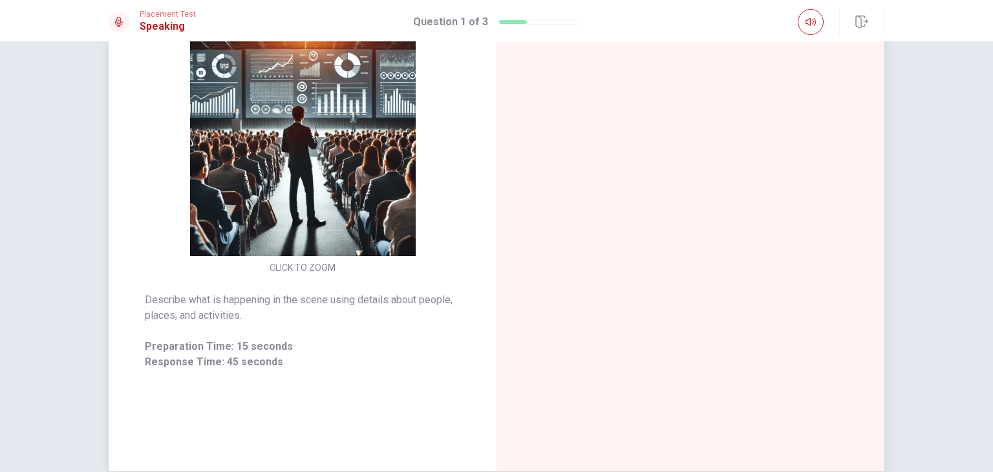
scroll to position [129, 0]
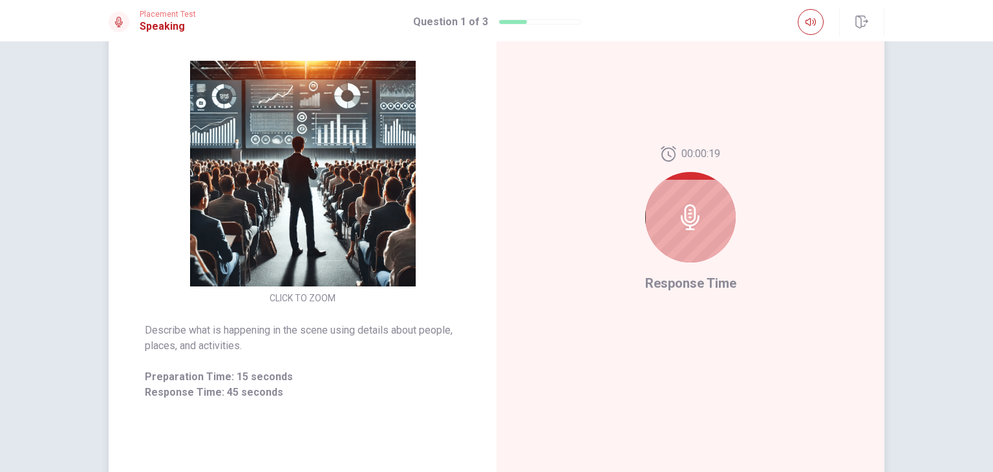
click at [352, 233] on img at bounding box center [302, 174] width 248 height 226
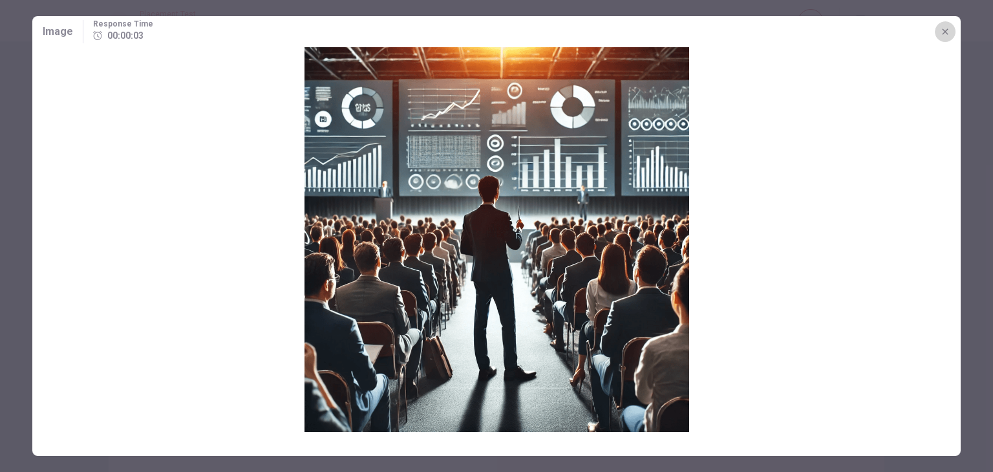
click at [942, 28] on icon "button" at bounding box center [945, 31] width 10 height 10
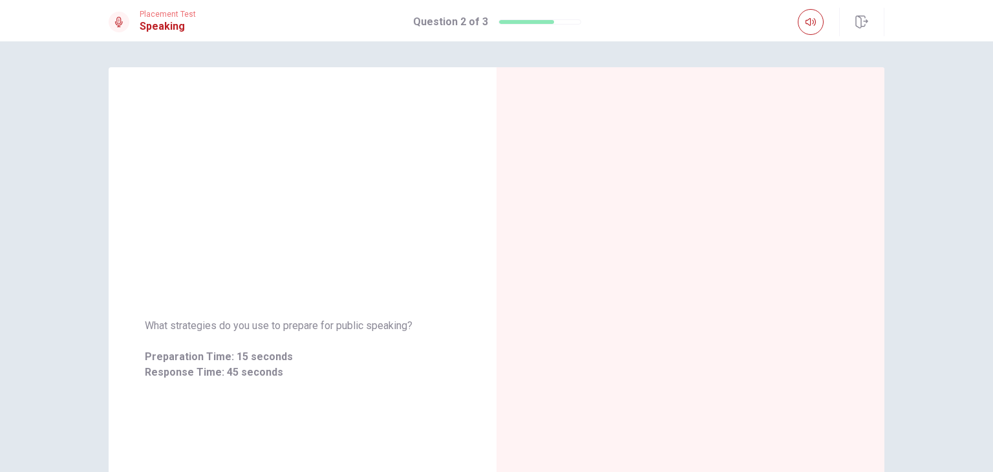
scroll to position [65, 0]
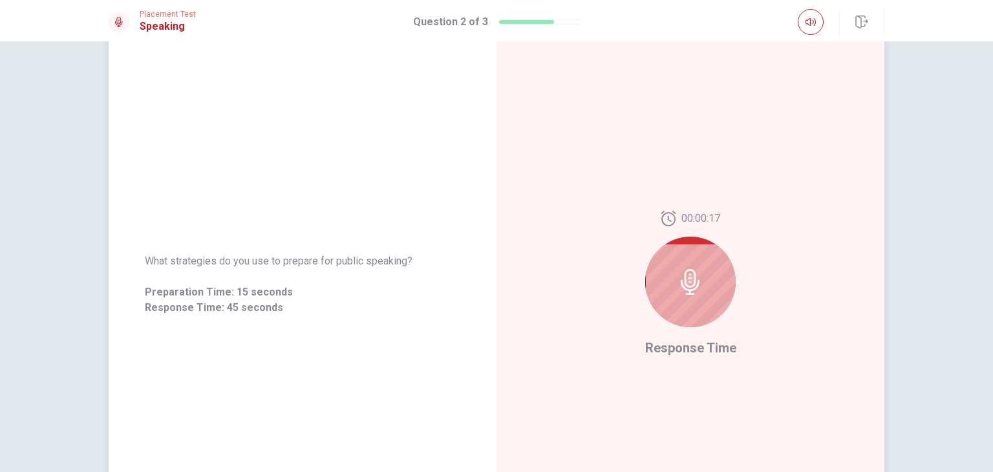
click at [714, 297] on div at bounding box center [690, 282] width 90 height 90
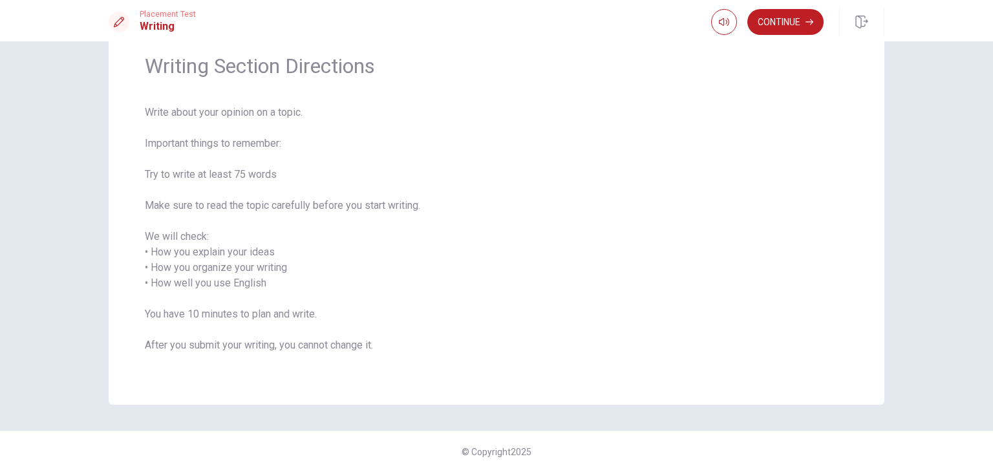
scroll to position [0, 0]
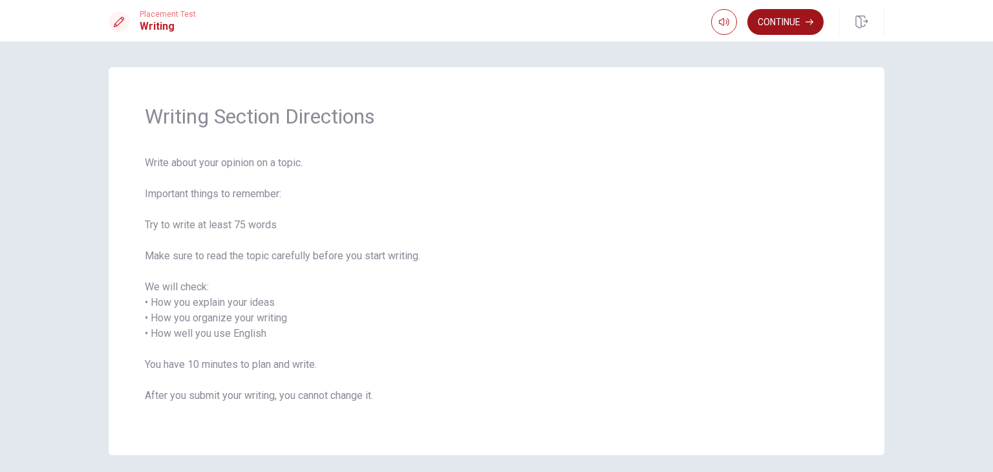
click at [800, 30] on button "Continue" at bounding box center [785, 22] width 76 height 26
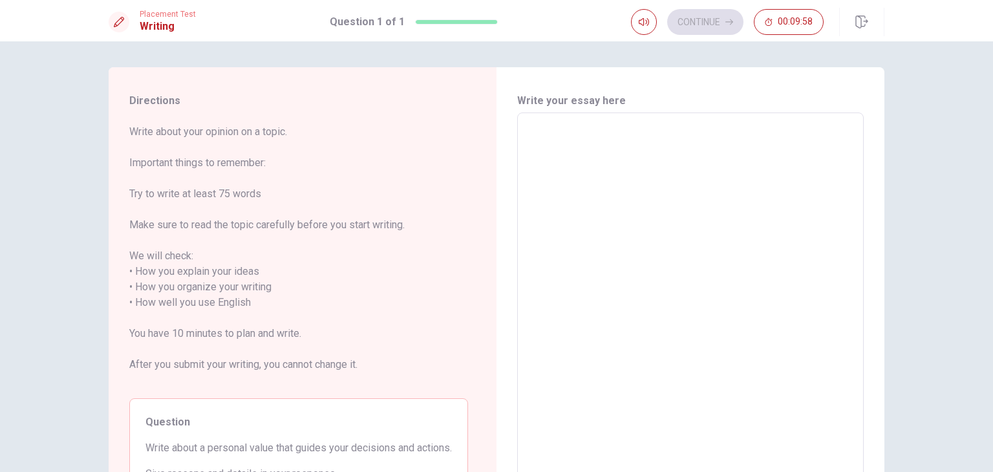
click at [661, 122] on div "x ​" at bounding box center [690, 294] width 346 height 365
click at [607, 264] on textarea at bounding box center [690, 294] width 328 height 343
type textarea "I"
type textarea "x"
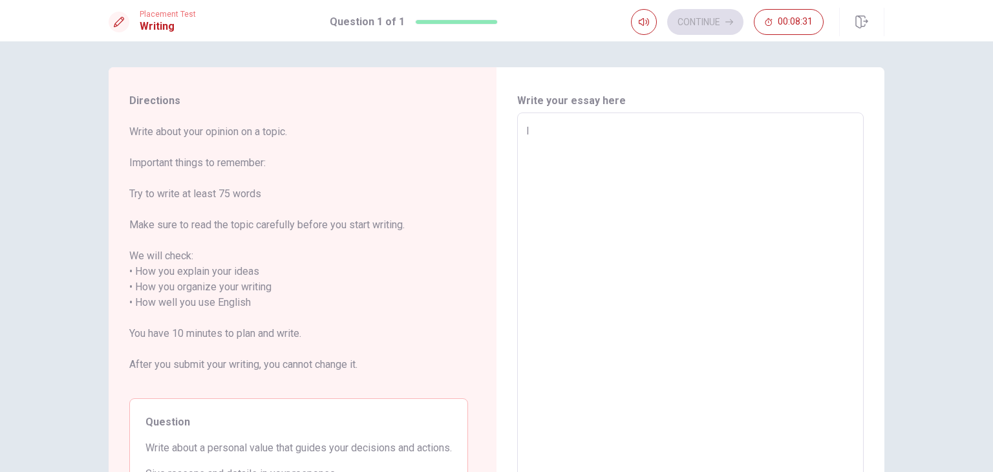
type textarea "I'"
type textarea "x"
type textarea "I'm"
type textarea "x"
type textarea "I'm"
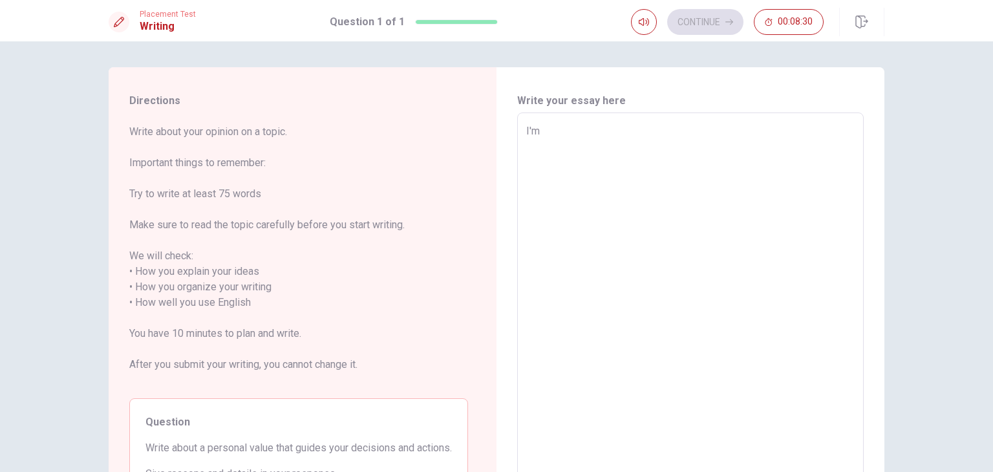
type textarea "x"
type textarea "I'm"
type textarea "x"
type textarea "I'"
type textarea "x"
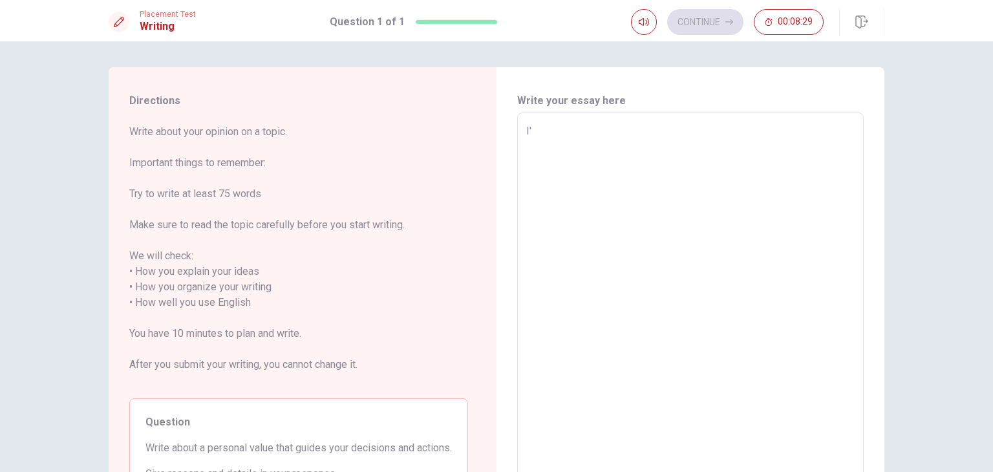
type textarea "I"
type textarea "x"
type textarea "I"
type textarea "x"
type textarea "I"
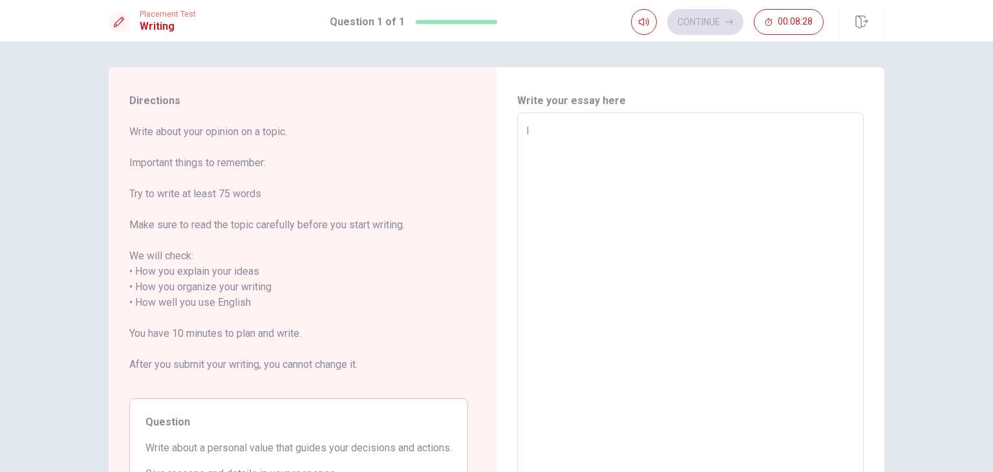
type textarea "x"
type textarea "I w"
type textarea "x"
type textarea "I wo"
type textarea "x"
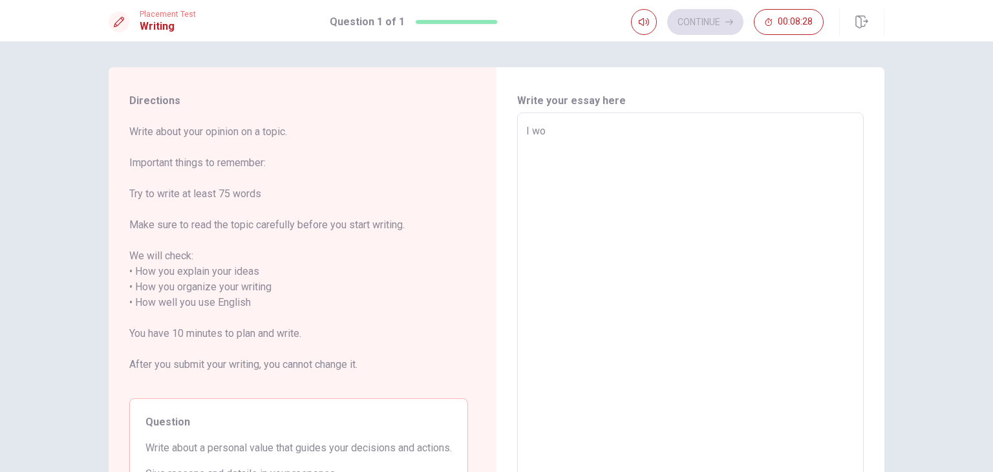
type textarea "I wou"
type textarea "x"
type textarea "I woul"
type textarea "x"
type textarea "I would"
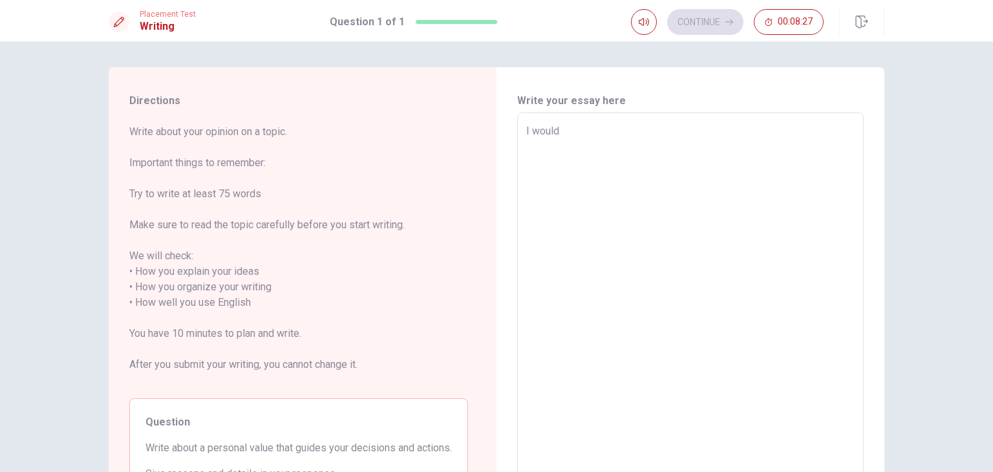
type textarea "x"
type textarea "I would"
type textarea "x"
type textarea "I would s"
type textarea "x"
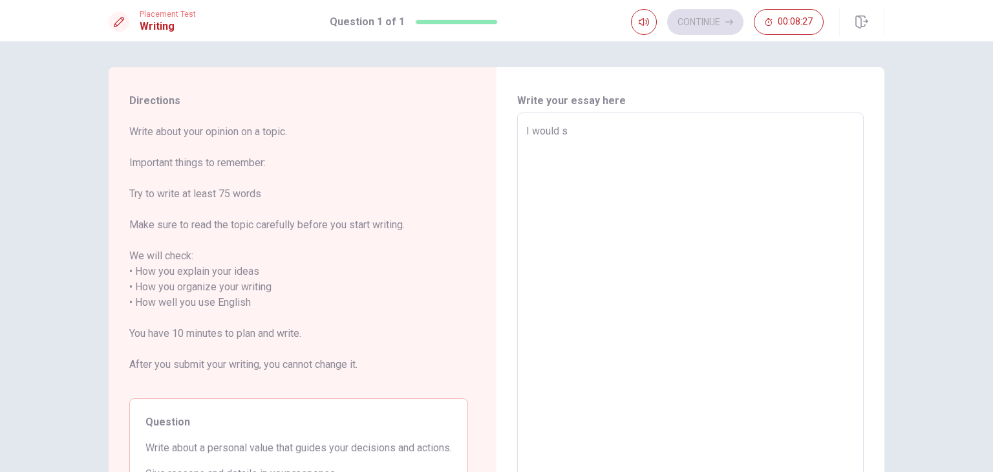
type textarea "I would sa"
type textarea "x"
type textarea "I would say"
type textarea "x"
type textarea "I would say"
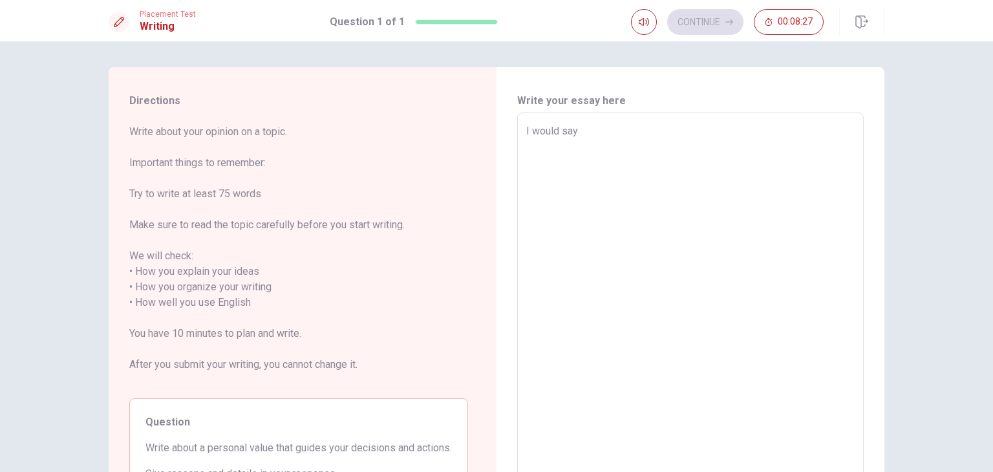
type textarea "x"
type textarea "I would say I"
type textarea "x"
type textarea "I would say I'"
type textarea "x"
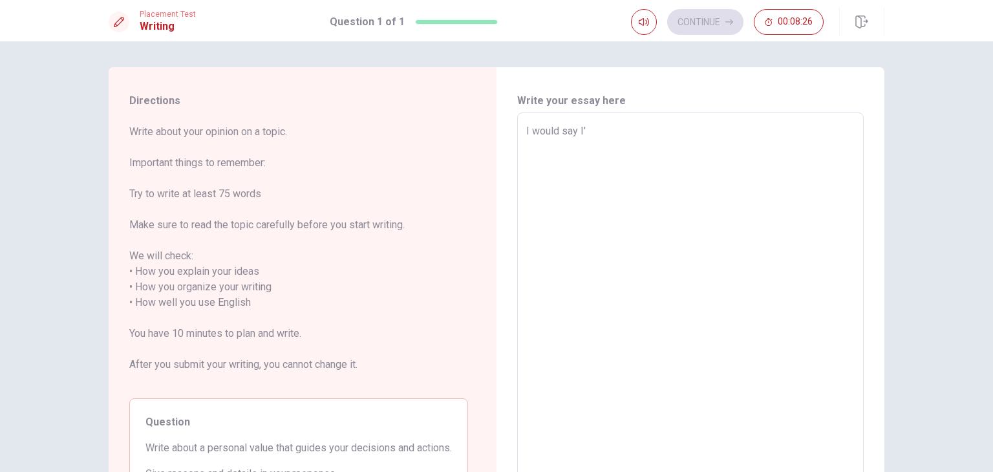
type textarea "I would say I'm"
type textarea "x"
type textarea "I would say I'm"
type textarea "x"
type textarea "I would say I'm a"
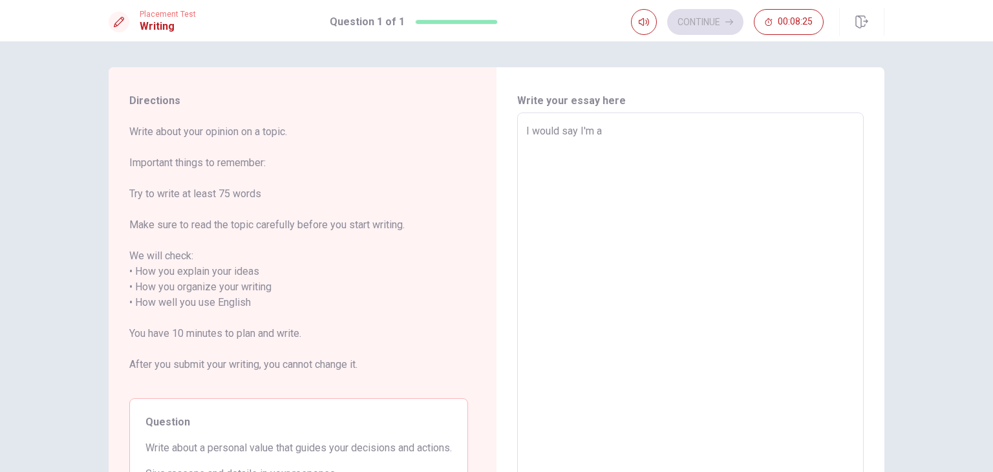
type textarea "x"
type textarea "I would say I'm a"
type textarea "x"
type textarea "I would say I'm a v"
type textarea "x"
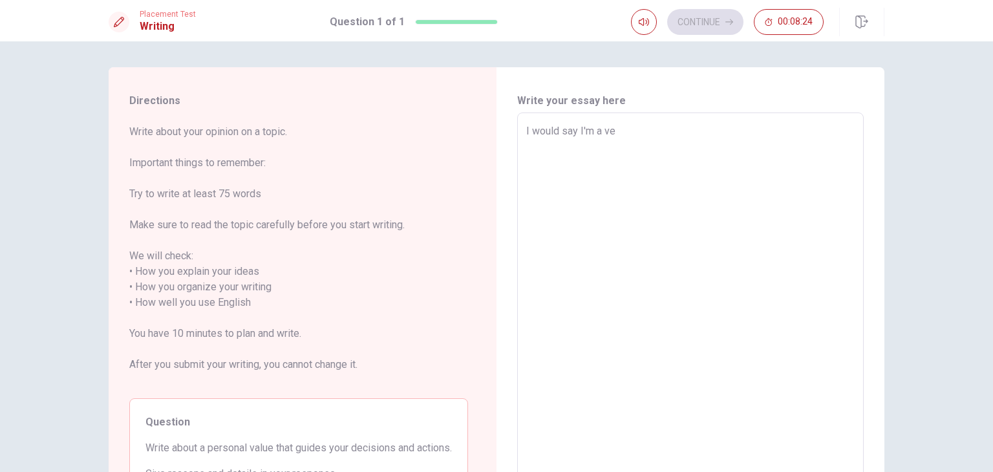
type textarea "I would say I'm a ver"
type textarea "x"
type textarea "I would say I'm a very"
type textarea "x"
type textarea "I would say I'm a very"
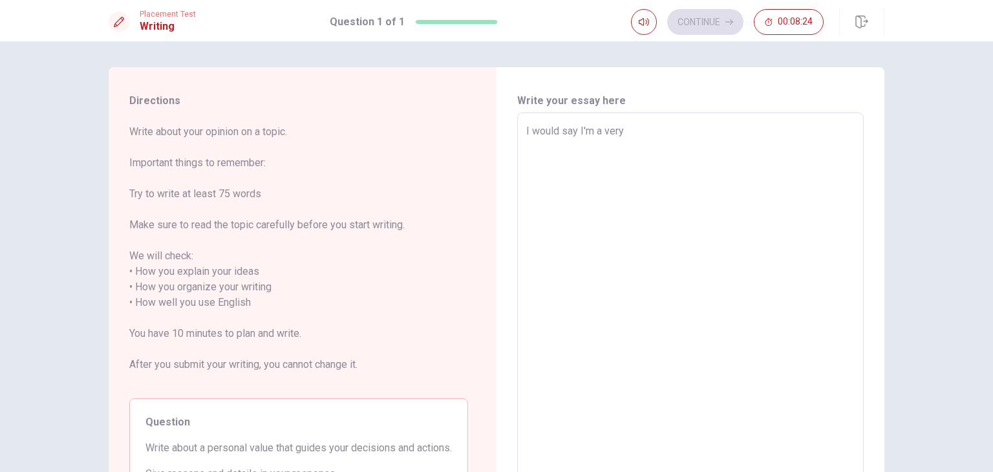
type textarea "x"
type textarea "I would say I'm a very h"
type textarea "x"
type textarea "I would say I'm a very ha"
type textarea "x"
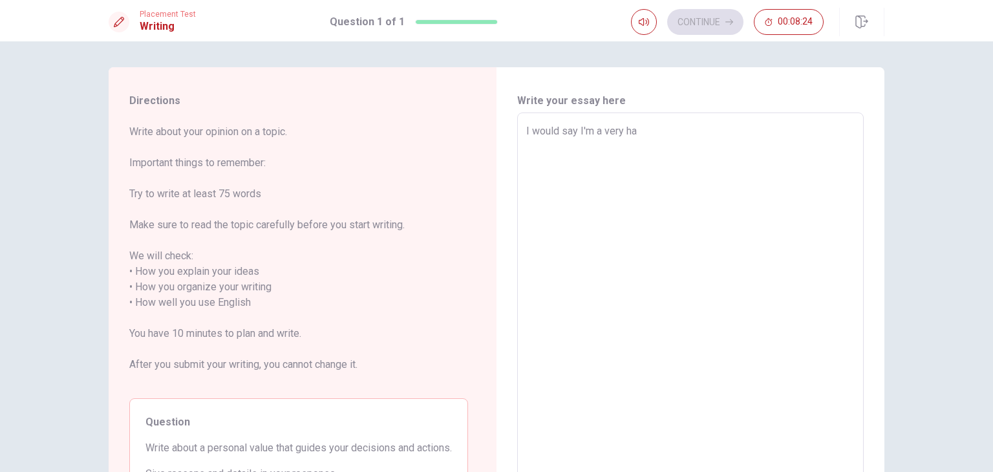
type textarea "I would say I'm a very har"
type textarea "x"
type textarea "I would say I'm a very hard"
type textarea "x"
type textarea "I would say I'm a very hardo"
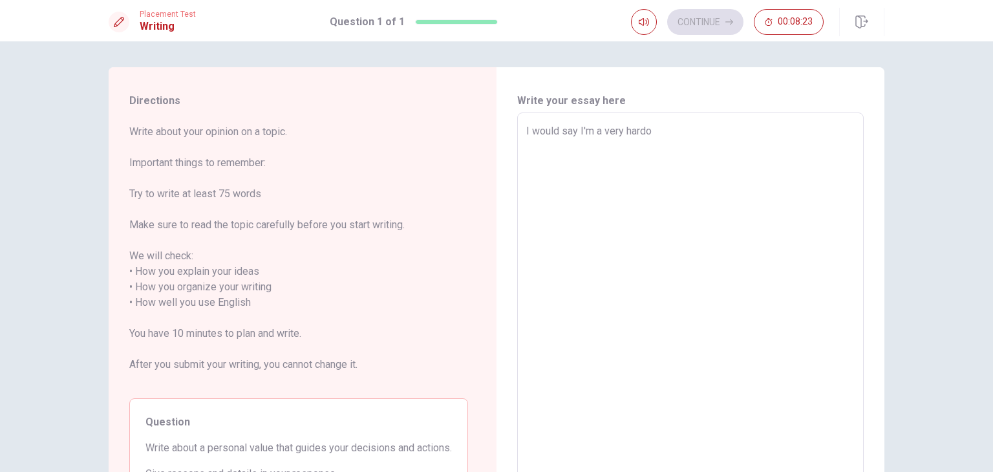
type textarea "x"
type textarea "I would say I'm a very hardow"
type textarea "x"
type textarea "I would say I'm a very hardo"
type textarea "x"
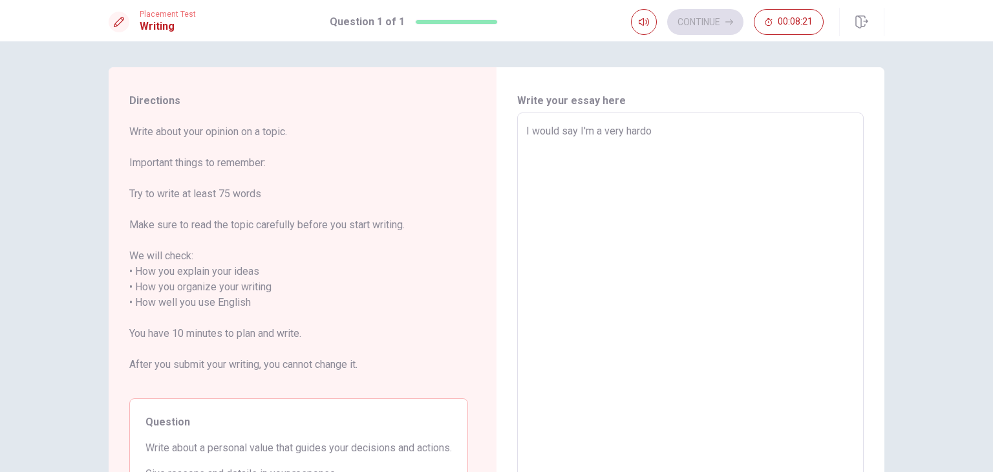
type textarea "I would say I'm a very hard"
type textarea "x"
type textarea "I would say I'm a very hardr"
type textarea "x"
type textarea "I would say I'm a very hard"
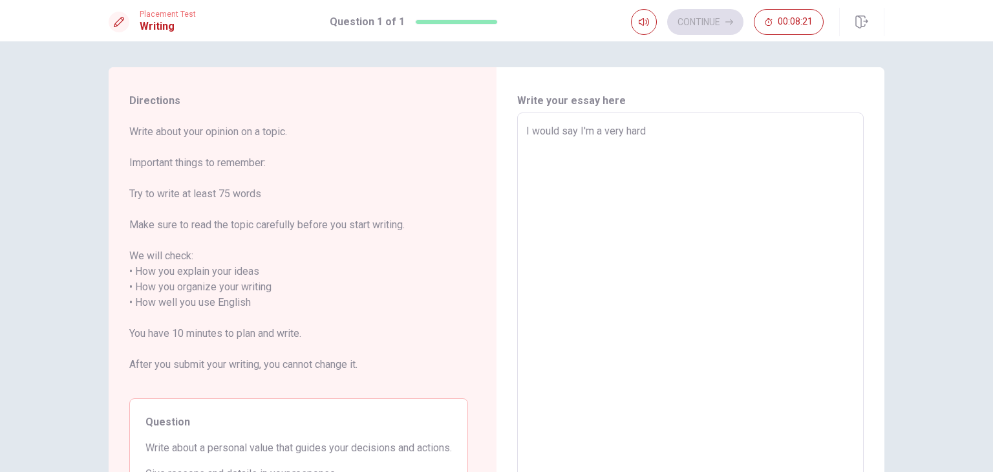
type textarea "x"
type textarea "I would say I'm a very hardw"
type textarea "x"
type textarea "I would say I'm a very hardwo"
type textarea "x"
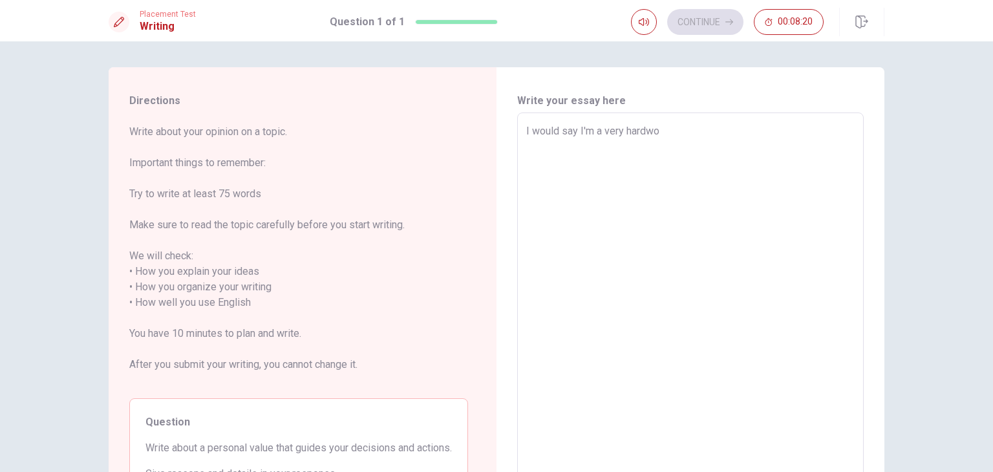
type textarea "I would say I'm a very hardwor"
type textarea "x"
type textarea "I would say I'm a very hardwork"
type textarea "x"
type textarea "I would say I'm a very hardworki"
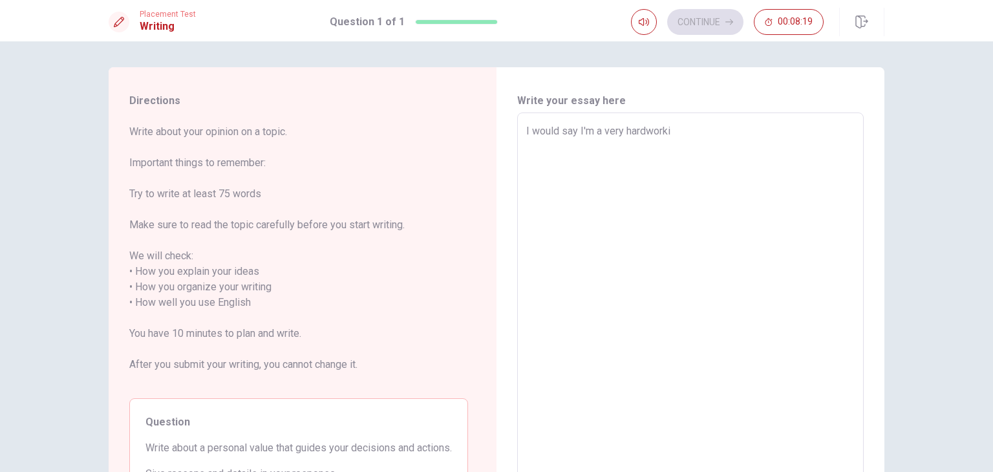
type textarea "x"
type textarea "I would say I'm a very hardworkin"
type textarea "x"
type textarea "I would say I'm a very hardworking"
type textarea "x"
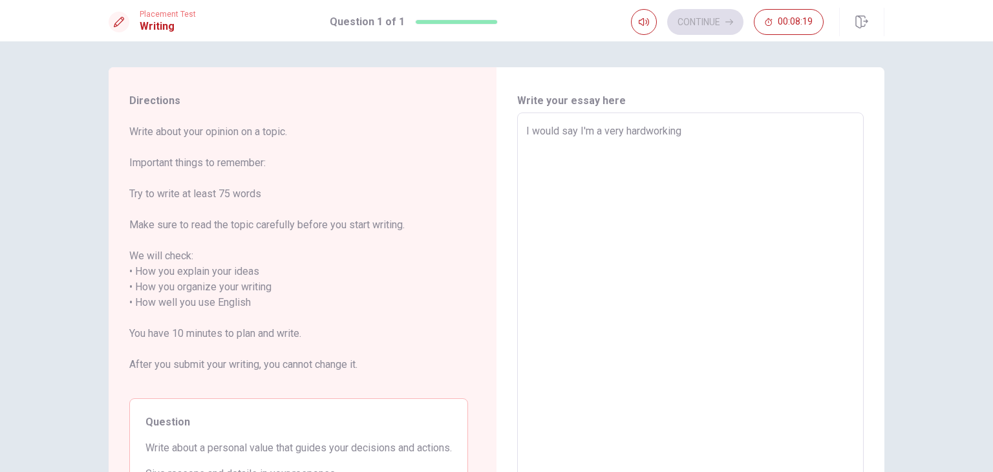
type textarea "I would say I'm a very hardworking"
type textarea "x"
type textarea "I would say I'm a very hardworking p"
type textarea "x"
type textarea "I would say I'm a very hardworking pe"
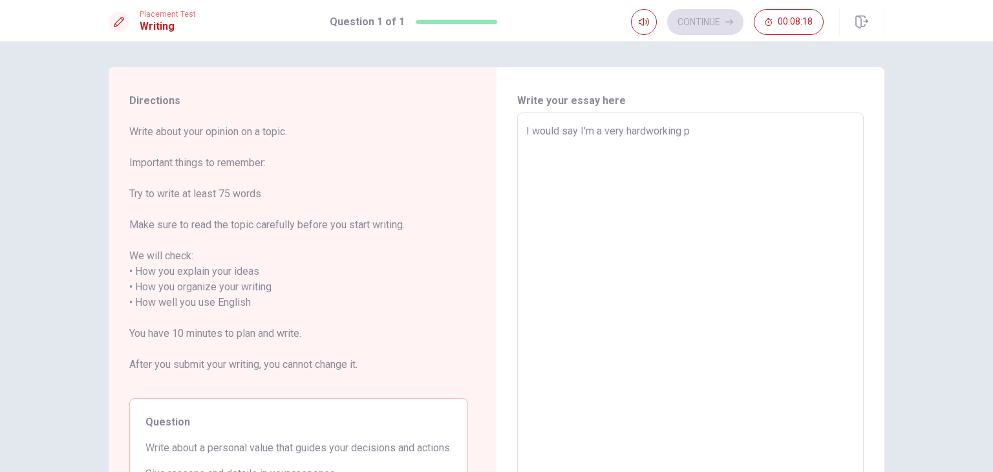
type textarea "x"
type textarea "I would say I'm a very hardworking per"
type textarea "x"
type textarea "I would say I'm a very hardworking pers"
type textarea "x"
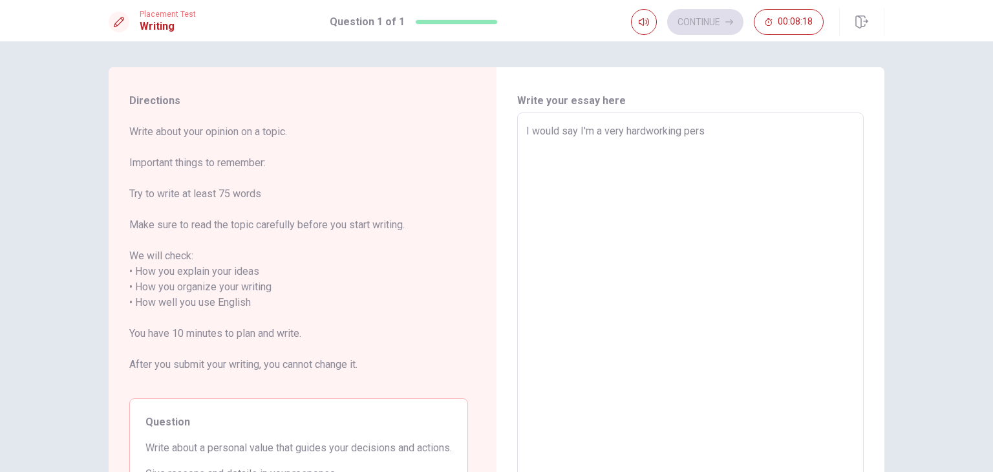
type textarea "I would say I'm a very hardworking perso"
type textarea "x"
type textarea "I would say I'm a very hardworking person"
type textarea "x"
type textarea "I would say I'm a very hardworking person"
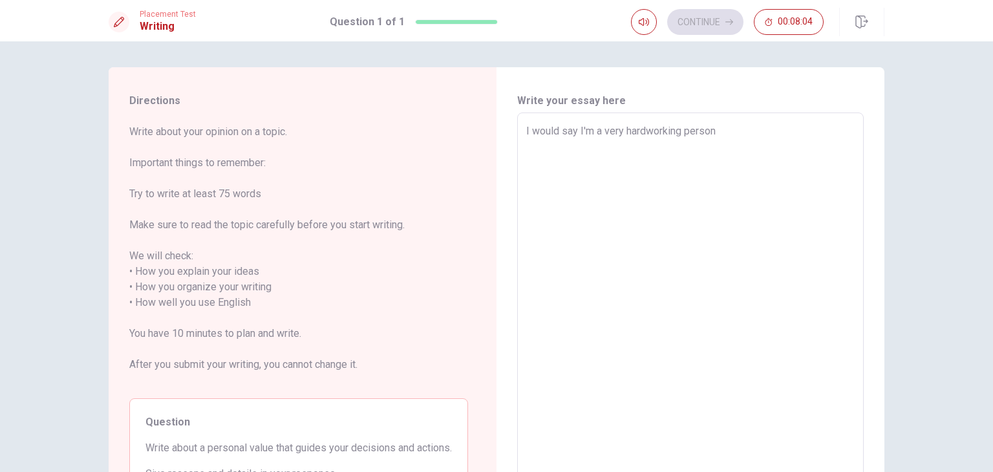
type textarea "x"
type textarea "I would say I'm a very hardworking person"
type textarea "x"
type textarea "I would say I'm a very hardworking person."
type textarea "x"
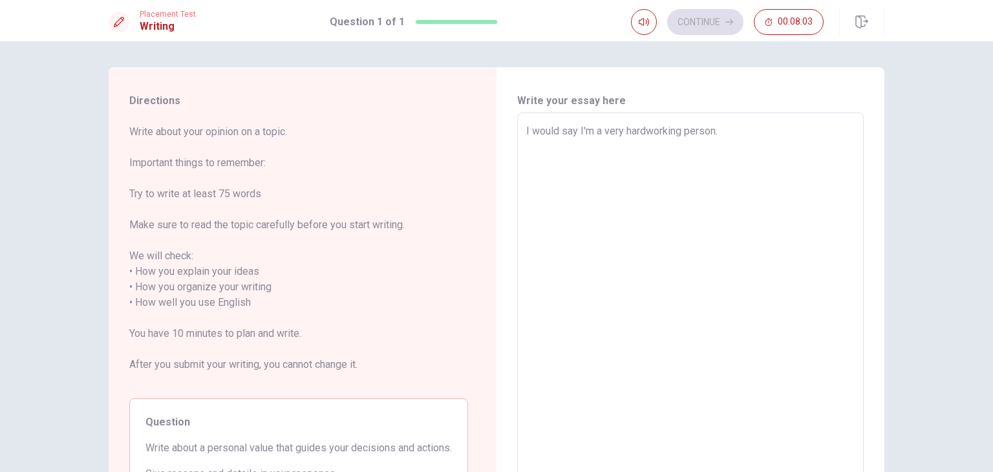
type textarea "I would say I'm a very hardworking person."
type textarea "x"
type textarea "I would say I'm a very hardworking person. W"
type textarea "x"
type textarea "I would say I'm a very hardworking person. We"
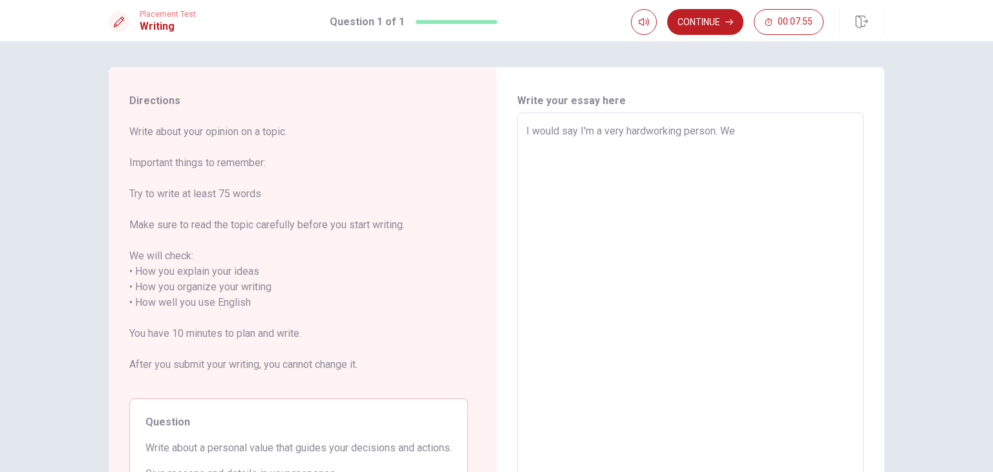
type textarea "x"
type textarea "I would say I'm a very hardworking person. Wet"
type textarea "x"
type textarea "I would say I'm a very hardworking person. Weth"
type textarea "x"
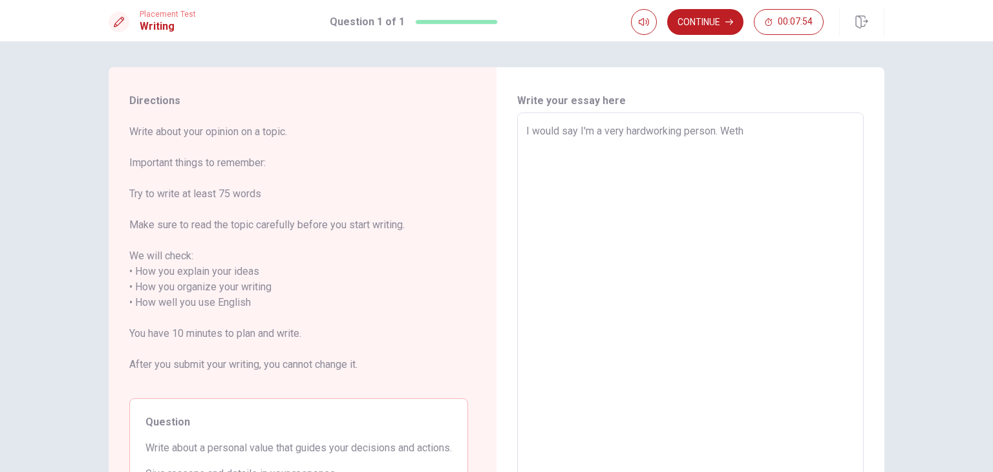
type textarea "I would say I'm a very hardworking person. Wethe"
type textarea "x"
type textarea "I would say I'm a very hardworking person. Wether"
type textarea "x"
type textarea "I would say I'm a very hardworking person. Wether"
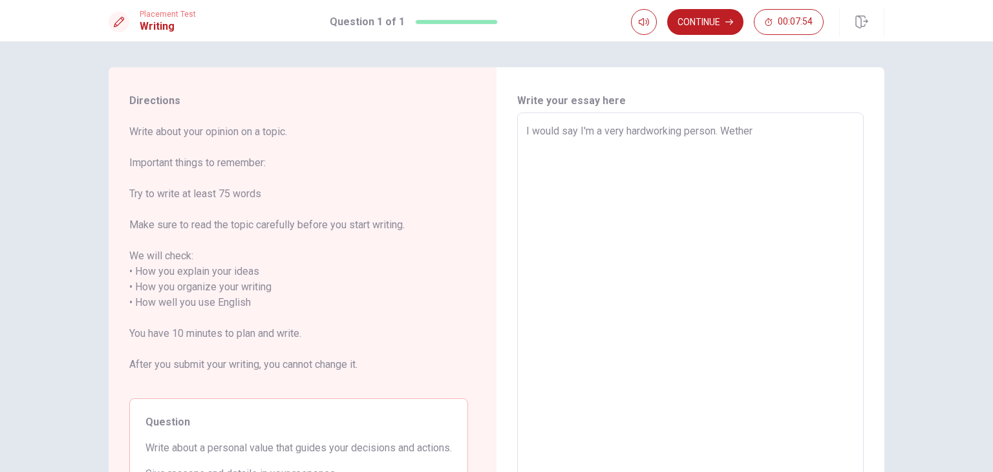
type textarea "x"
type textarea "I would say I'm a very hardworking person. Wether i"
type textarea "x"
type textarea "I would say I'm a very hardworking person. Wether"
type textarea "x"
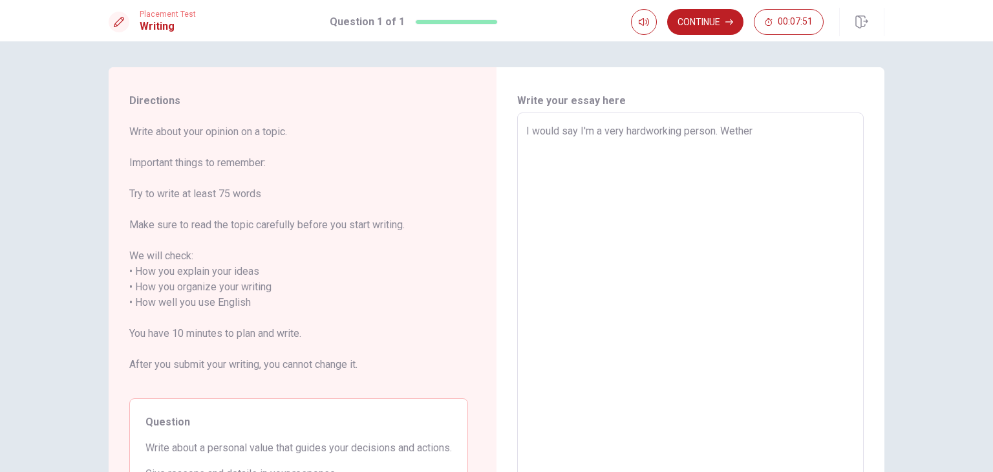
type textarea "I would say I'm a very hardworking person. Wether"
type textarea "x"
type textarea "I would say I'm a very hardworking person. Wethe"
type textarea "x"
type textarea "I would say I'm a very hardworking person. Wether"
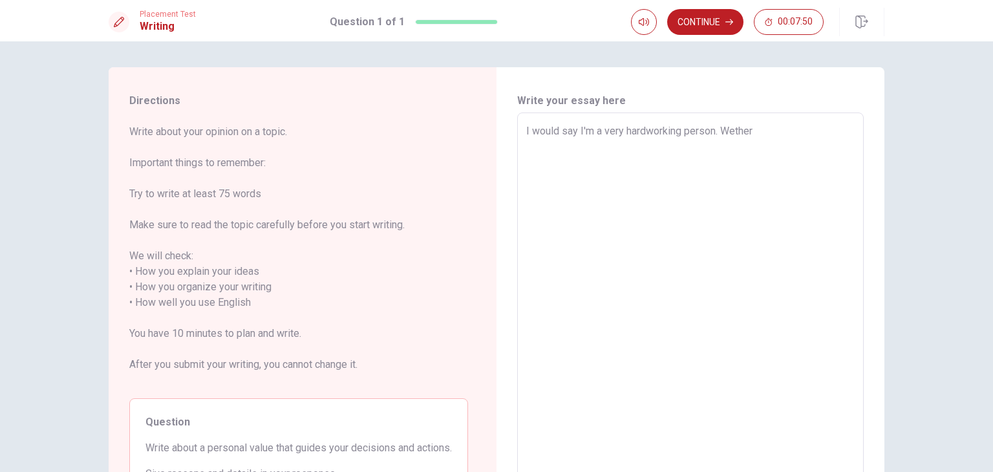
type textarea "x"
type textarea "I would say I'm a very hardworking person. Wether"
type textarea "x"
type textarea "I would say I'm a very hardworking person. Wether i"
type textarea "x"
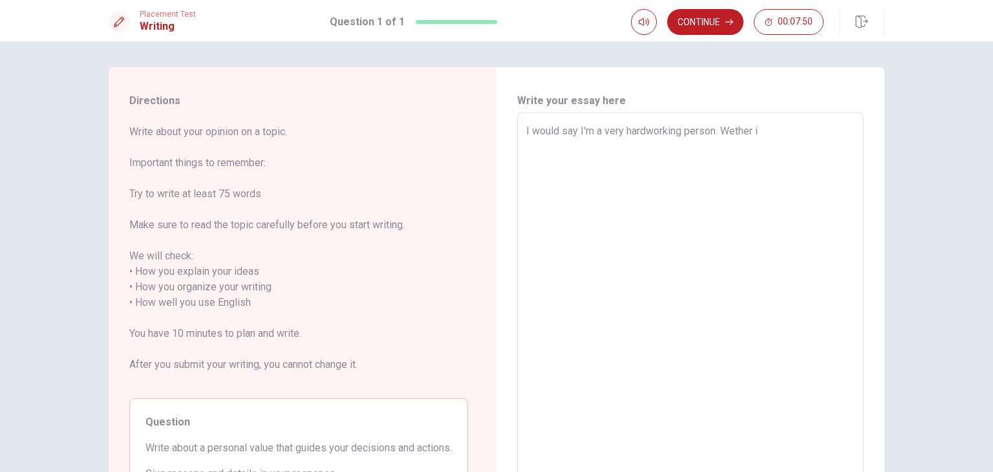
type textarea "I would say I'm a very hardworking person. Wether it"
type textarea "x"
type textarea "I would say I'm a very hardworking person. Wether it'"
type textarea "x"
type textarea "I would say I'm a very hardworking person. Wether it's"
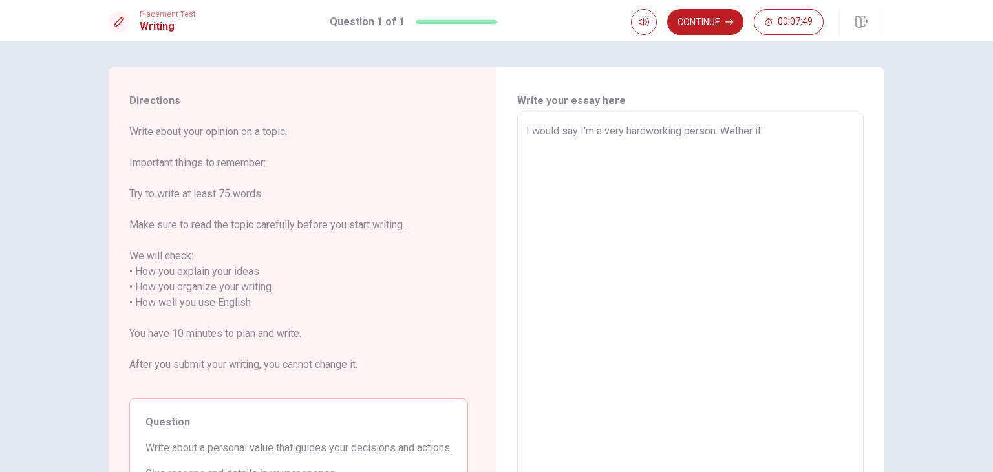
type textarea "x"
type textarea "I would say I'm a very hardworking person. Wether it's"
type textarea "x"
type textarea "I would say I'm a very hardworking person. Wether it's m"
type textarea "x"
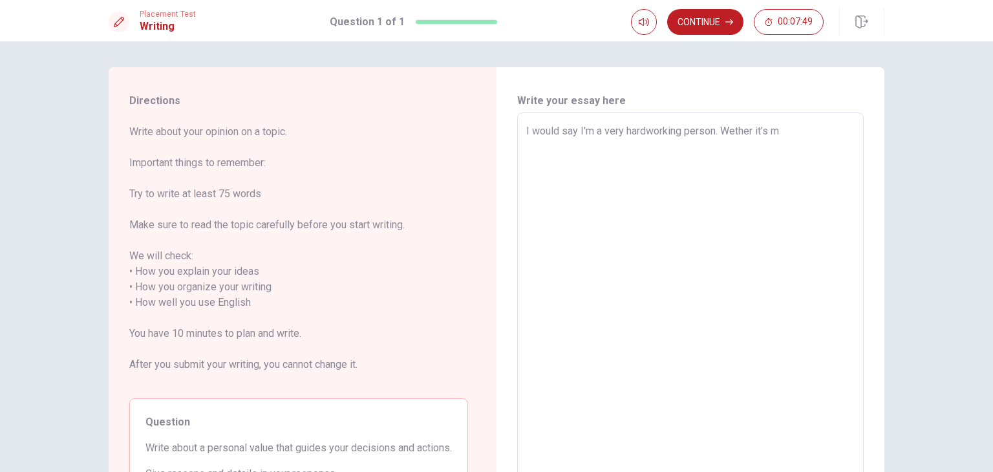
type textarea "I would say I'm a very hardworking person. Wether it's my"
type textarea "x"
type textarea "I would say I'm a very hardworking person. Wether it's my"
type textarea "x"
type textarea "I would say I'm a very hardworking person. Wether it's my i"
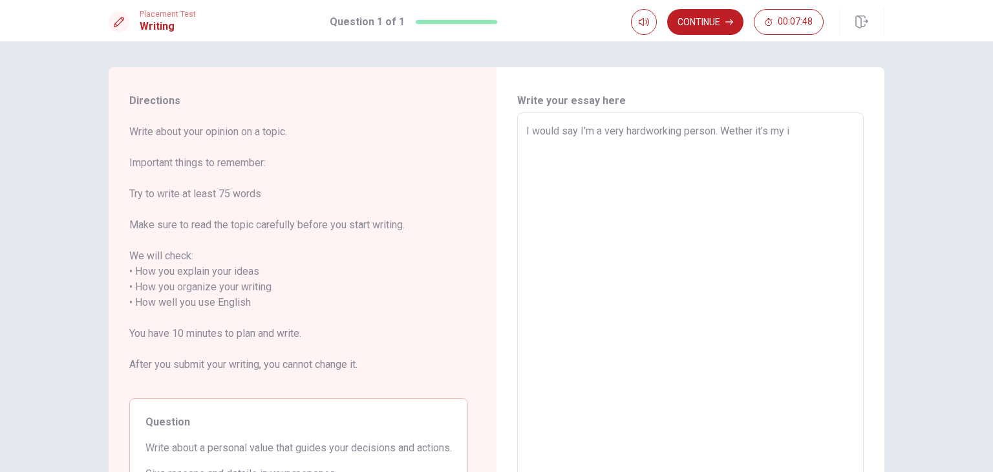
type textarea "x"
type textarea "I would say I'm a very hardworking person. Wether it's my in"
type textarea "x"
type textarea "I would say I'm a very hardworking person. Wether it's my in"
type textarea "x"
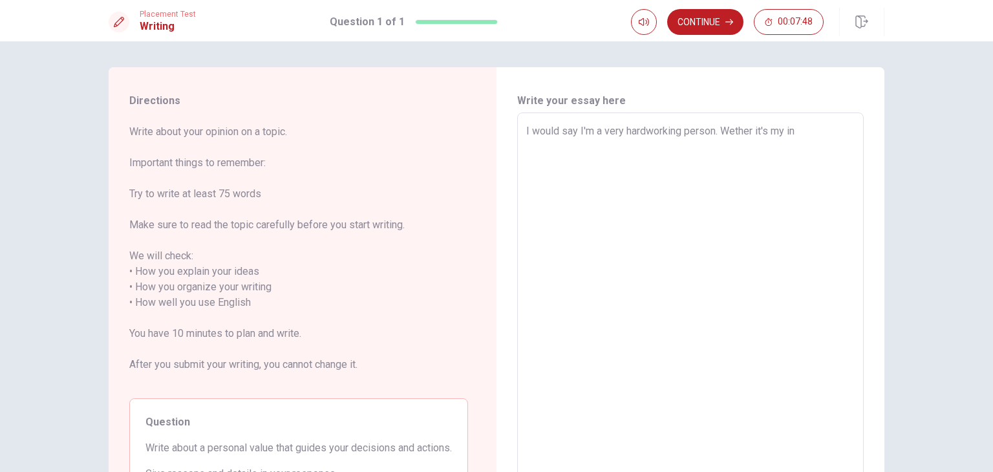
type textarea "I would say I'm a very hardworking person. Wether it's my in j"
type textarea "x"
type textarea "I would say I'm a very hardworking person. Wether it's my in jo"
type textarea "x"
type textarea "I would say I'm a very hardworking person. Wether it's my in job"
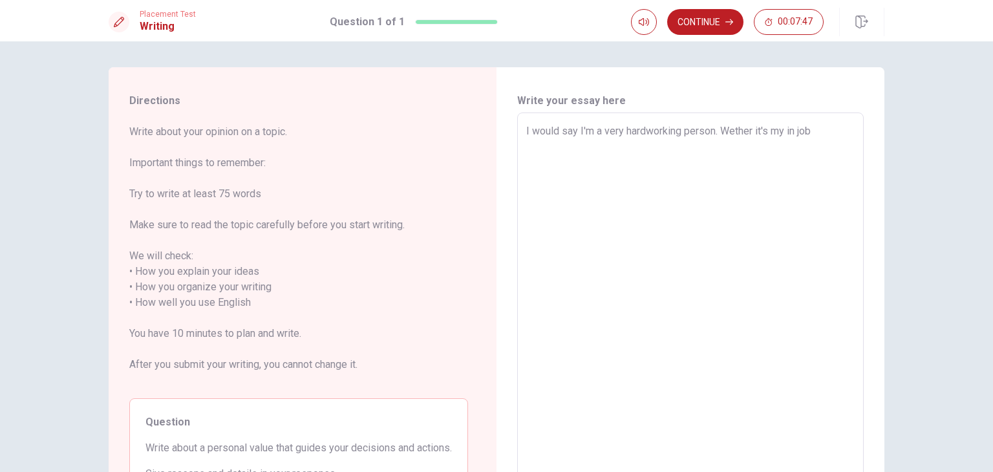
type textarea "x"
type textarea "I would say I'm a very hardworking person. Wether it's my in job"
type textarea "x"
type textarea "I would say I'm a very hardworking person. Wether it's my in job o"
type textarea "x"
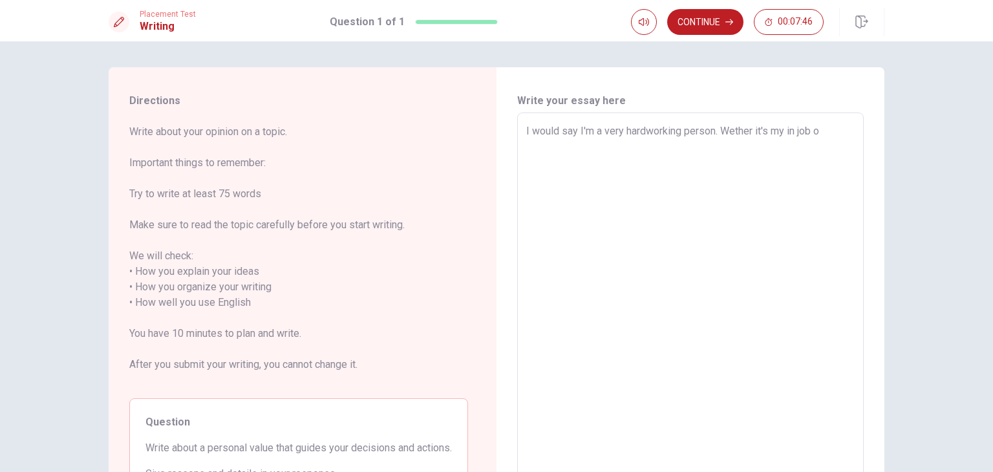
type textarea "I would say I'm a very hardworking person. Wether it's my in job or"
type textarea "x"
type textarea "I would say I'm a very hardworking person. Wether it's my in job or"
type textarea "x"
type textarea "I would say I'm a very hardworking person. Wether it's my in job or i"
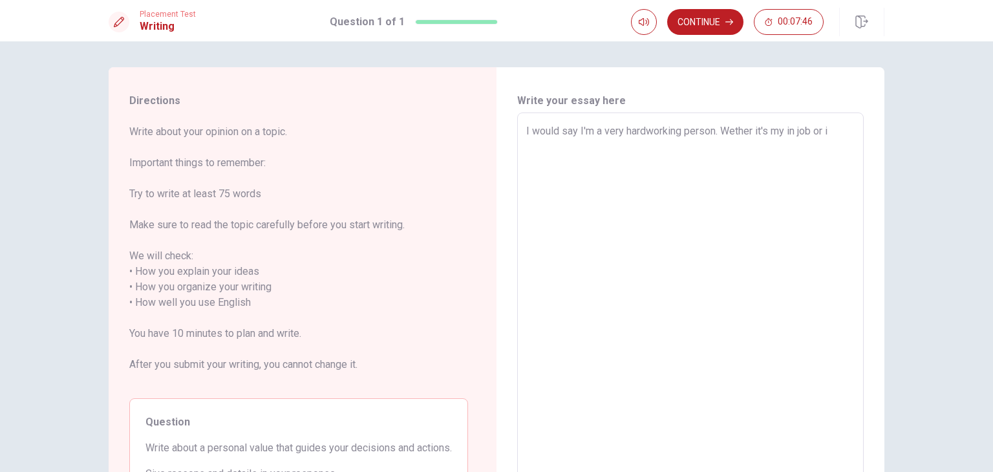
type textarea "x"
type textarea "I would say I'm a very hardworking person. Wether it's my in job or in"
type textarea "x"
type textarea "I would say I'm a very hardworking person. Wether it's my in job or in"
type textarea "x"
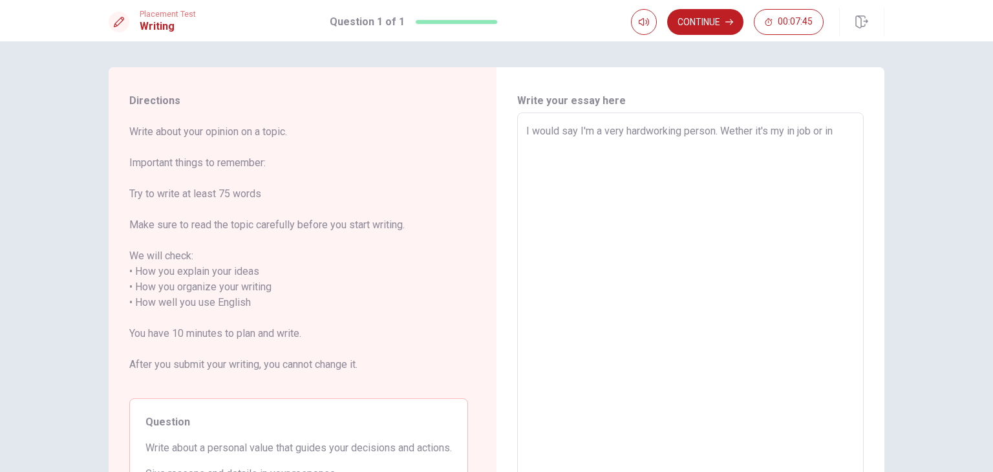
type textarea "I would say I'm a very hardworking person. Wether it's my in job or in m"
type textarea "x"
type textarea "I would say I'm a very hardworking person. Wether it's my in job or in my"
type textarea "x"
type textarea "I would say I'm a very hardworking person. Wether it's my in job or in my"
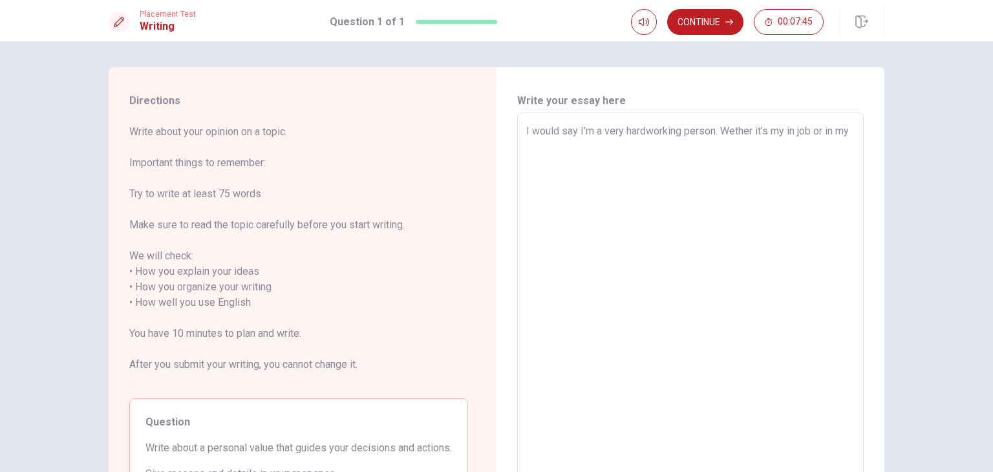
type textarea "x"
type textarea "I would say I'm a very hardworking person. Wether it's my in job or in my p"
type textarea "x"
type textarea "I would say I'm a very hardworking person. Wether it's my in job or in my pe"
type textarea "x"
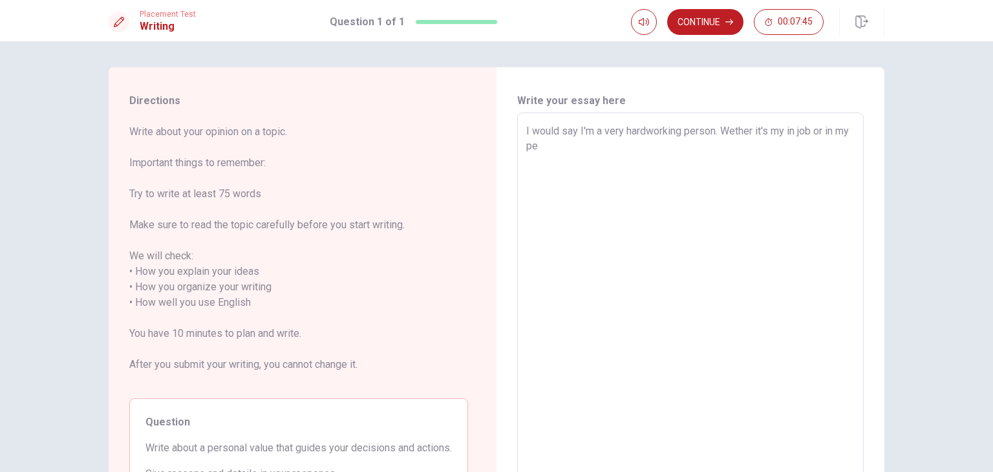
type textarea "I would say I'm a very hardworking person. Wether it's my in job or in my per"
type textarea "x"
type textarea "I would say I'm a very hardworking person. Wether it's my in job or in my pers"
type textarea "x"
type textarea "I would say I'm a very hardworking person. Wether it's my in job or in my perso"
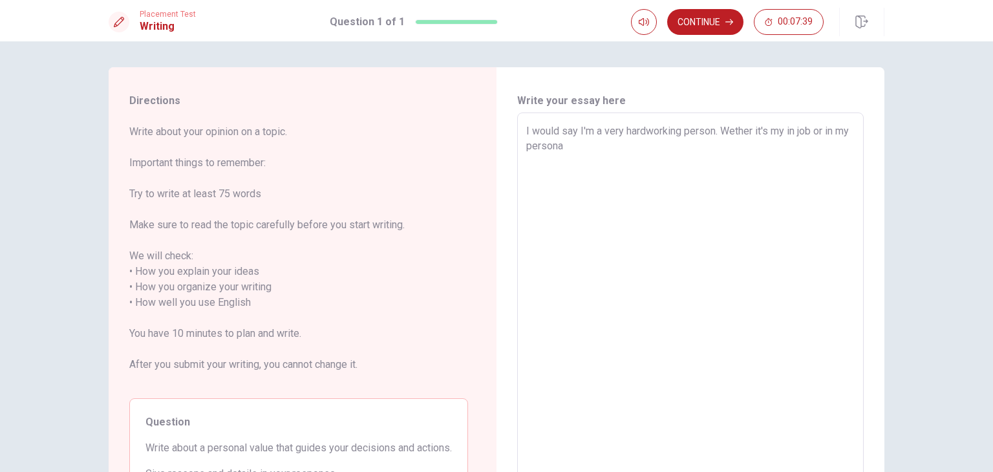
drag, startPoint x: 790, startPoint y: 133, endPoint x: 773, endPoint y: 135, distance: 17.6
click at [773, 135] on textarea "I would say I'm a very hardworking person. Wether it's my in job or in my perso…" at bounding box center [690, 294] width 328 height 343
click at [741, 151] on textarea "I would say I'm a very hardworking person. Wether it's in my job or in my perso…" at bounding box center [690, 294] width 328 height 343
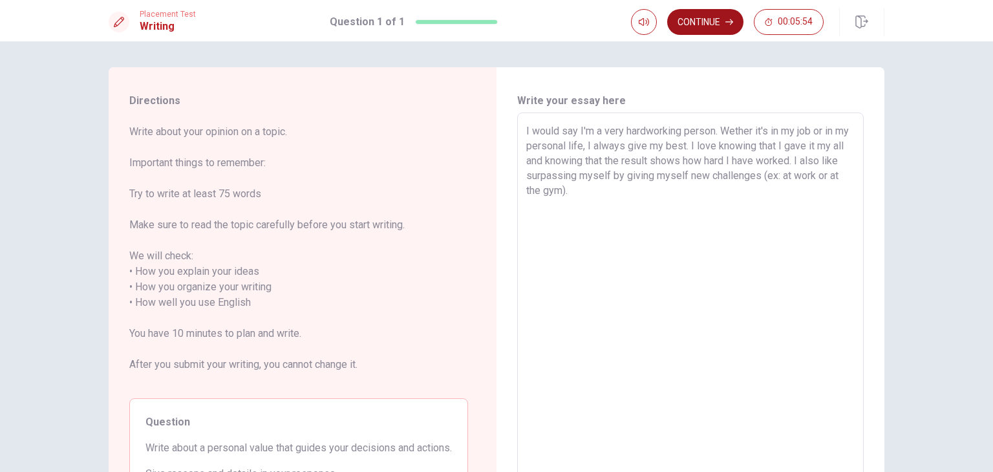
click at [712, 31] on button "Continue" at bounding box center [705, 22] width 76 height 26
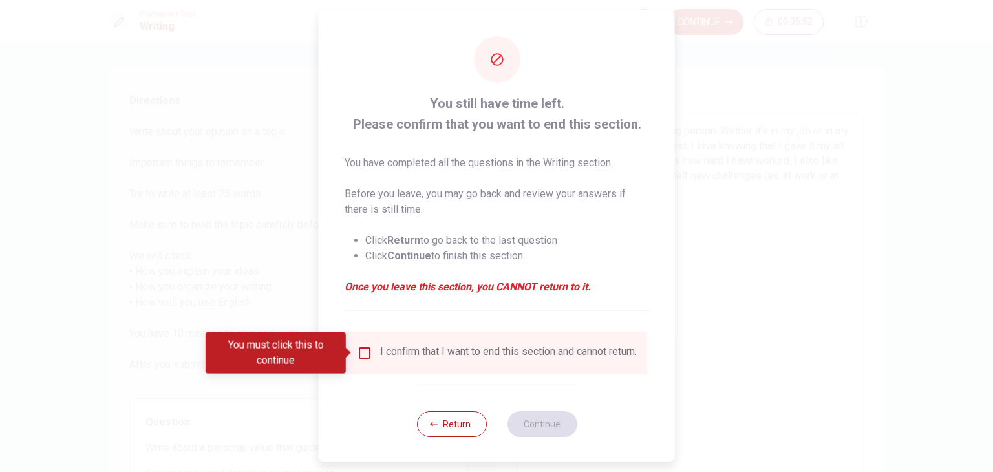
click at [394, 358] on div "I confirm that I want to end this section and cannot return." at bounding box center [508, 353] width 257 height 16
click at [366, 350] on input "You must click this to continue" at bounding box center [365, 353] width 16 height 16
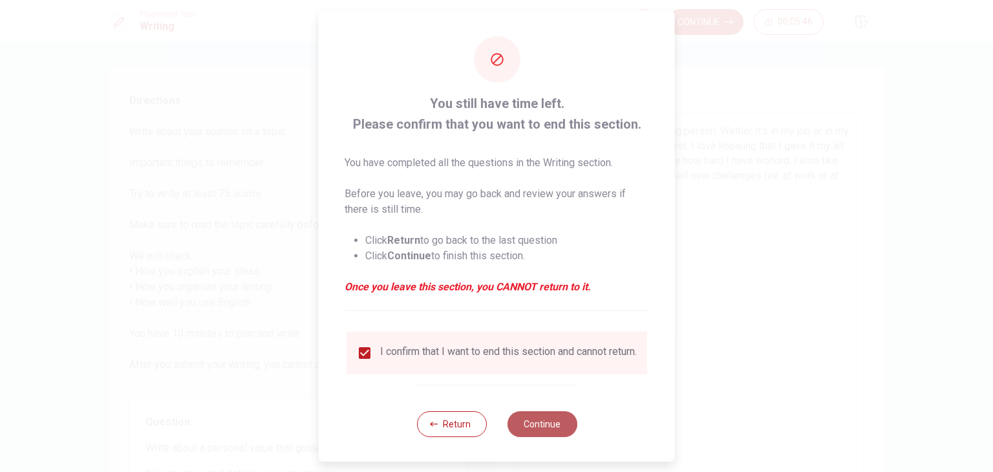
click at [562, 437] on button "Continue" at bounding box center [542, 424] width 70 height 26
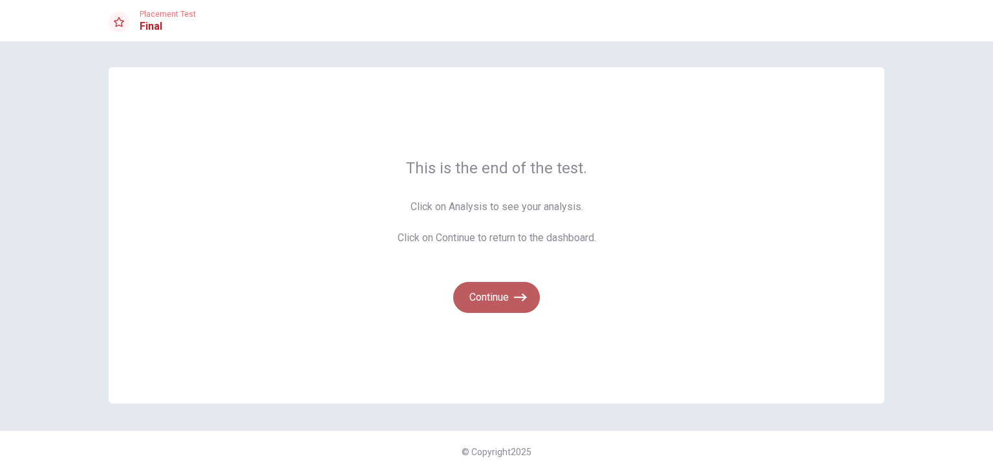
click at [528, 288] on button "Continue" at bounding box center [496, 297] width 87 height 31
